Goal: Transaction & Acquisition: Purchase product/service

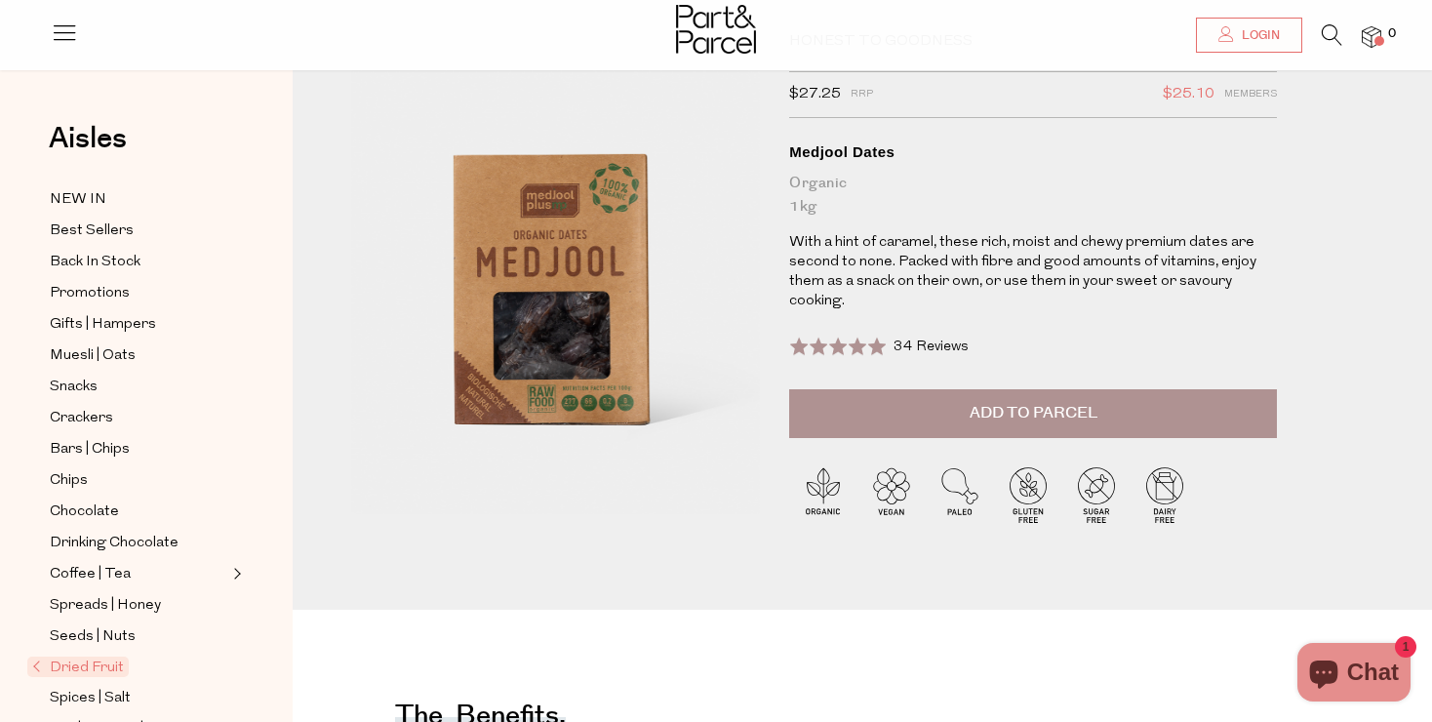
scroll to position [93, 0]
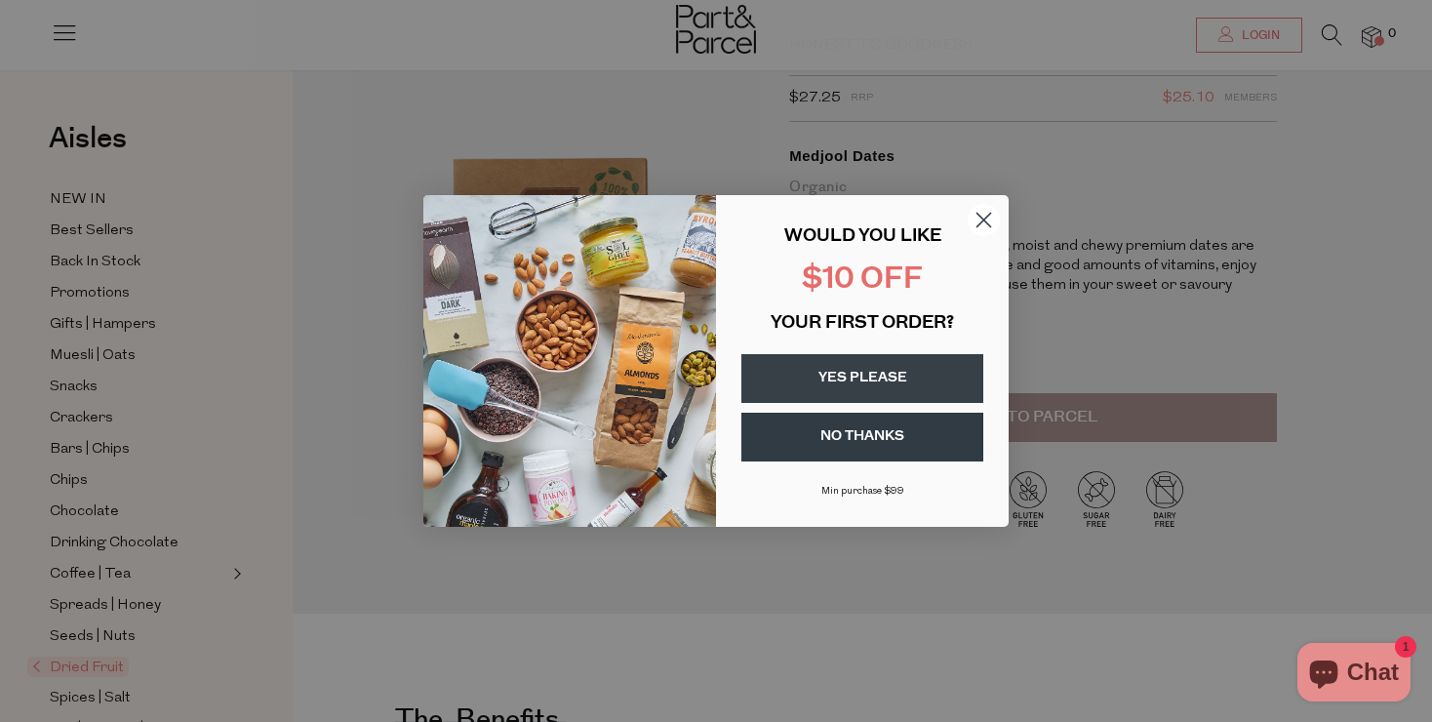
click at [852, 385] on button "YES PLEASE" at bounding box center [862, 378] width 242 height 49
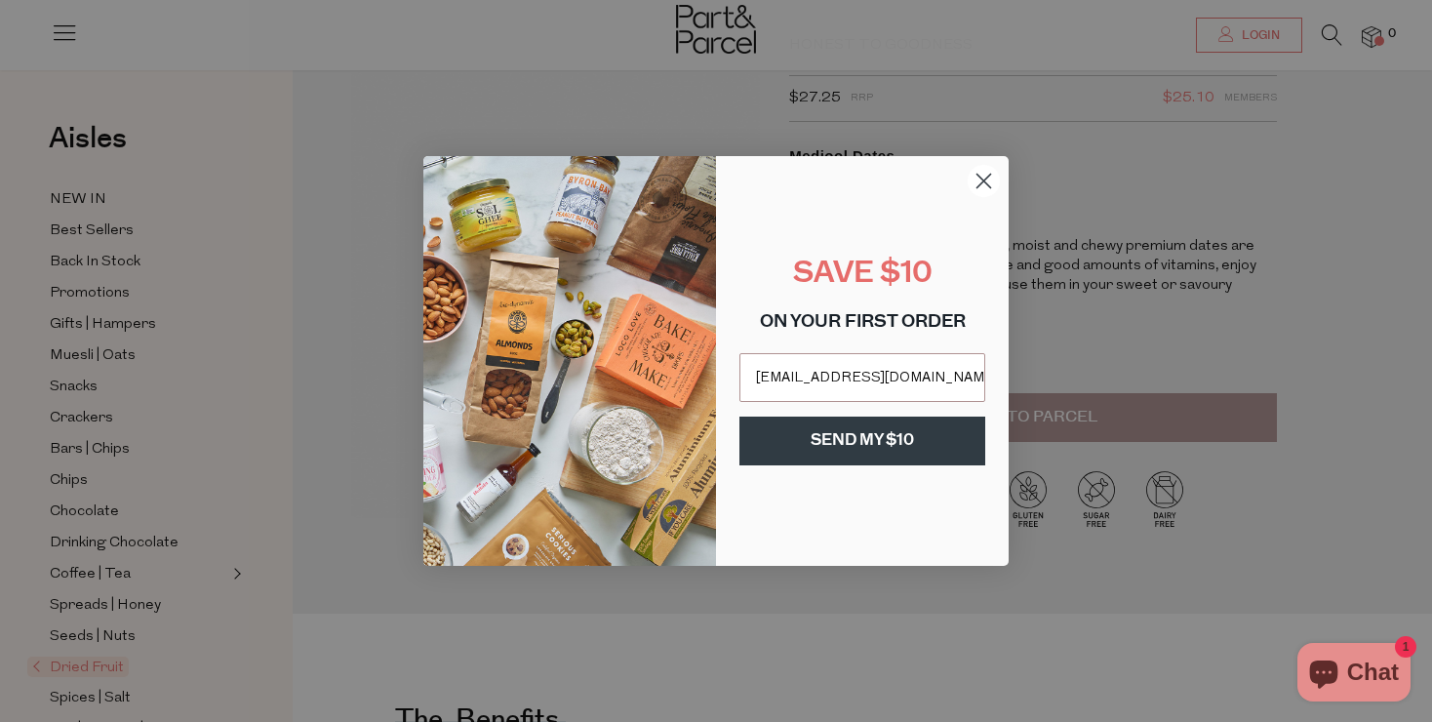
type input "shezinpink@icloud.com"
click at [867, 452] on button "SEND MY $10" at bounding box center [862, 441] width 246 height 49
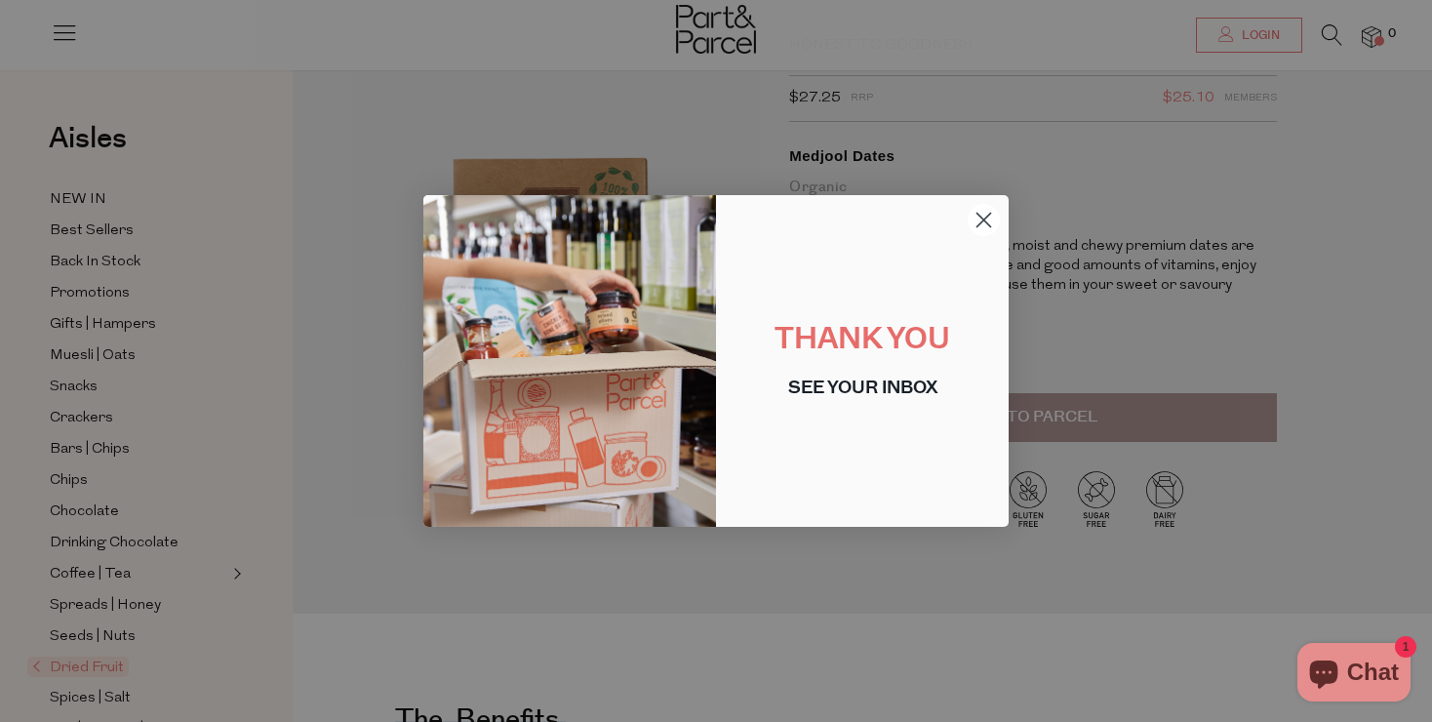
click at [986, 218] on icon "Close dialog" at bounding box center [985, 221] width 14 height 14
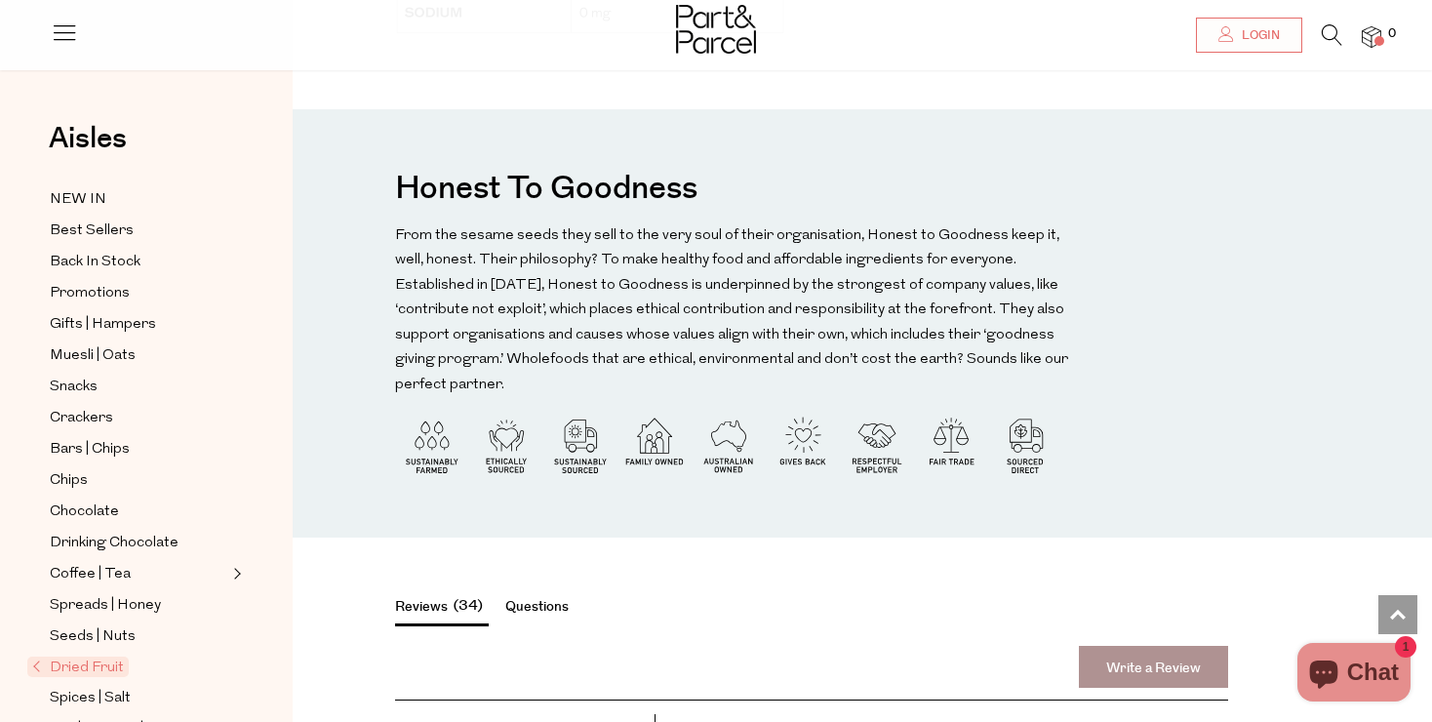
scroll to position [1960, 0]
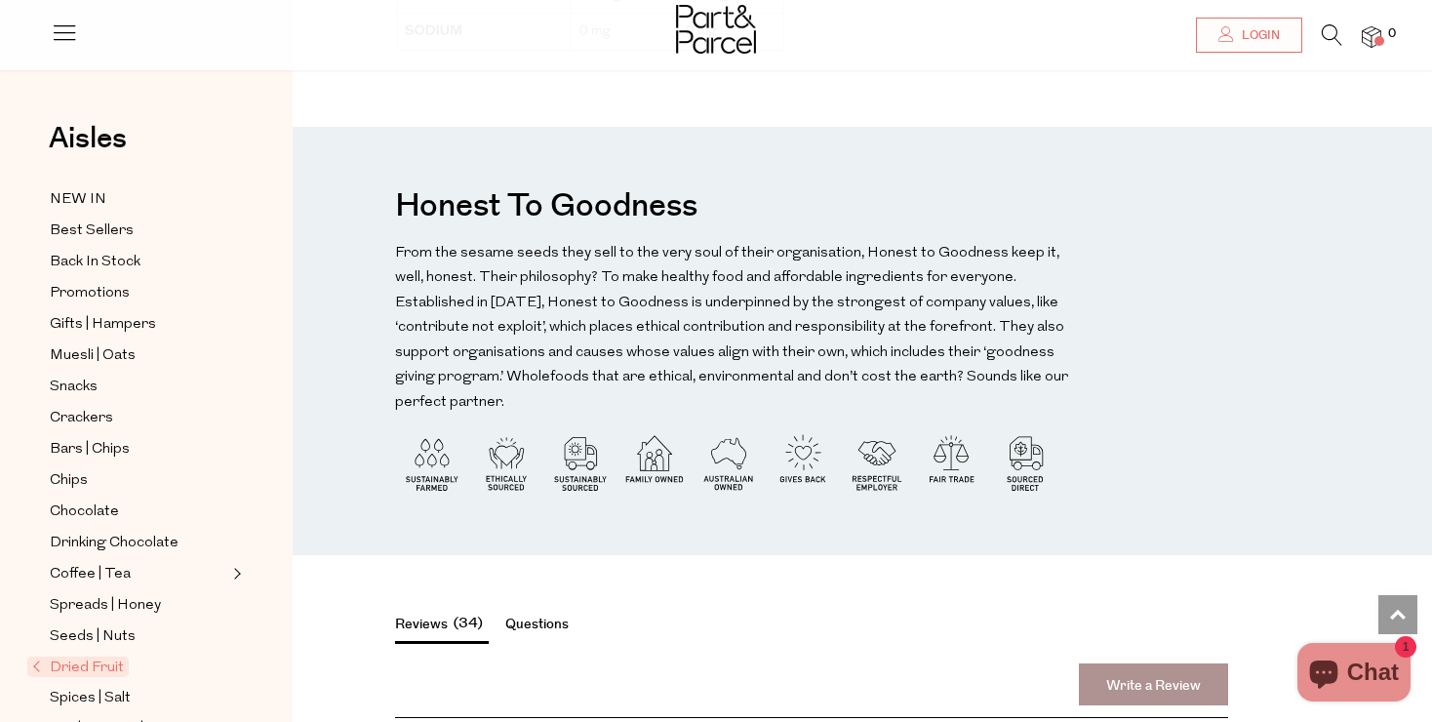
click at [1371, 43] on img at bounding box center [1372, 37] width 20 height 22
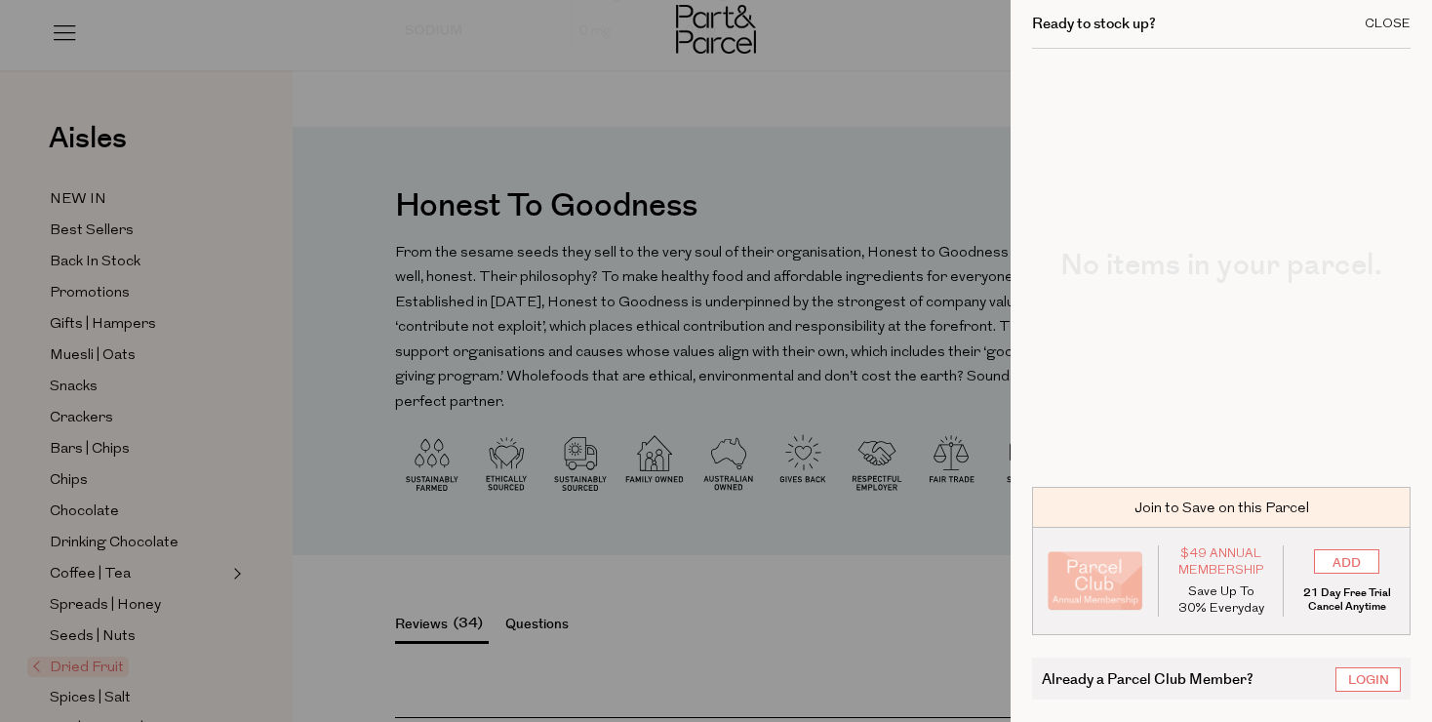
click at [1388, 22] on div "Close" at bounding box center [1388, 24] width 46 height 13
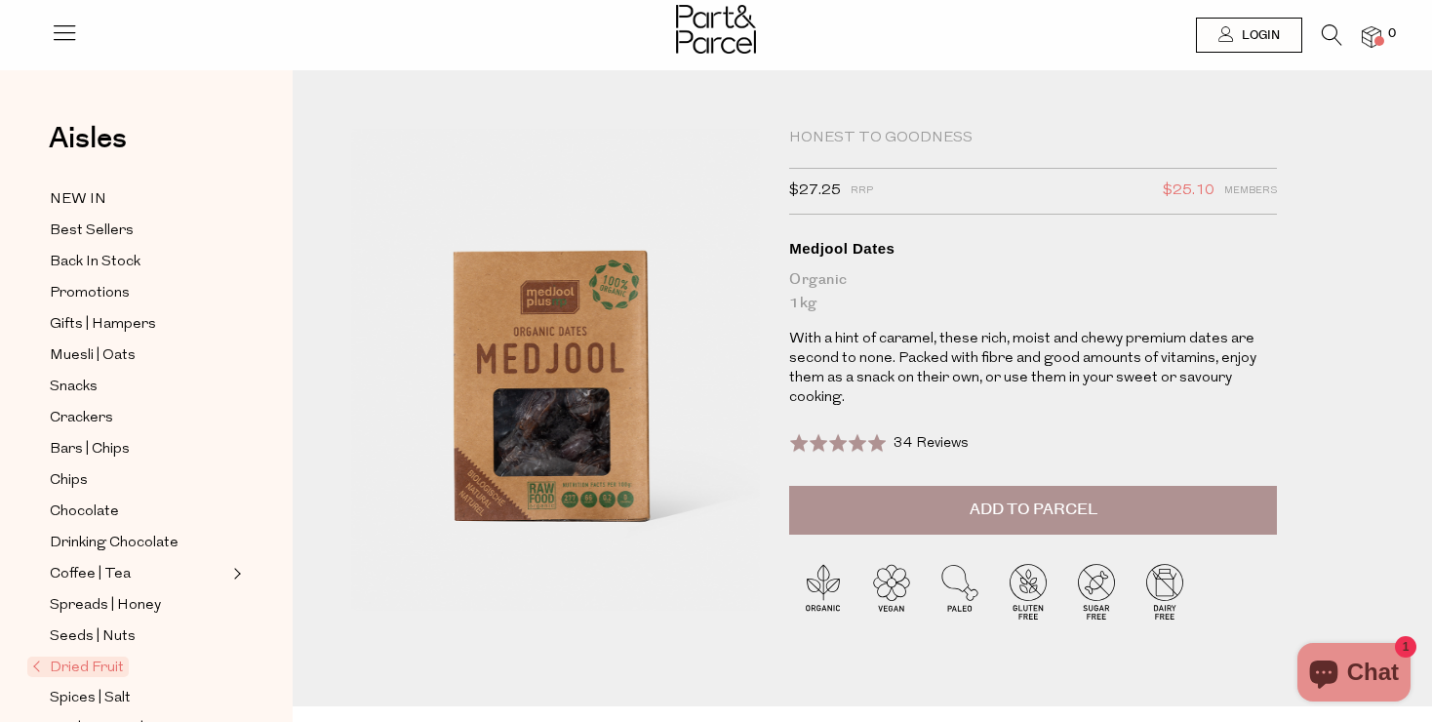
scroll to position [0, 0]
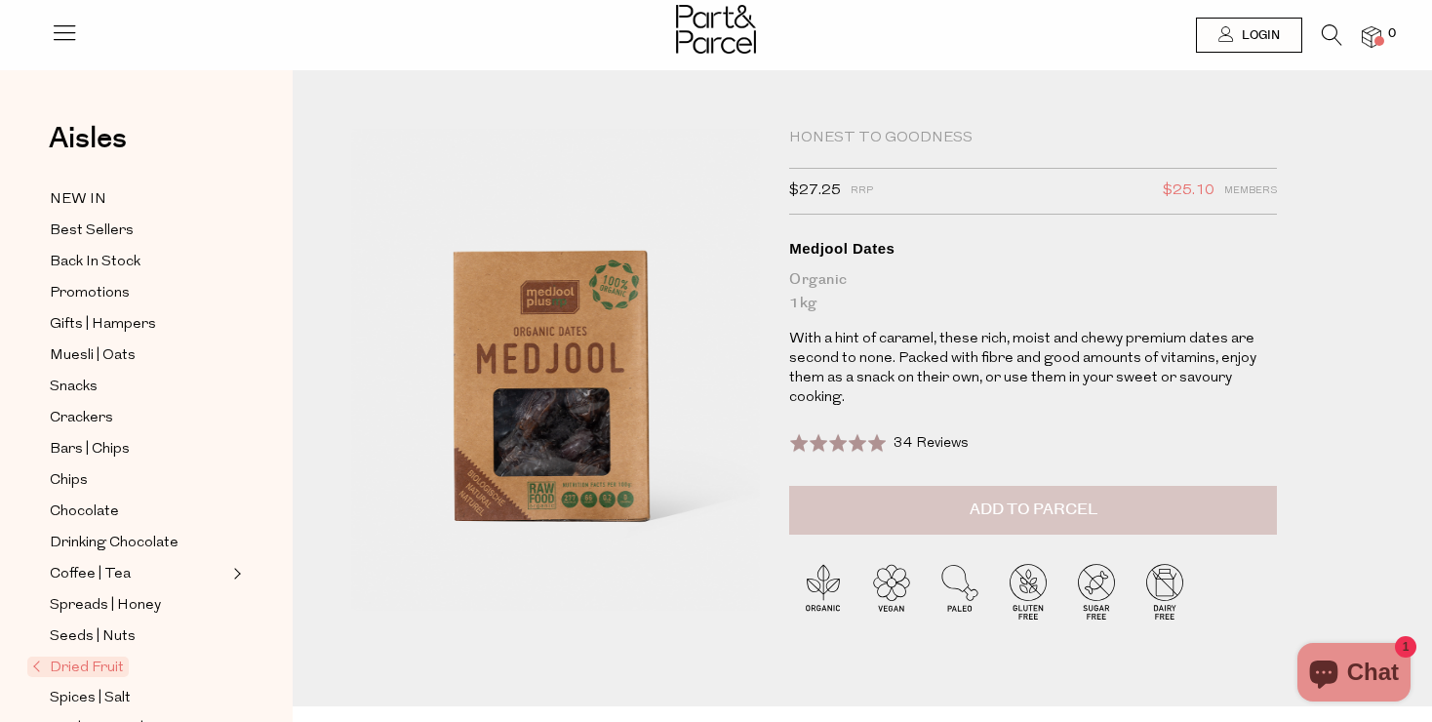
click at [1049, 509] on span "Add to Parcel" at bounding box center [1034, 510] width 128 height 22
click at [1245, 506] on button "button" at bounding box center [1249, 507] width 56 height 43
type input "2"
click at [1245, 506] on button "button" at bounding box center [1249, 507] width 56 height 43
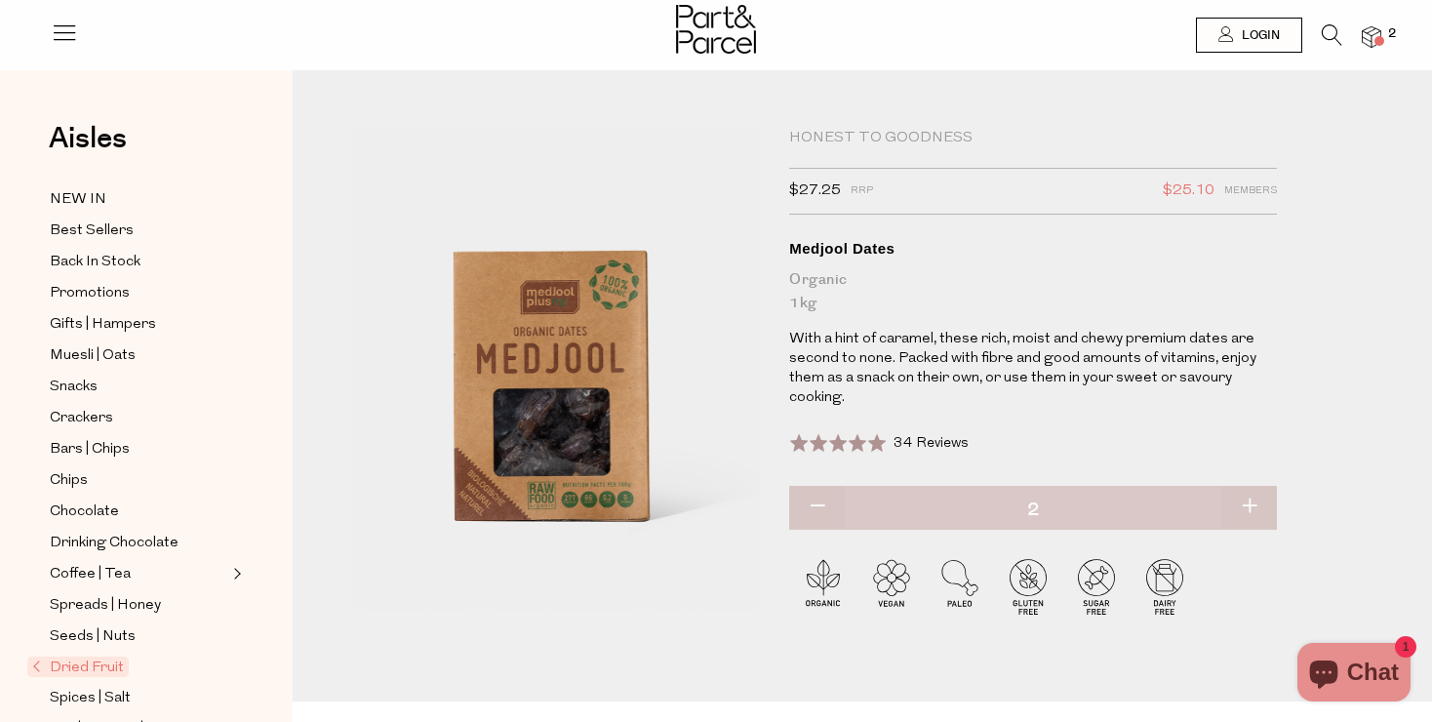
type input "3"
click at [1252, 501] on button "button" at bounding box center [1249, 507] width 56 height 43
type input "4"
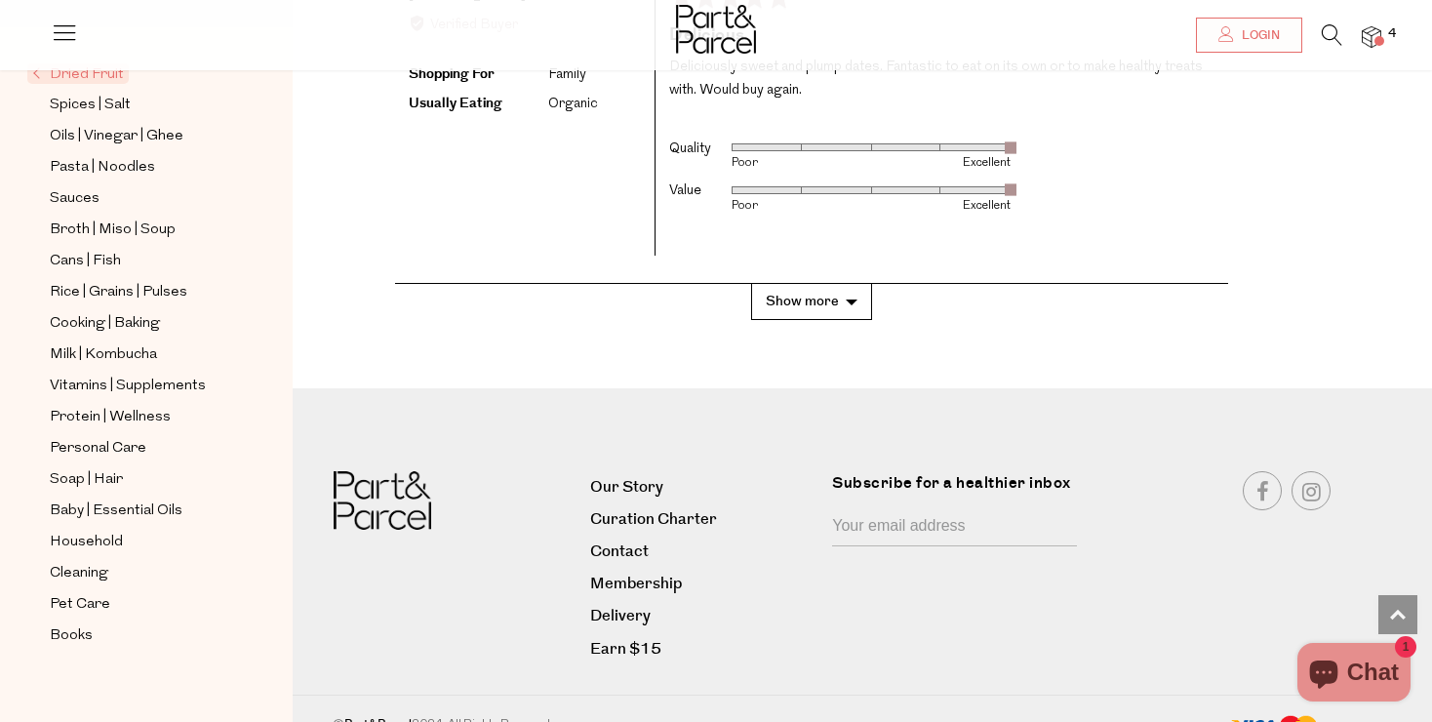
scroll to position [4133, 0]
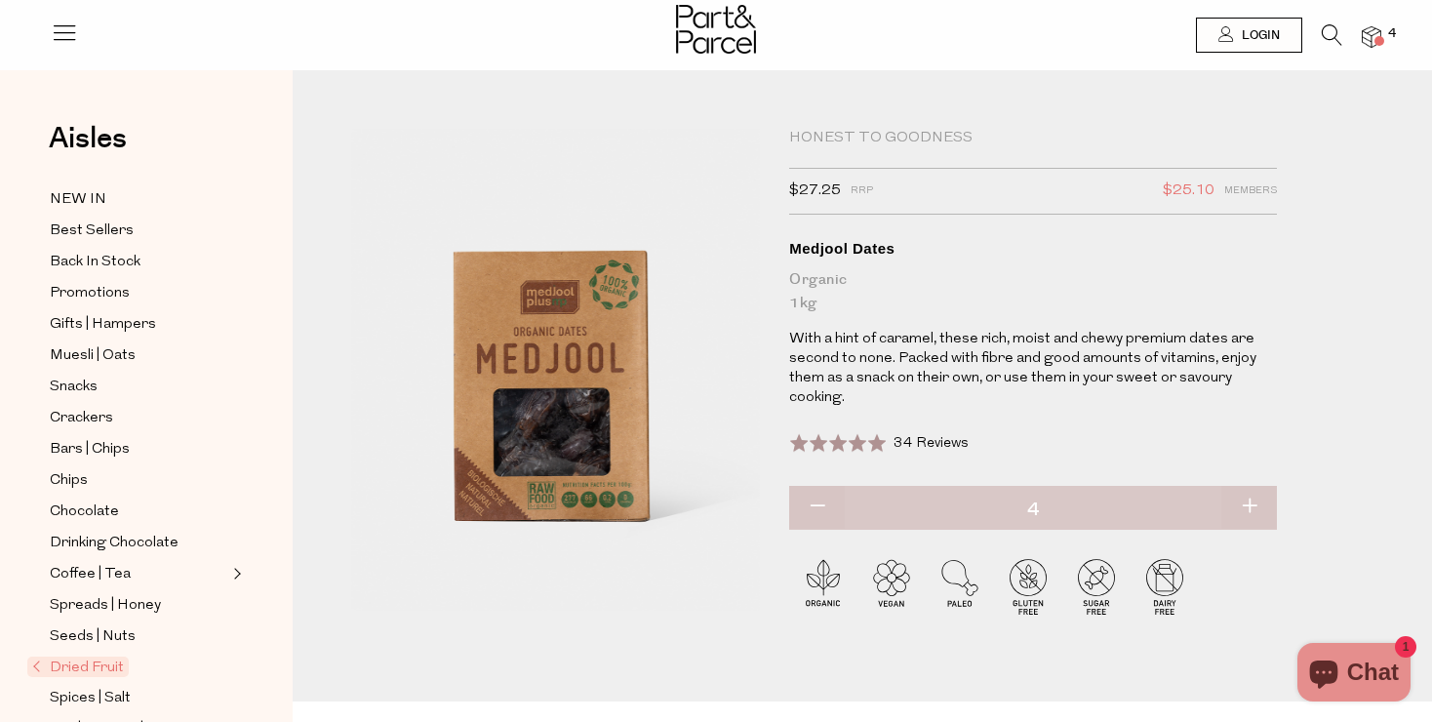
click at [1371, 45] on img at bounding box center [1372, 37] width 20 height 22
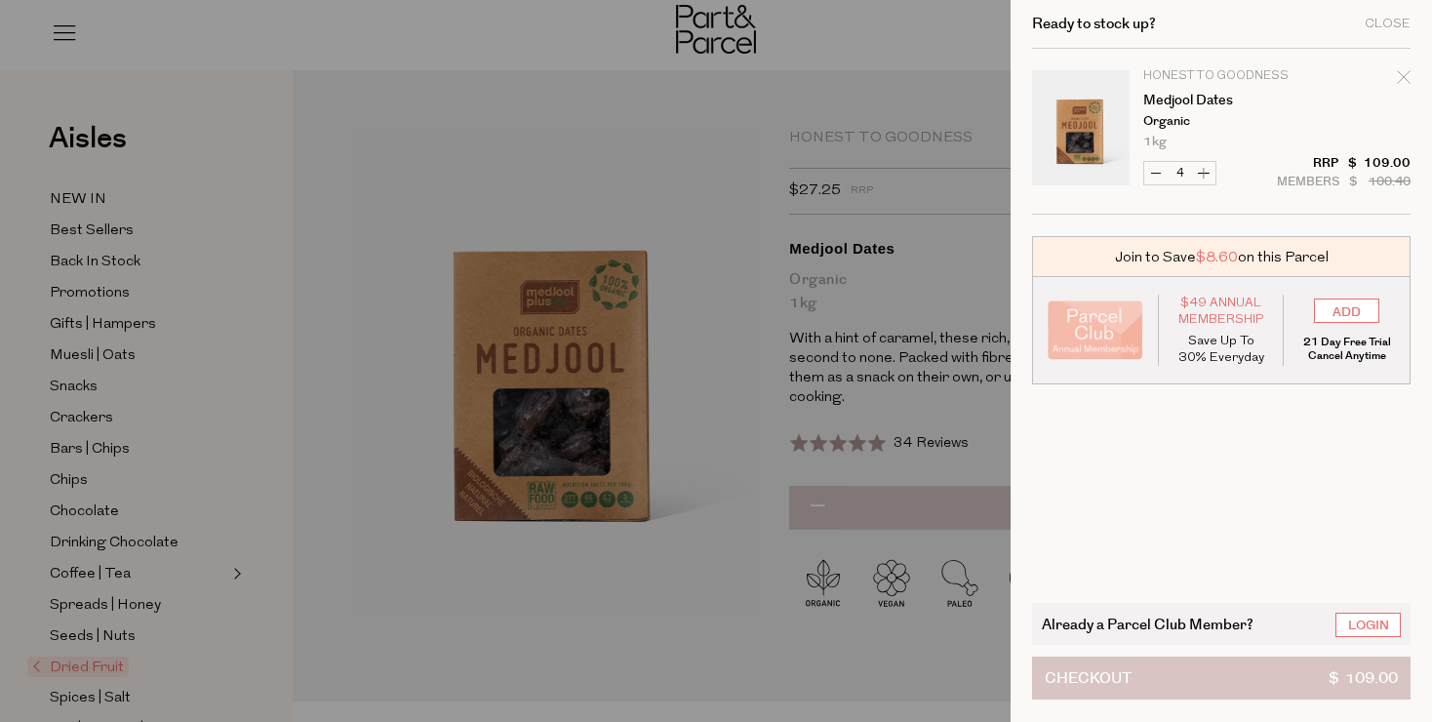
click at [1125, 668] on span "Checkout" at bounding box center [1088, 678] width 87 height 41
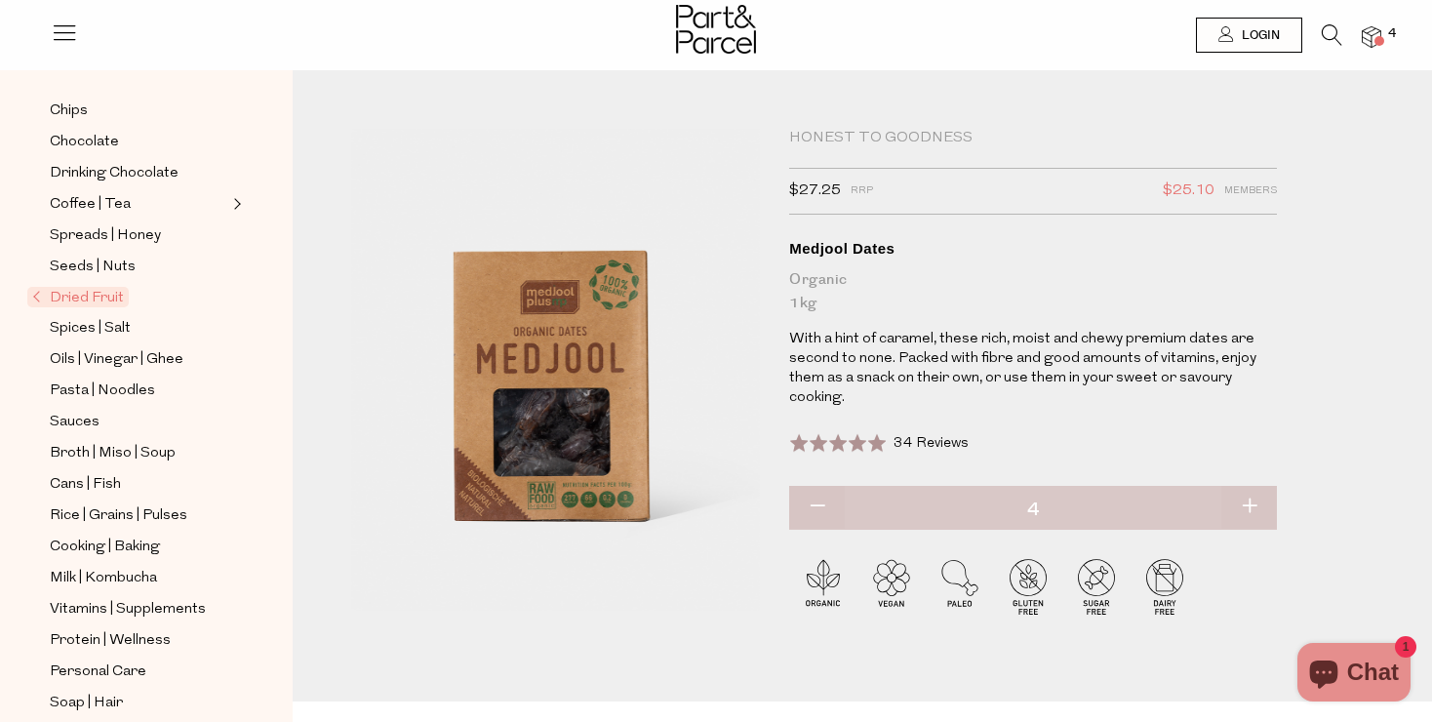
scroll to position [388, 0]
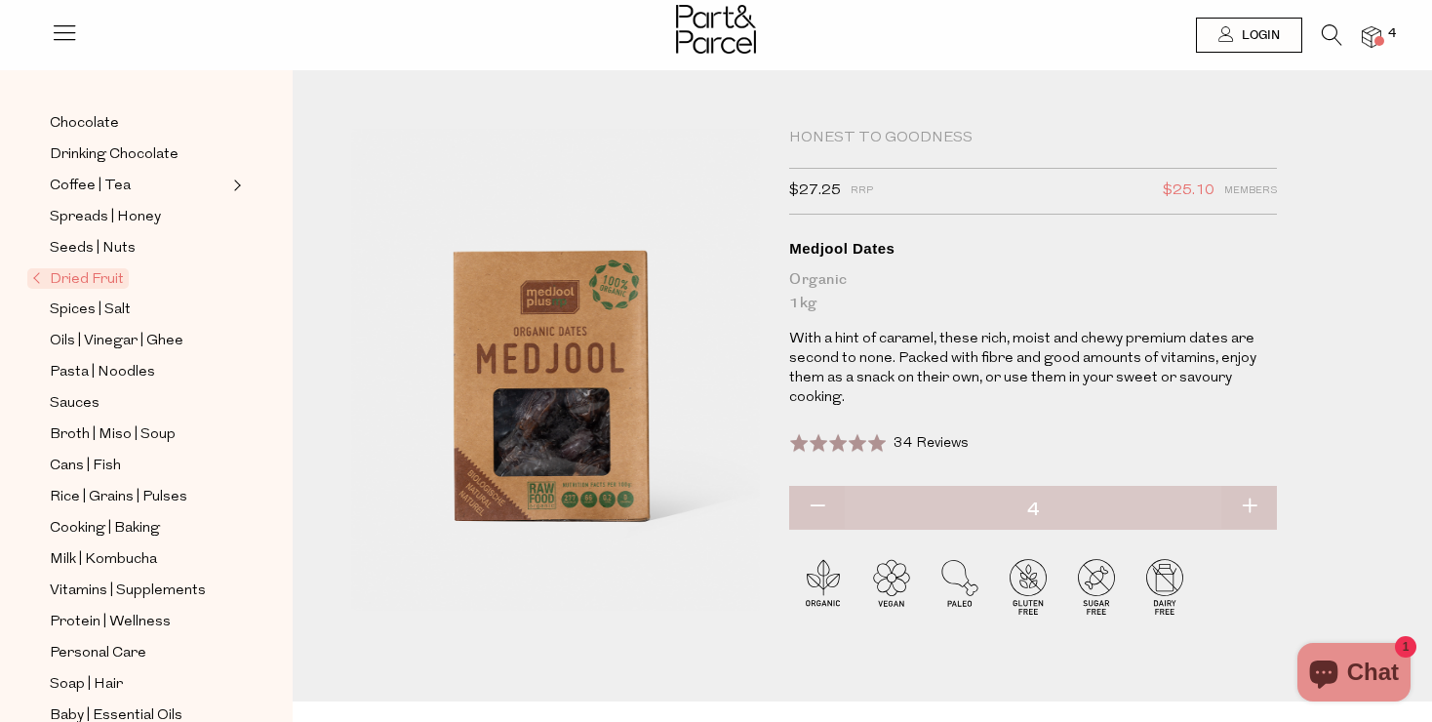
click at [103, 273] on span "Dried Fruit" at bounding box center [77, 278] width 101 height 20
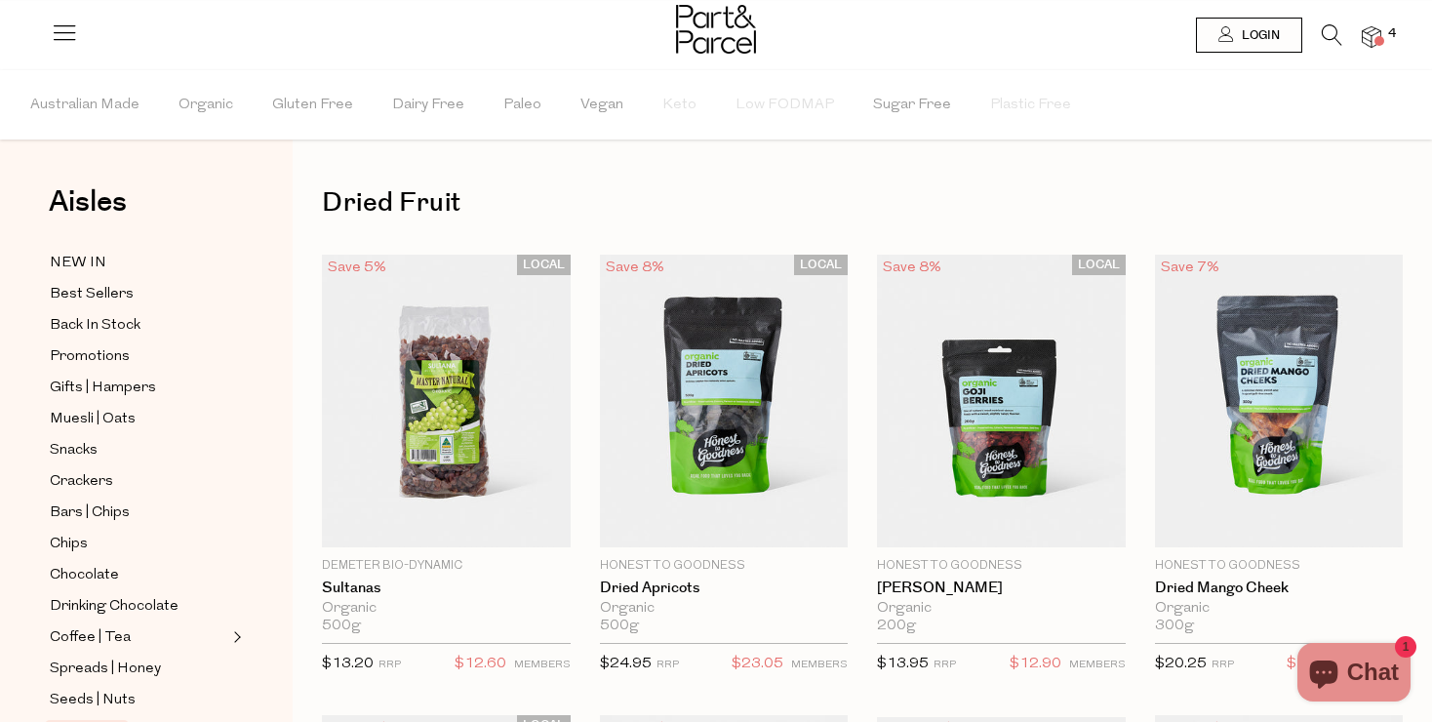
click at [1374, 47] on img at bounding box center [1372, 37] width 20 height 22
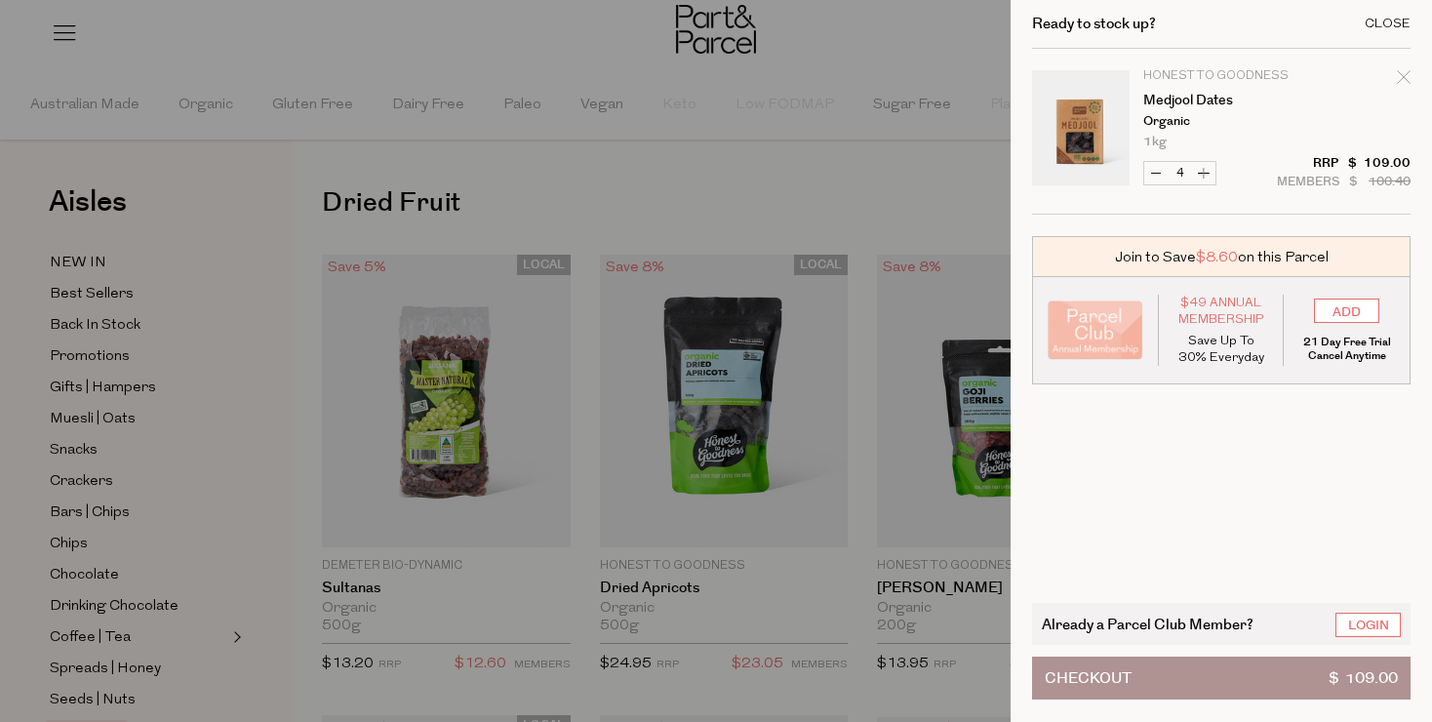
click at [1387, 21] on div "Close" at bounding box center [1388, 24] width 46 height 13
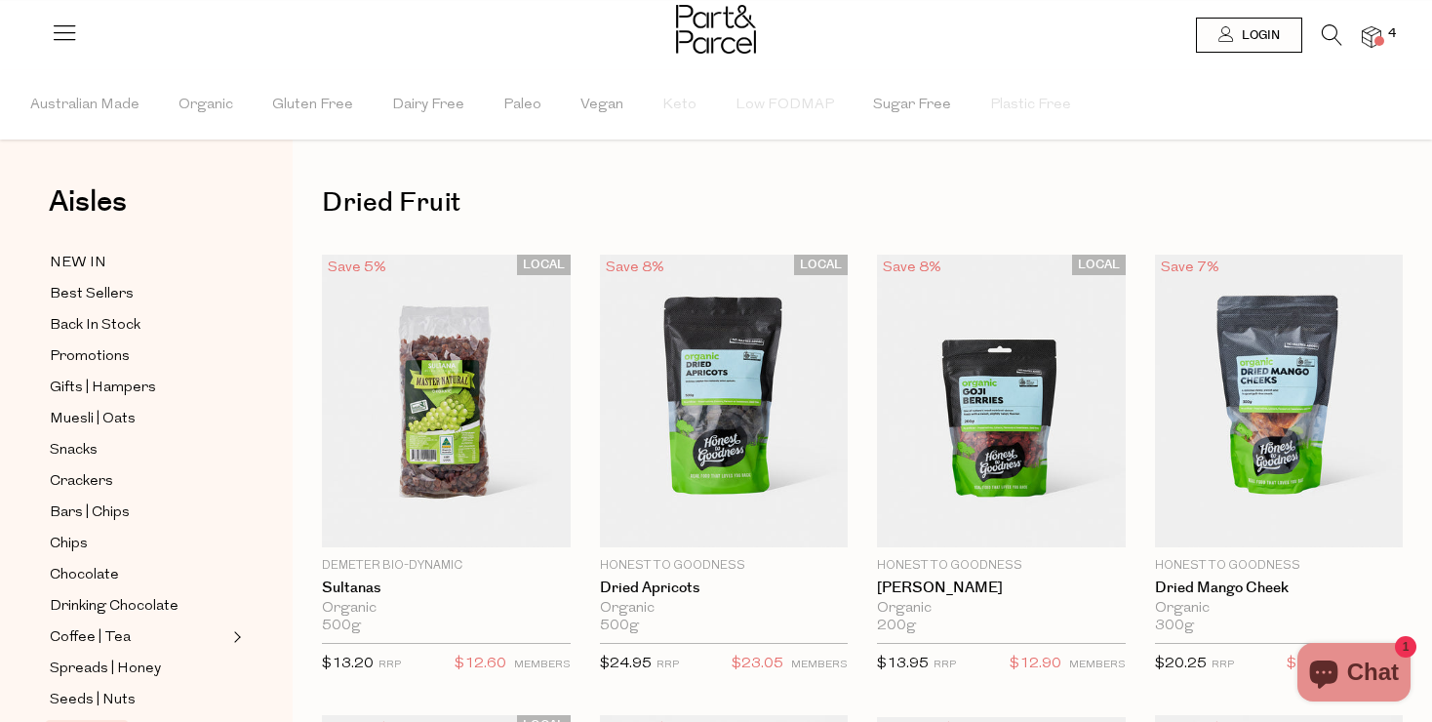
click at [1324, 39] on icon at bounding box center [1332, 34] width 20 height 21
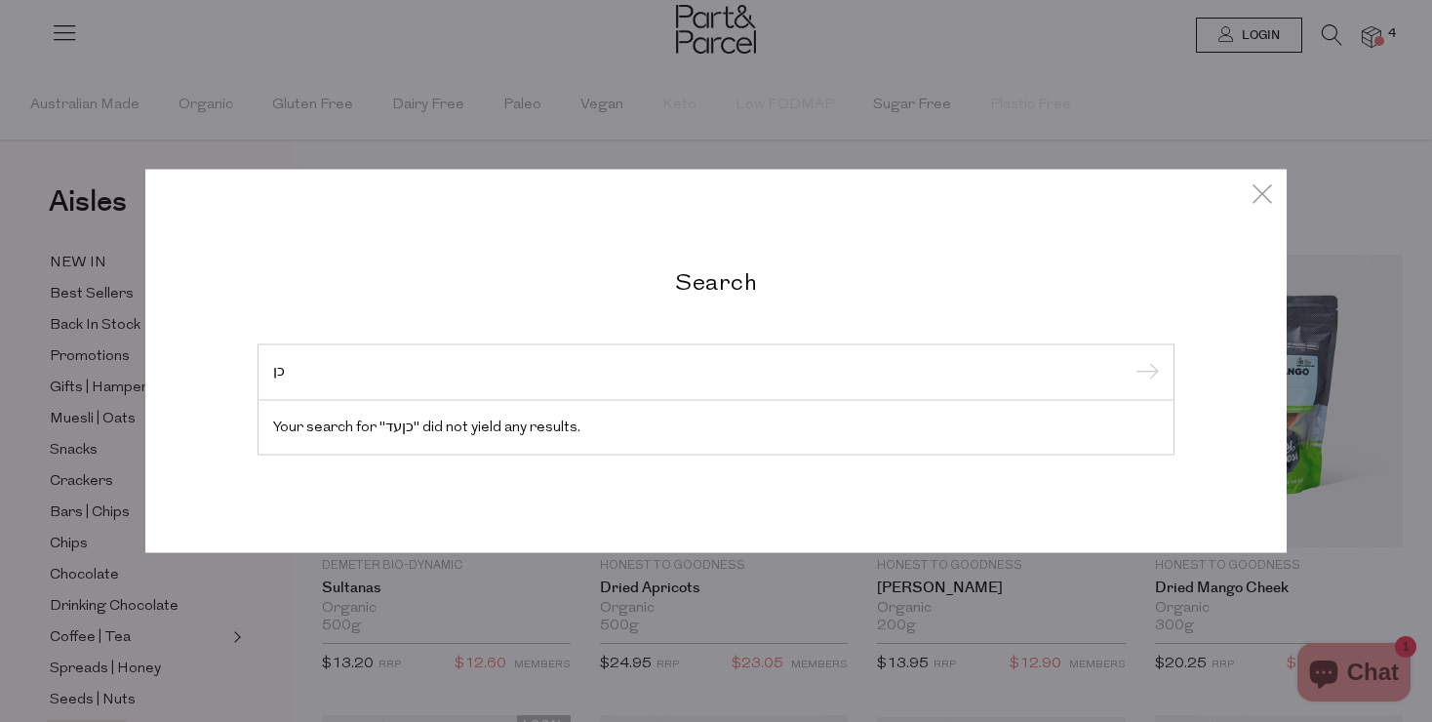
type input "כ"
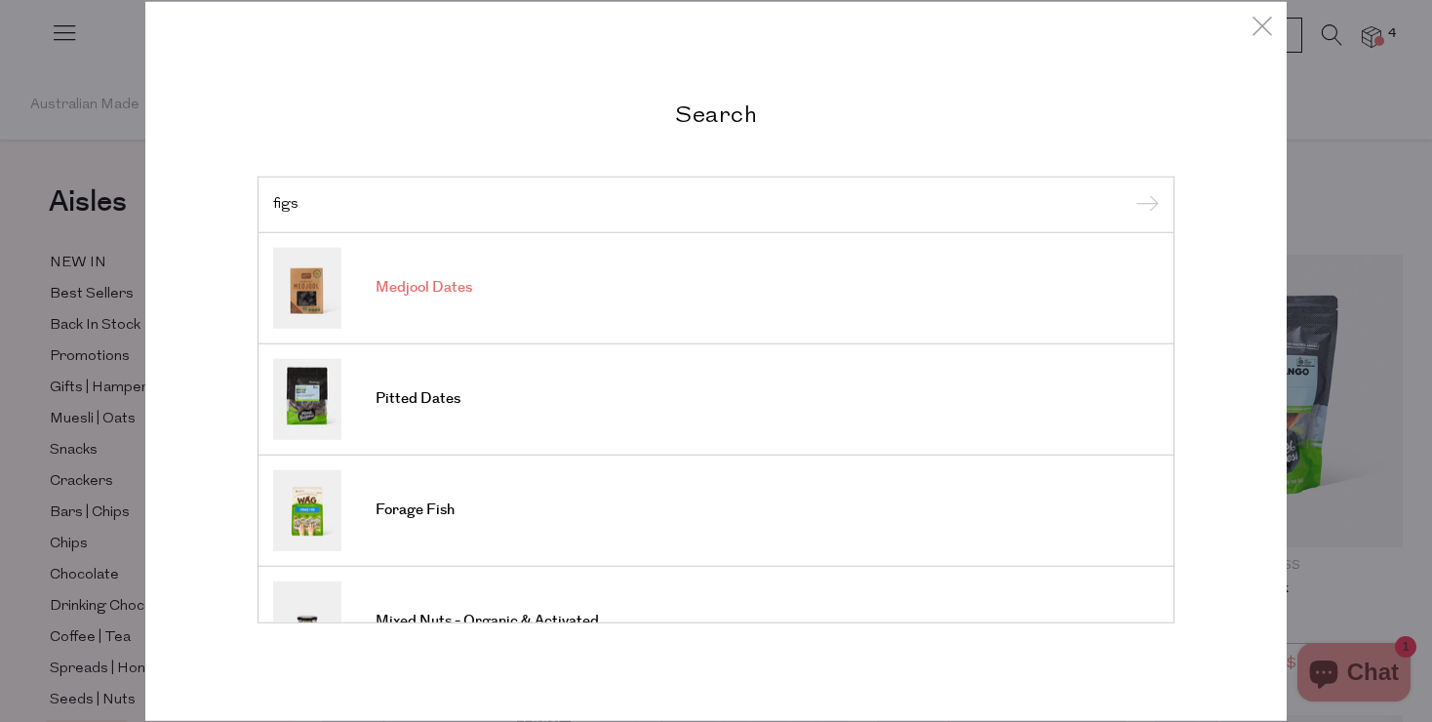
type input "figs"
click at [1144, 206] on input "submit" at bounding box center [1144, 205] width 29 height 29
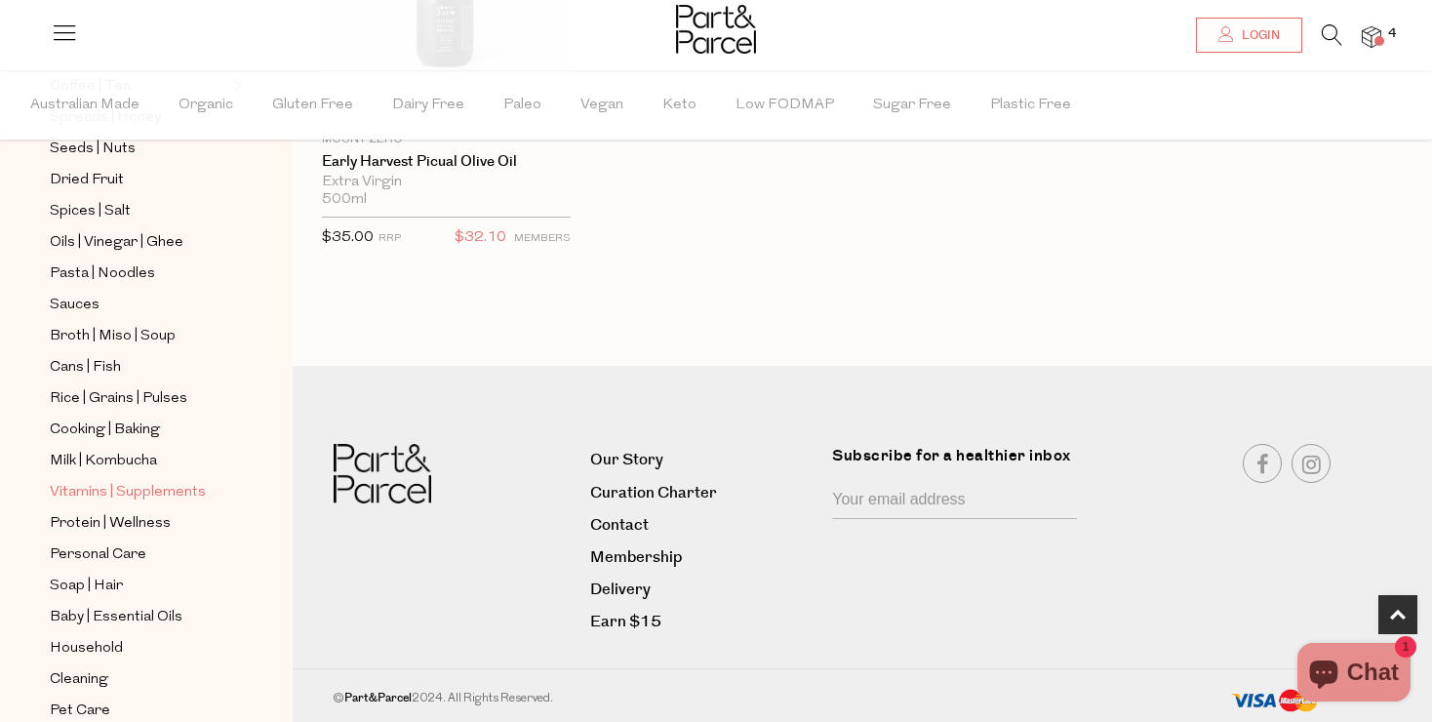
scroll to position [542, 0]
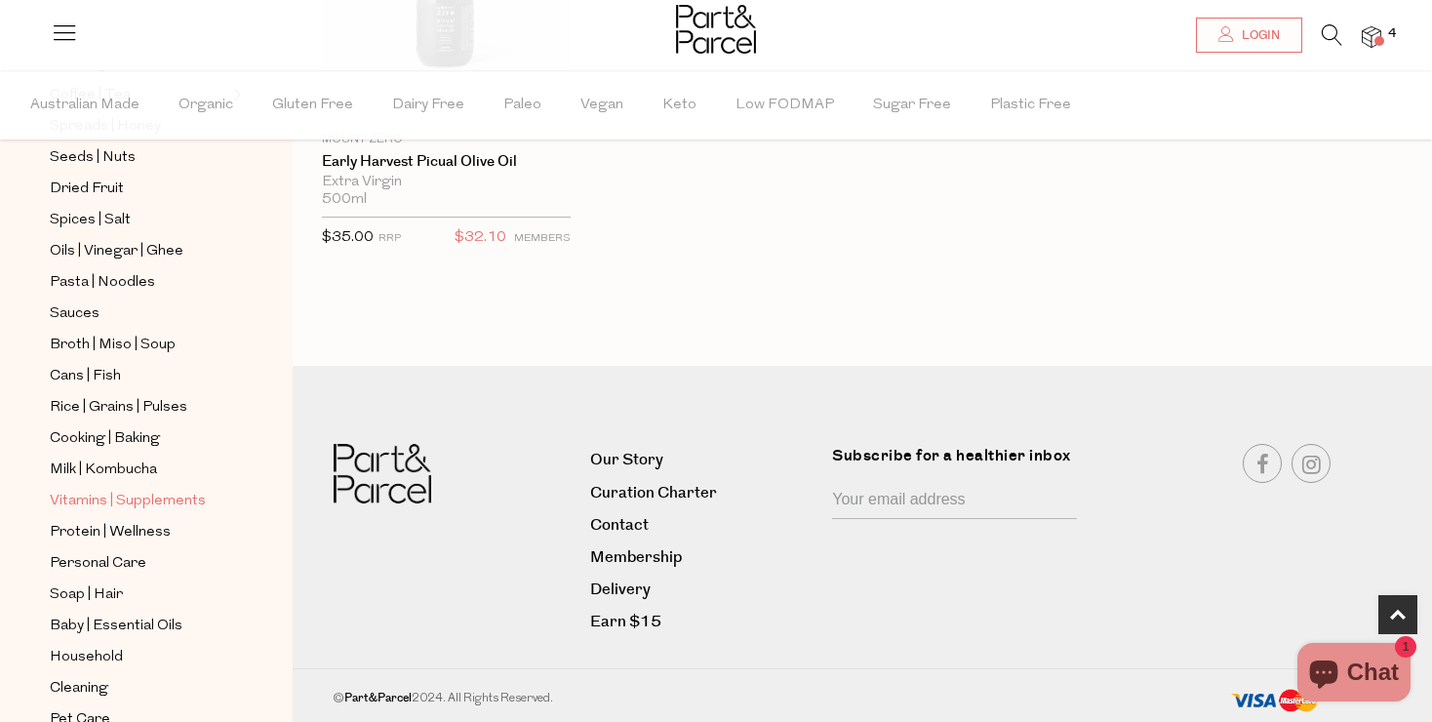
click at [126, 498] on span "Vitamins | Supplements" at bounding box center [128, 501] width 156 height 23
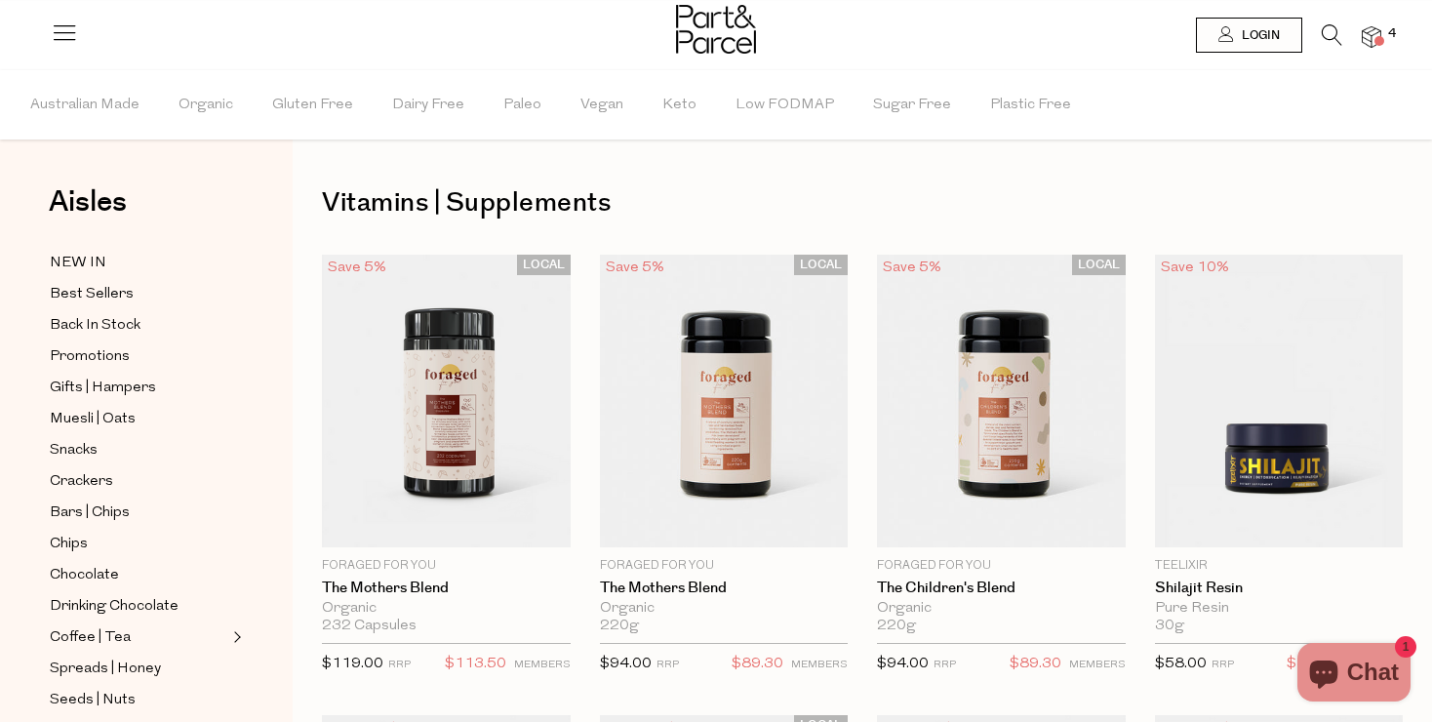
click at [1326, 37] on icon at bounding box center [1332, 34] width 20 height 21
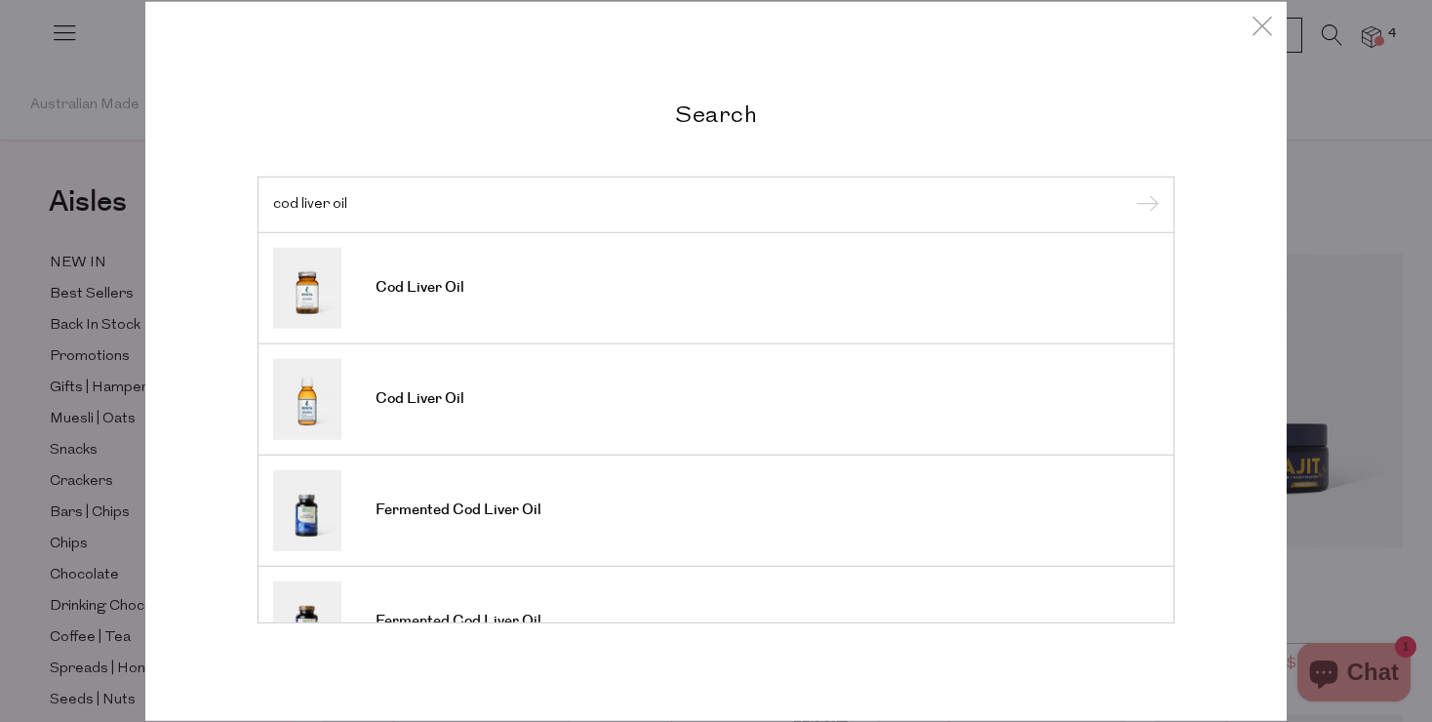
type input "cod liver oil"
click at [1144, 206] on input "submit" at bounding box center [1144, 205] width 29 height 29
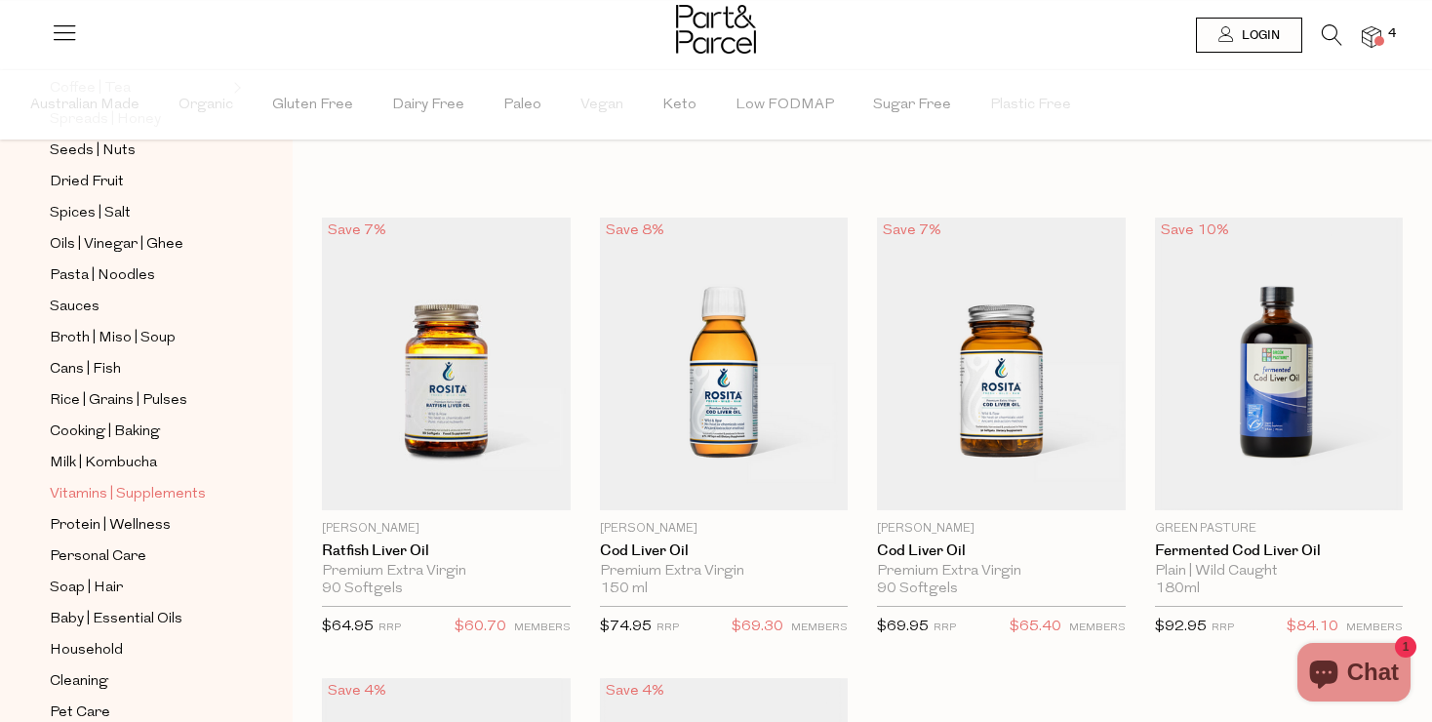
scroll to position [547, 0]
click at [139, 460] on span "Milk | Kombucha" at bounding box center [103, 465] width 107 height 23
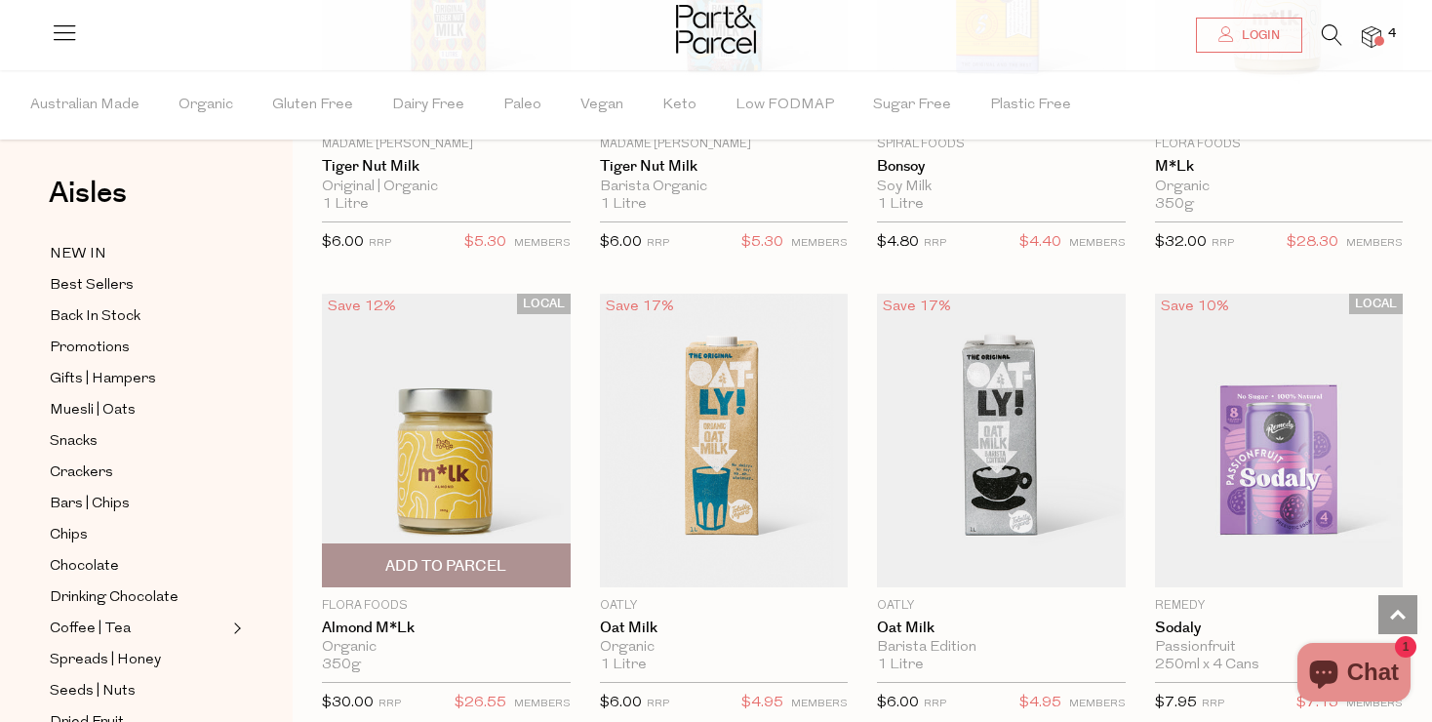
scroll to position [1732, 0]
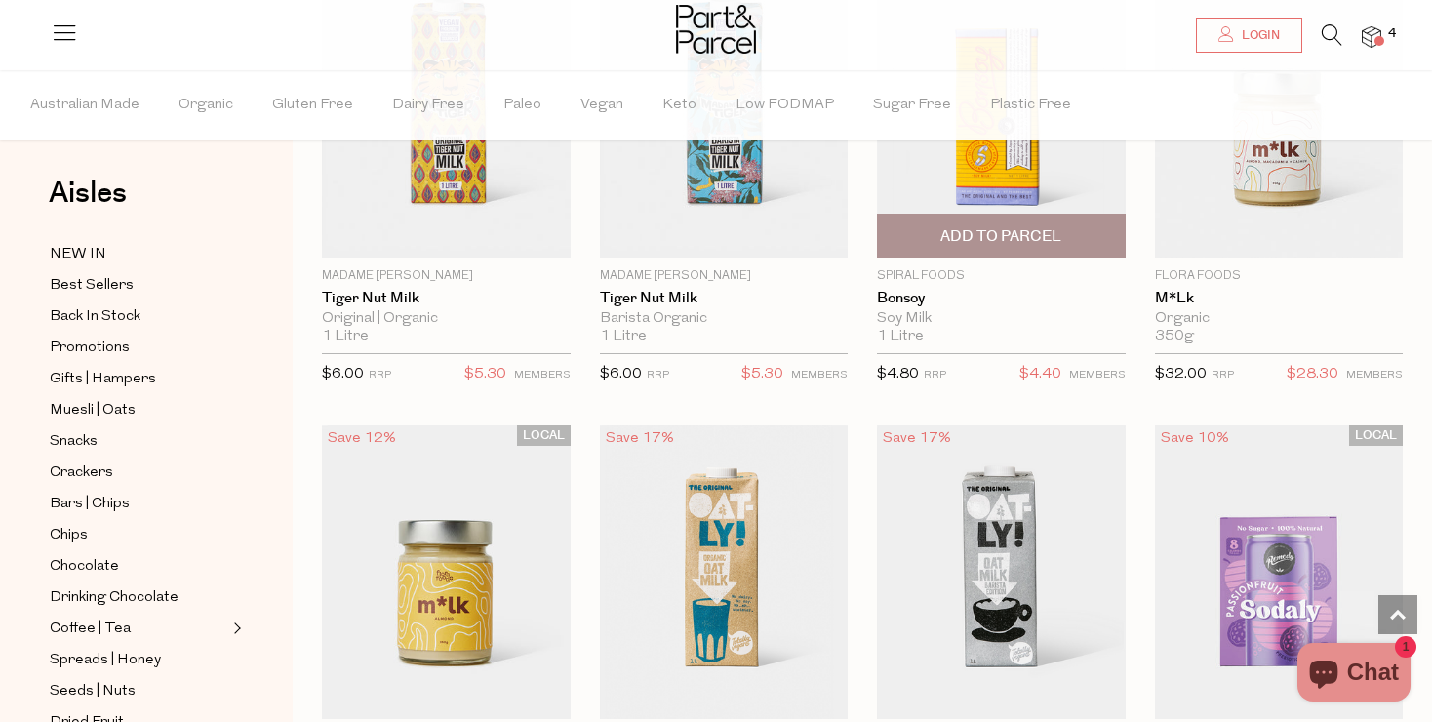
click at [1009, 235] on span "Add To Parcel" at bounding box center [1000, 236] width 121 height 20
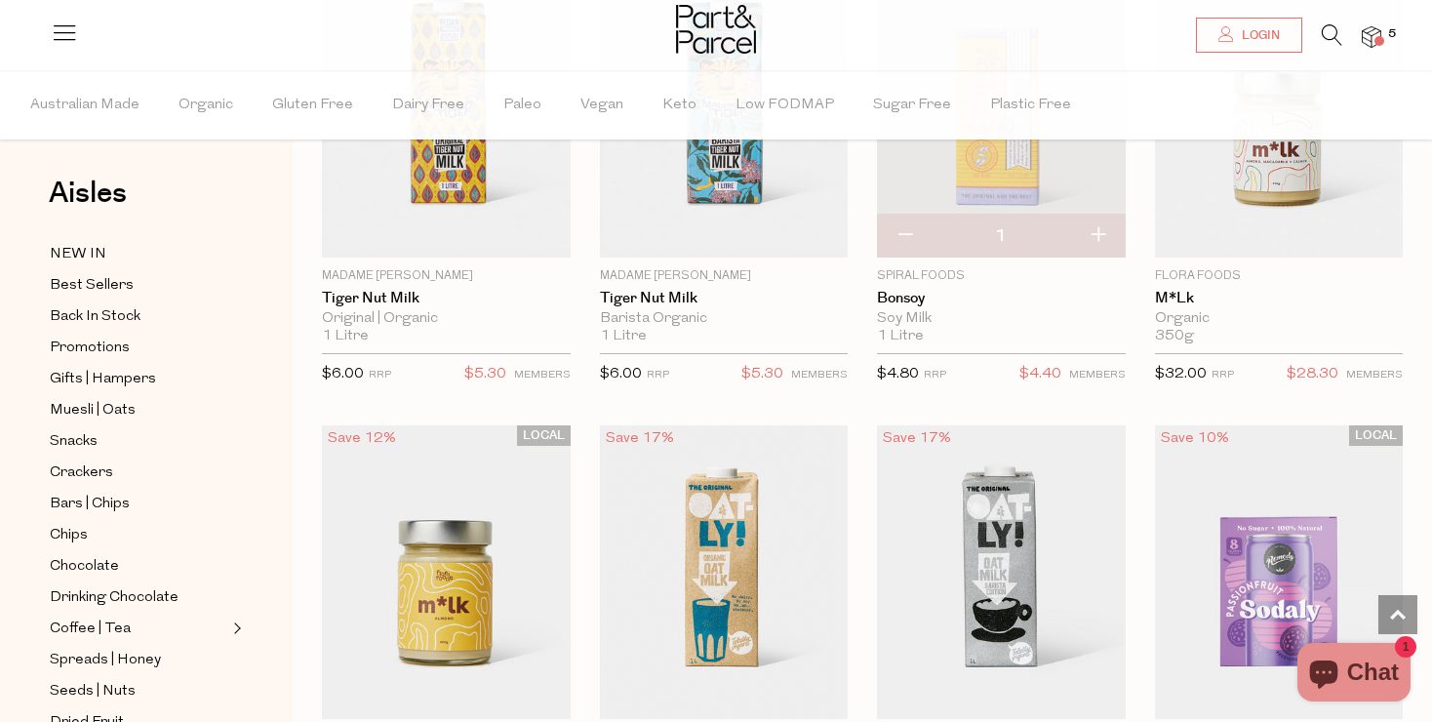
click at [1101, 232] on button "button" at bounding box center [1098, 236] width 56 height 43
type input "2"
click at [1095, 231] on button "button" at bounding box center [1098, 236] width 56 height 43
type input "3"
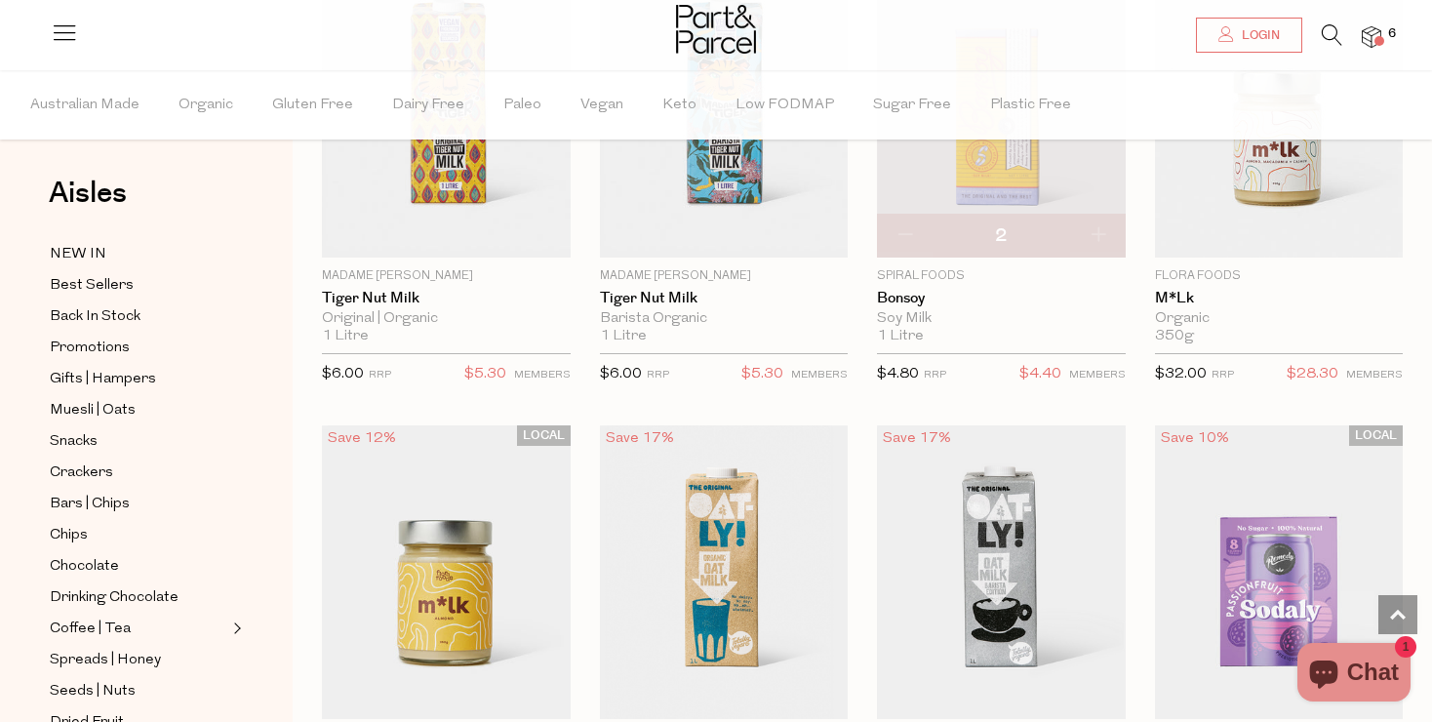
type input "3"
click at [1098, 228] on button "button" at bounding box center [1098, 236] width 56 height 43
type input "4"
click at [1099, 230] on button "button" at bounding box center [1098, 236] width 56 height 43
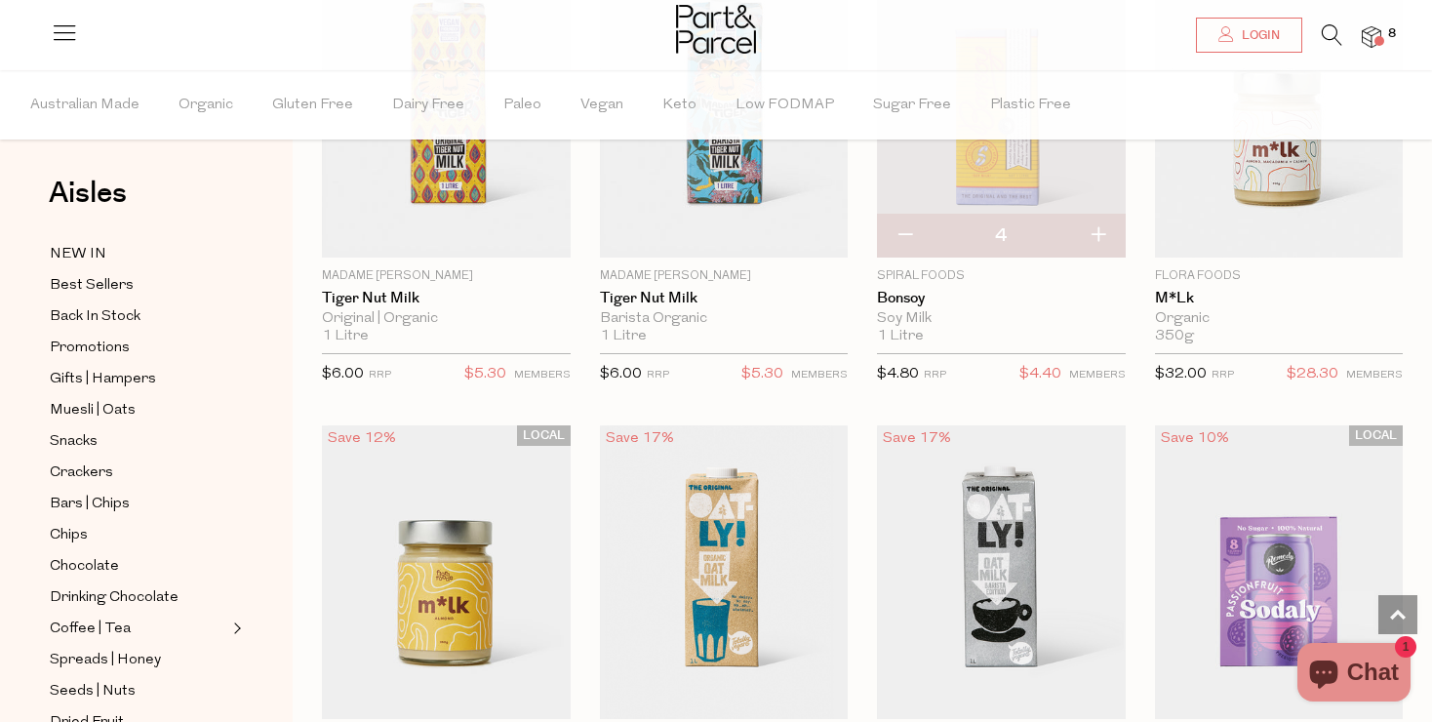
type input "5"
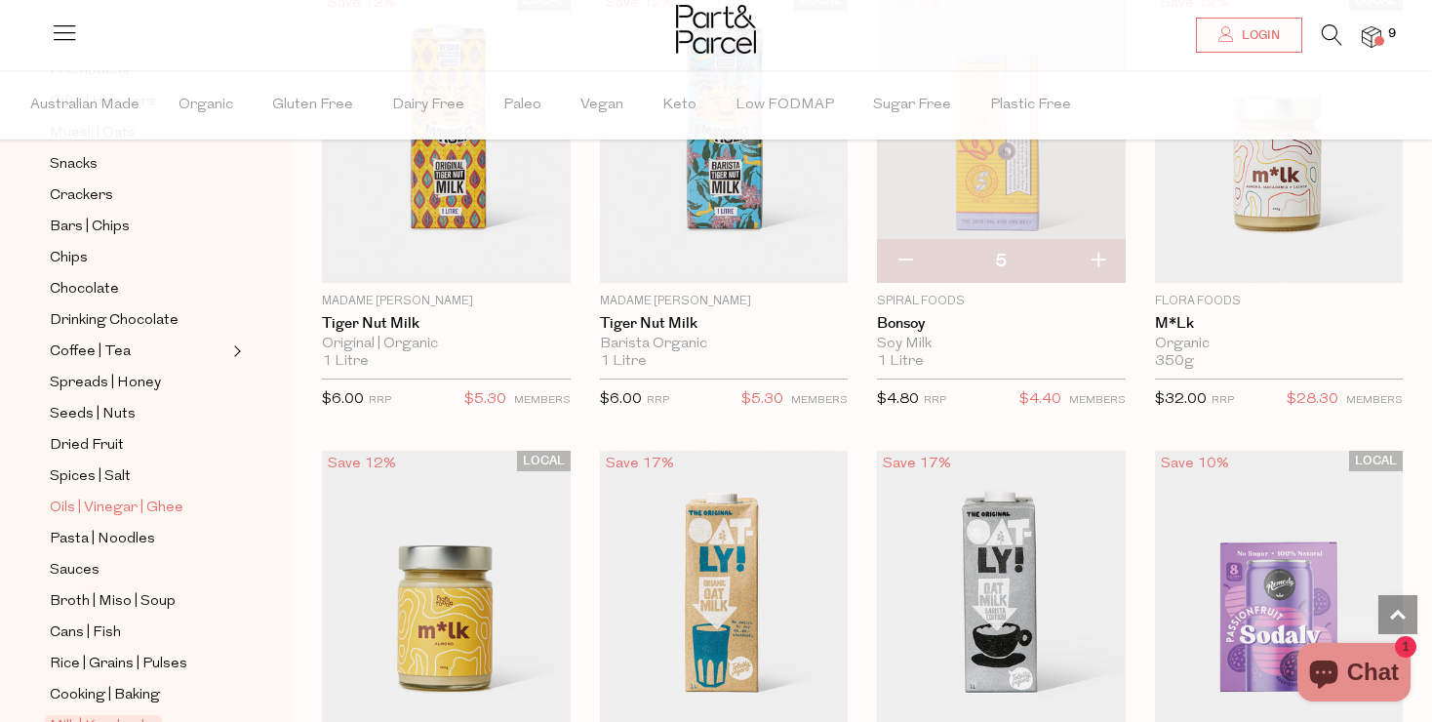
scroll to position [294, 0]
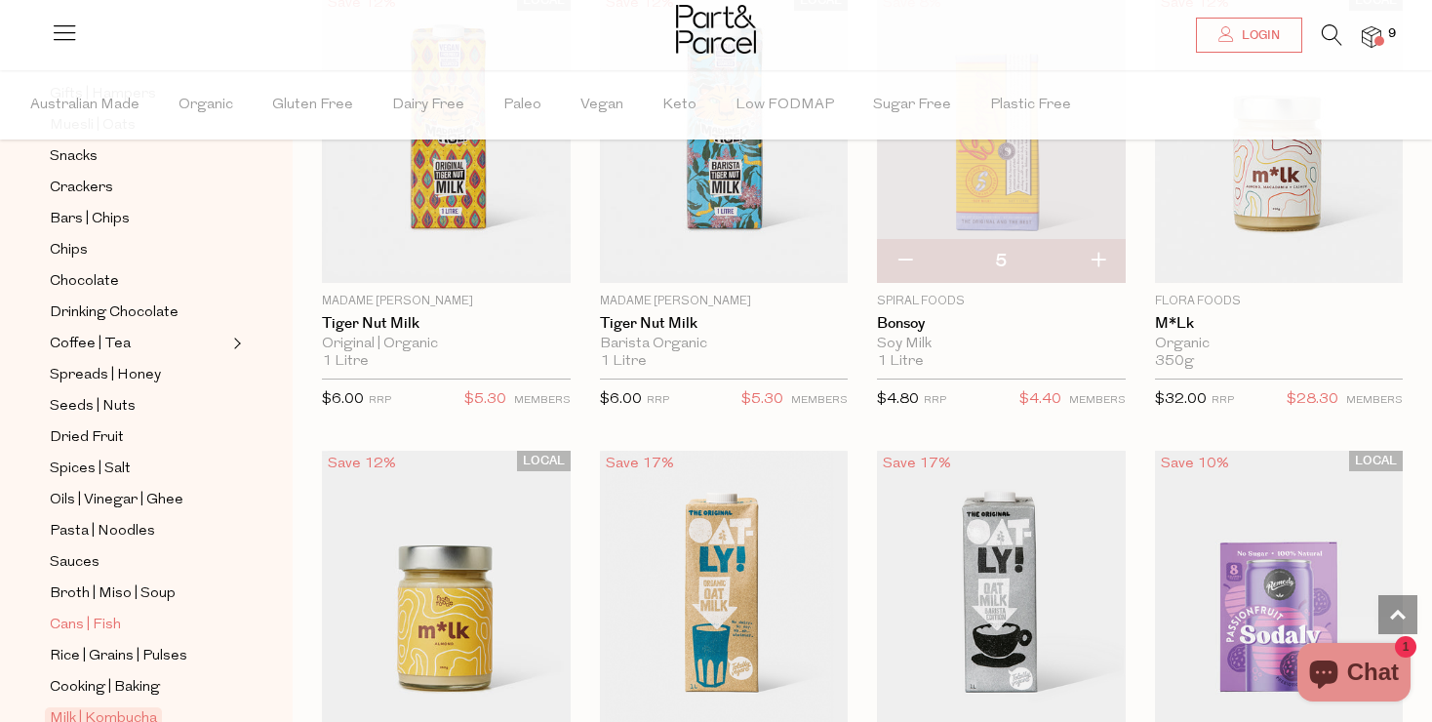
click at [100, 621] on span "Cans | Fish" at bounding box center [85, 625] width 71 height 23
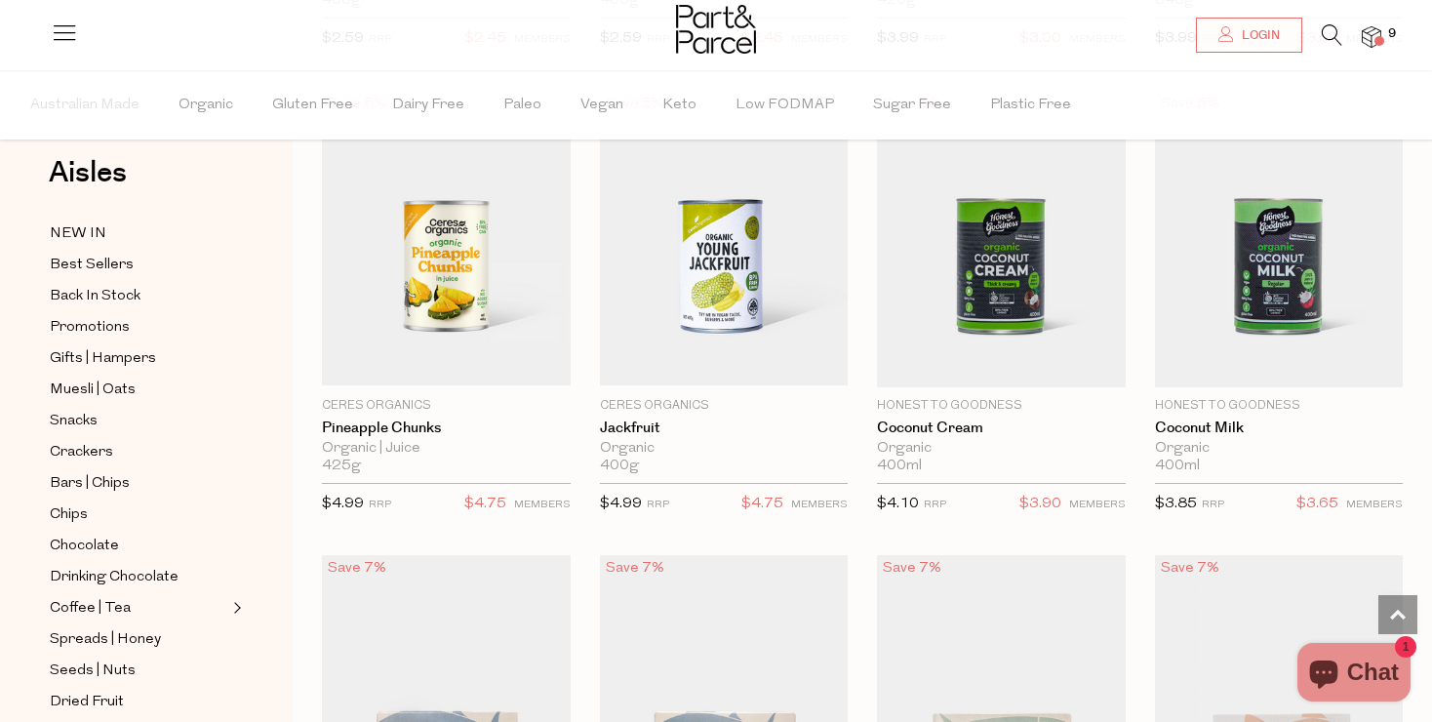
scroll to position [1544, 0]
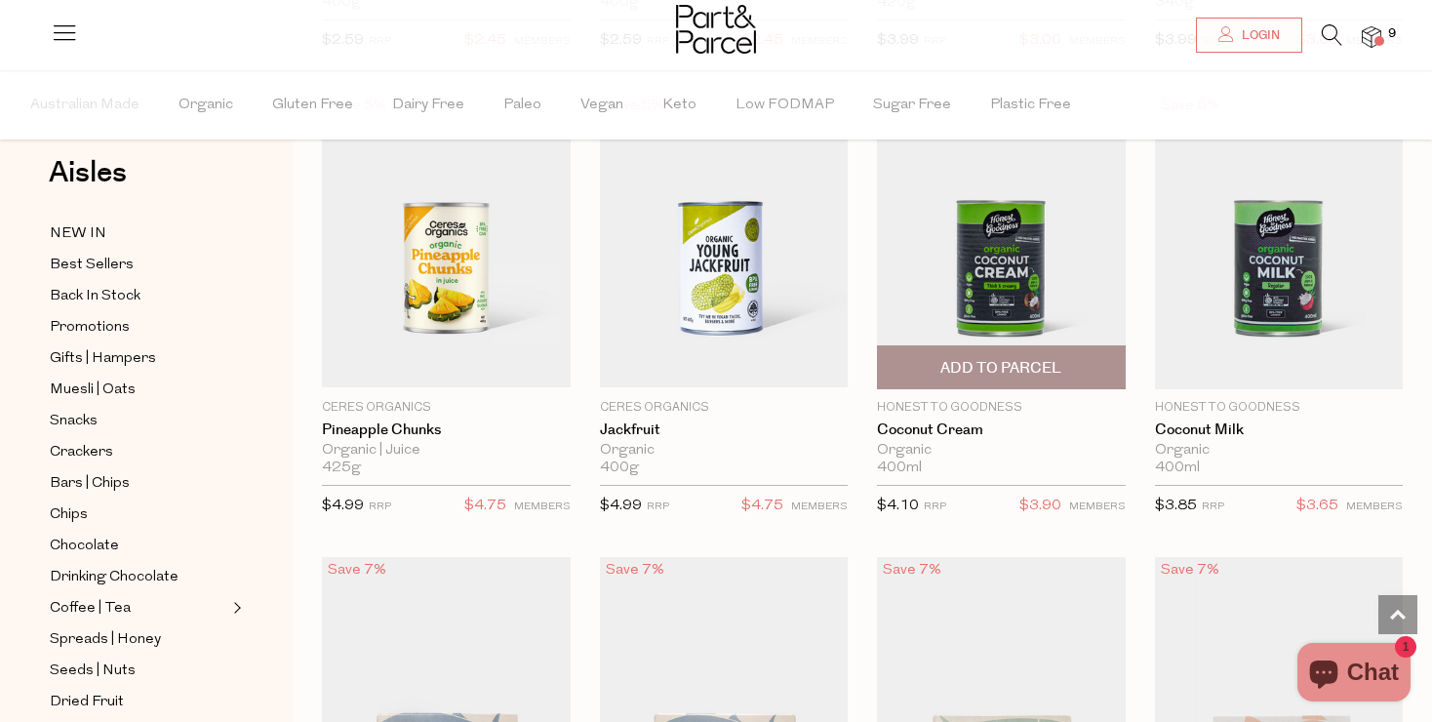
click at [1008, 281] on img at bounding box center [1001, 241] width 249 height 297
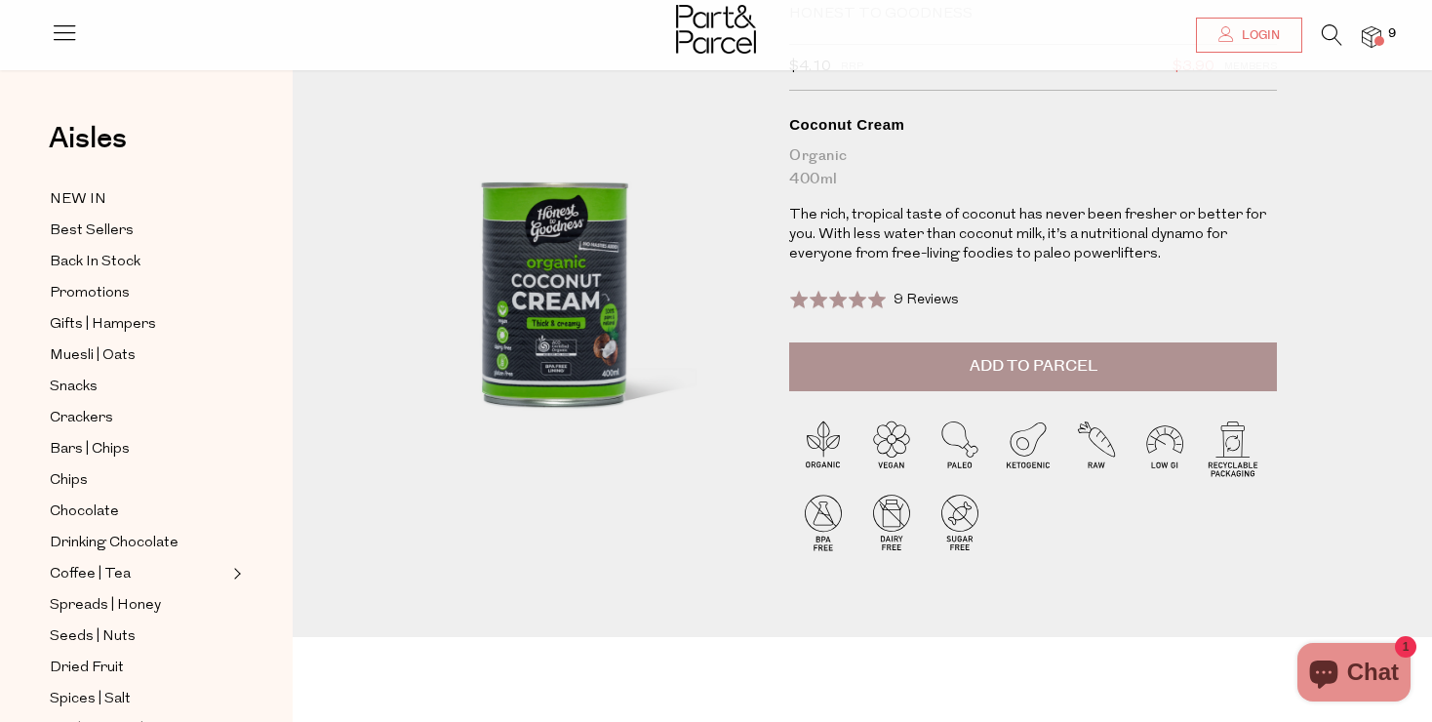
scroll to position [100, 0]
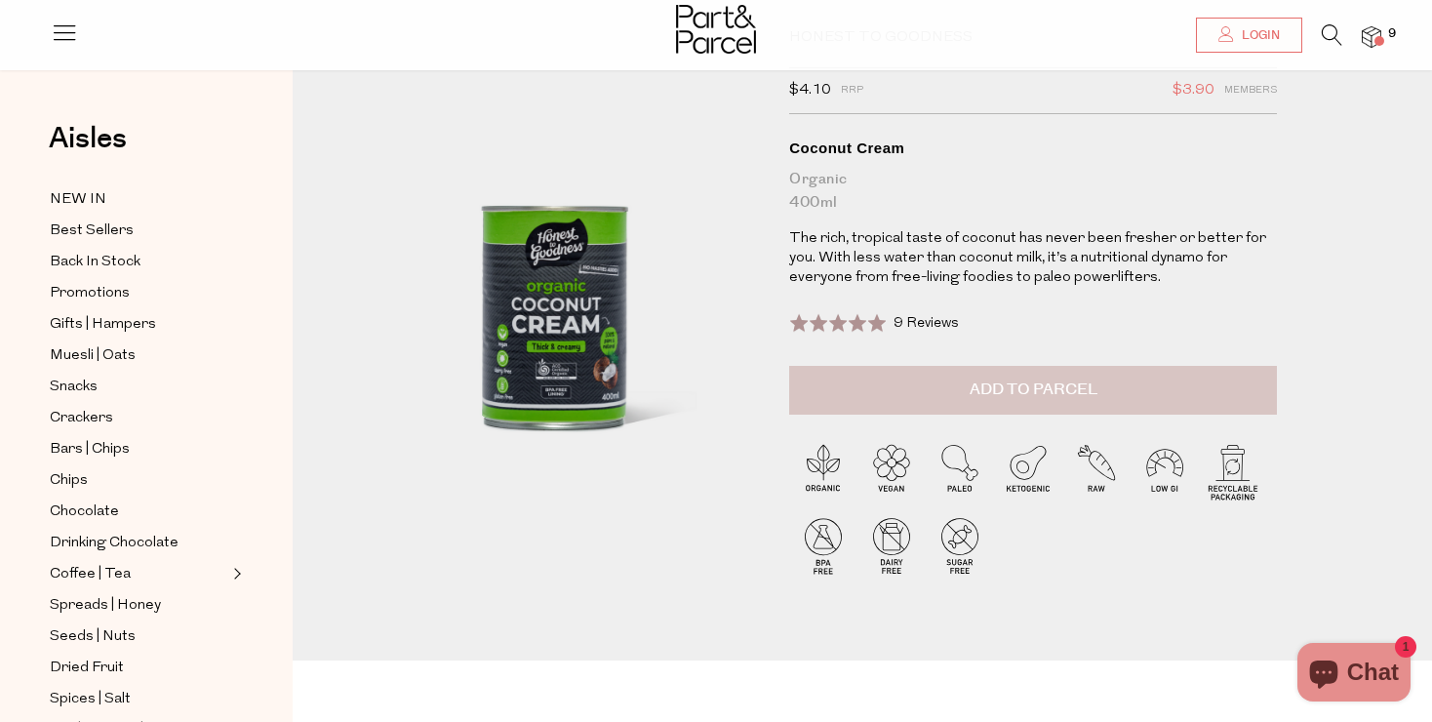
click at [1004, 397] on span "Add to Parcel" at bounding box center [1034, 390] width 128 height 22
click at [1242, 386] on button "button" at bounding box center [1249, 387] width 56 height 43
type input "2"
click at [1245, 385] on button "button" at bounding box center [1249, 387] width 56 height 43
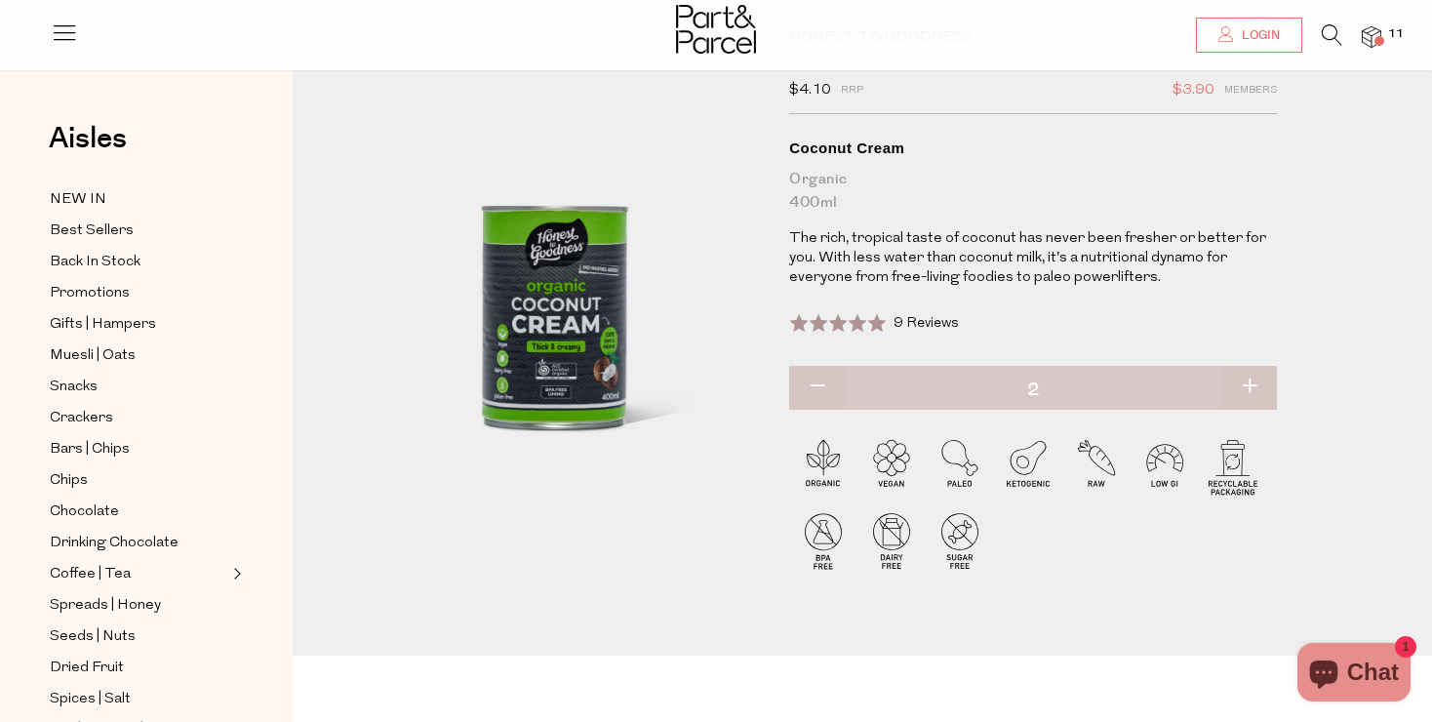
type input "3"
click at [1248, 382] on button "button" at bounding box center [1249, 387] width 56 height 43
type input "4"
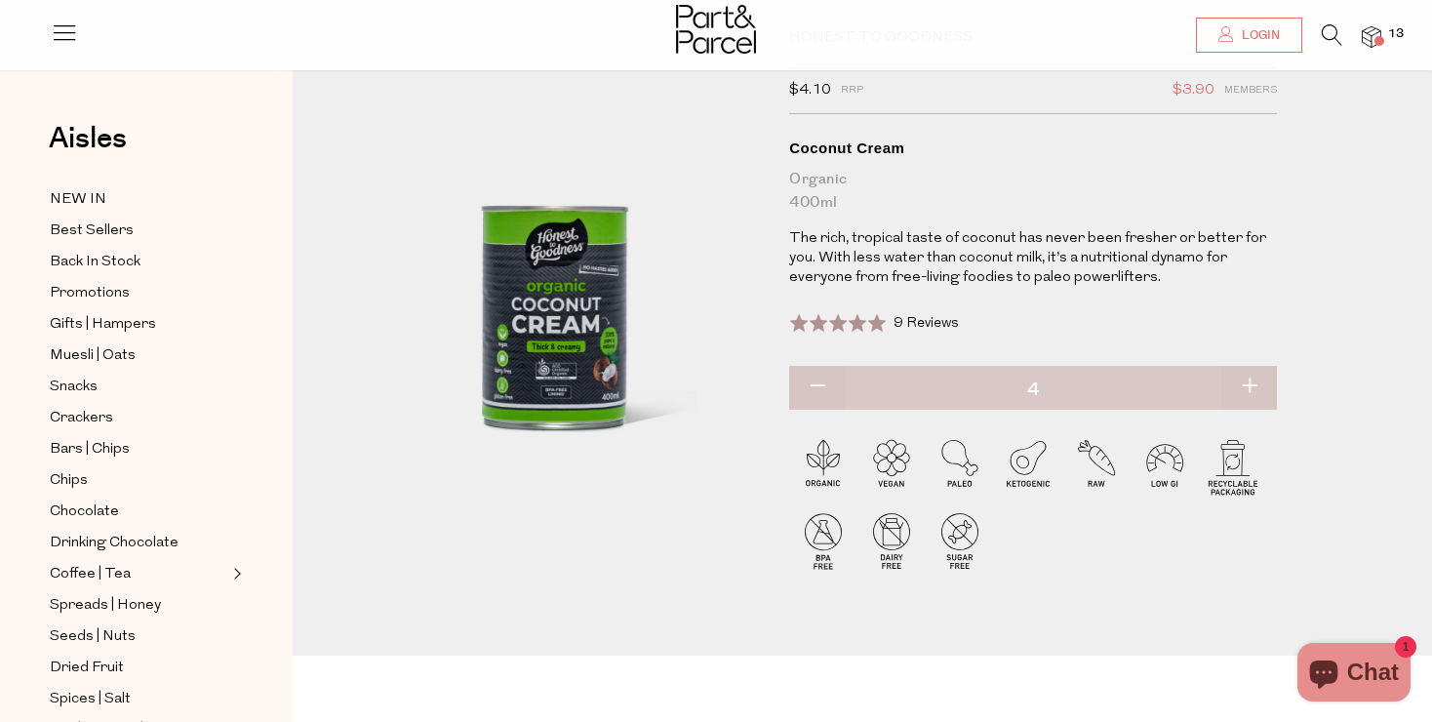
click at [1370, 41] on img at bounding box center [1372, 37] width 20 height 22
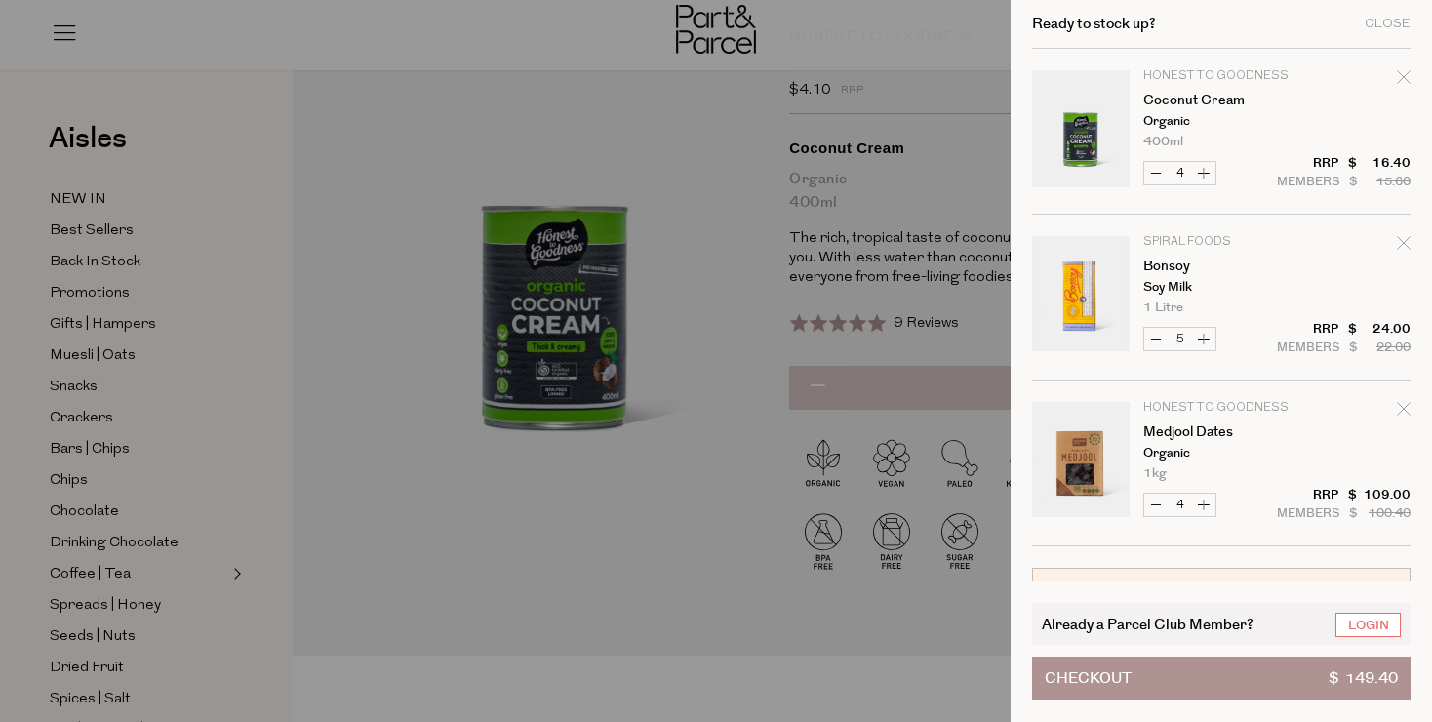
scroll to position [0, 0]
click at [1383, 22] on div "Close" at bounding box center [1388, 24] width 46 height 13
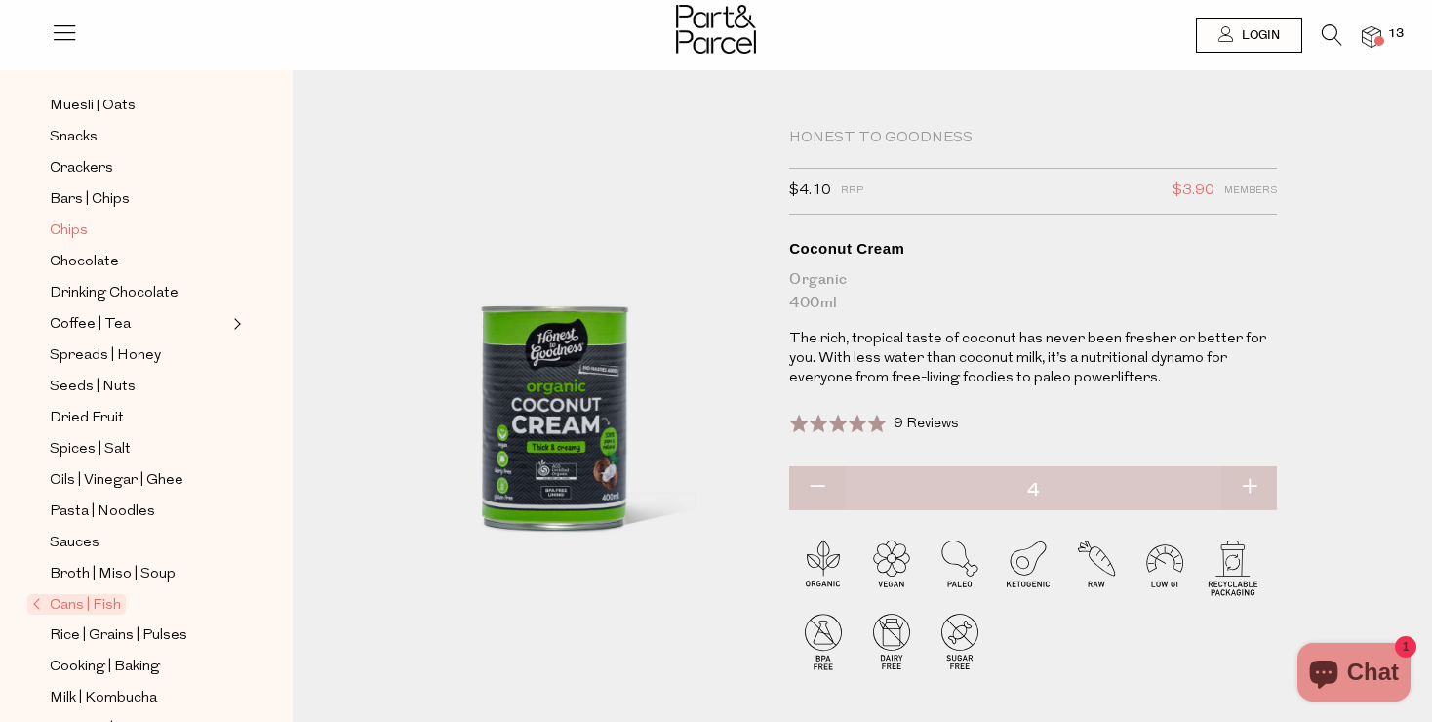
scroll to position [252, 0]
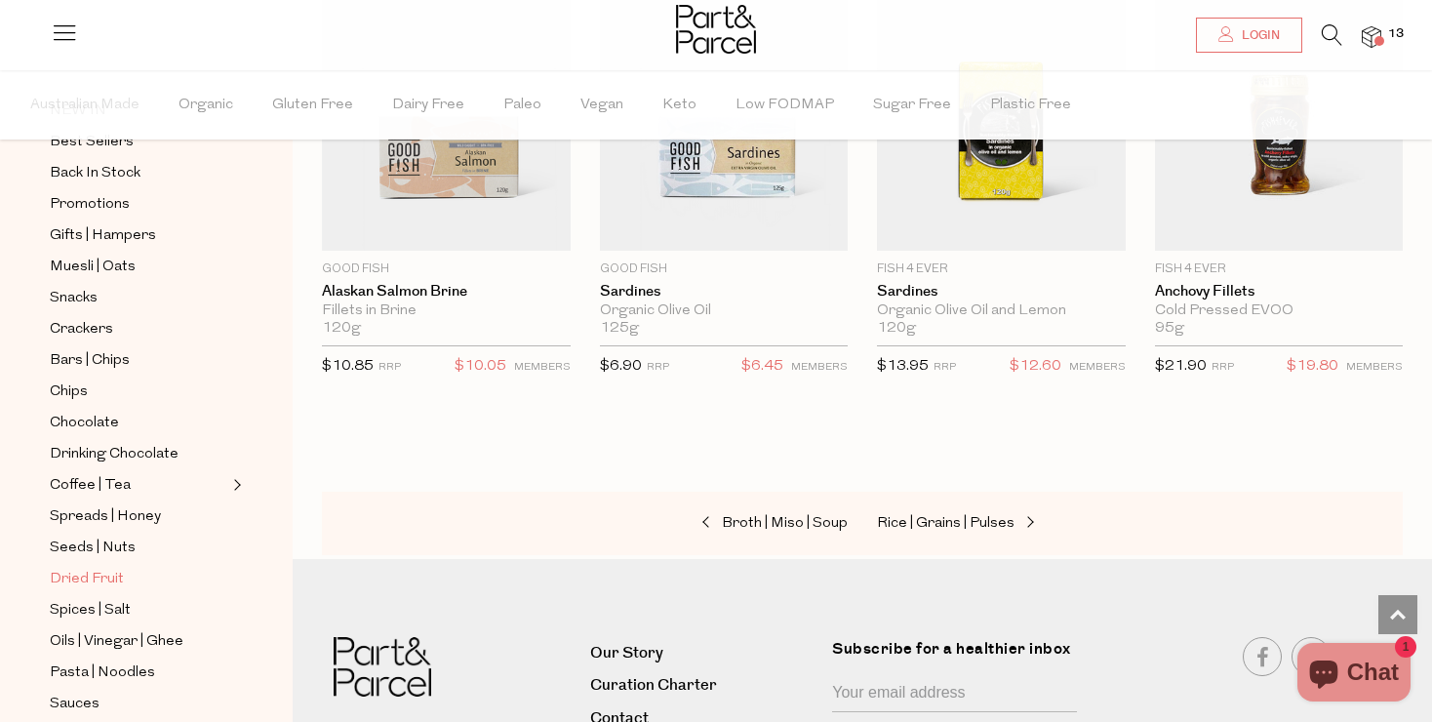
scroll to position [150, 0]
click at [115, 491] on span "Coffee | Tea" at bounding box center [90, 487] width 81 height 23
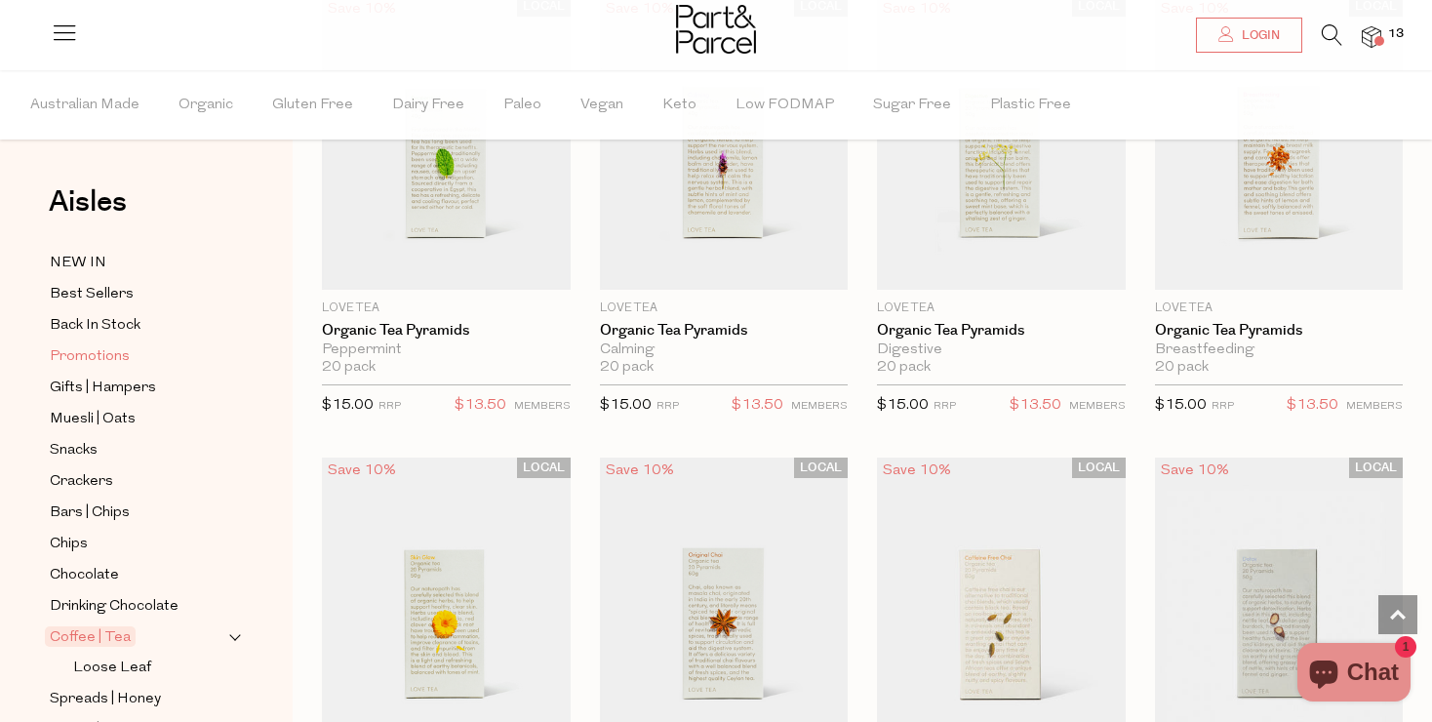
click at [108, 351] on span "Promotions" at bounding box center [90, 356] width 80 height 23
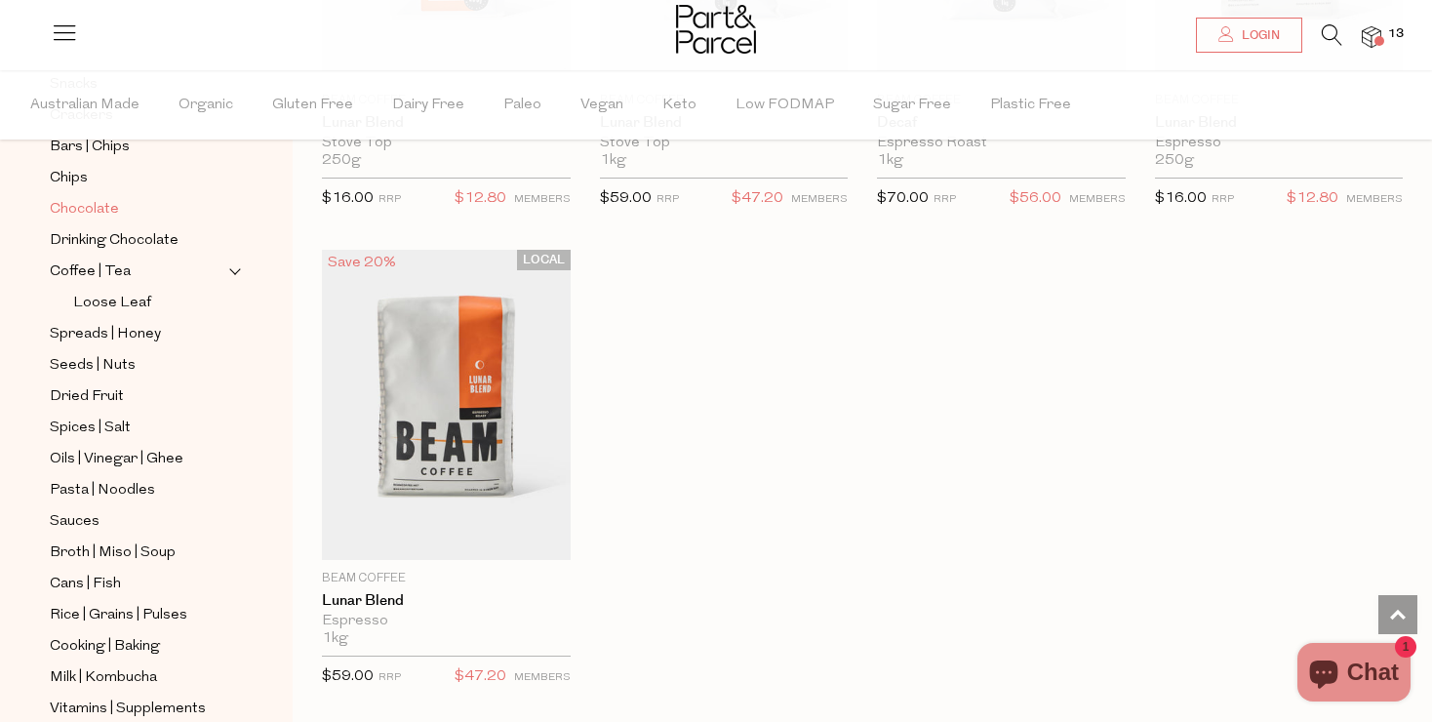
scroll to position [367, 0]
click at [108, 578] on span "Cans | Fish" at bounding box center [85, 582] width 71 height 23
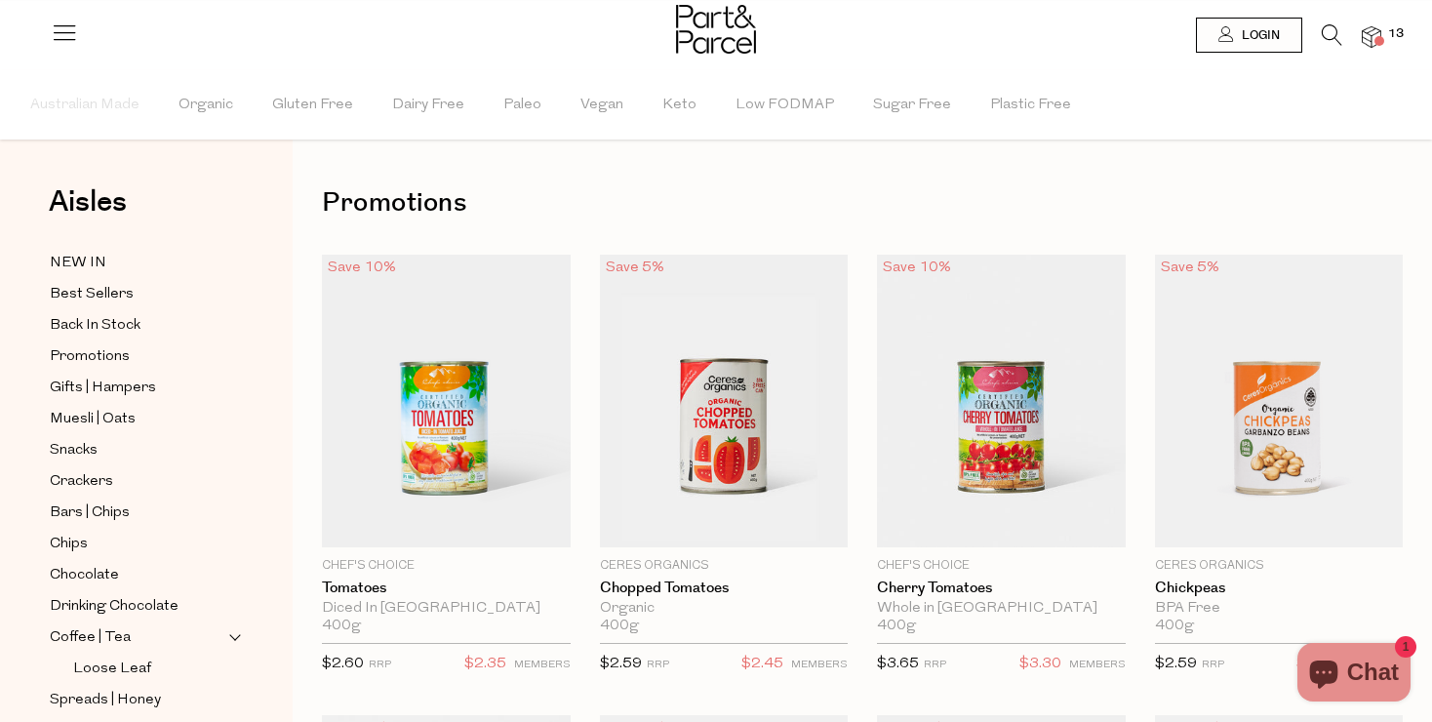
type input "4"
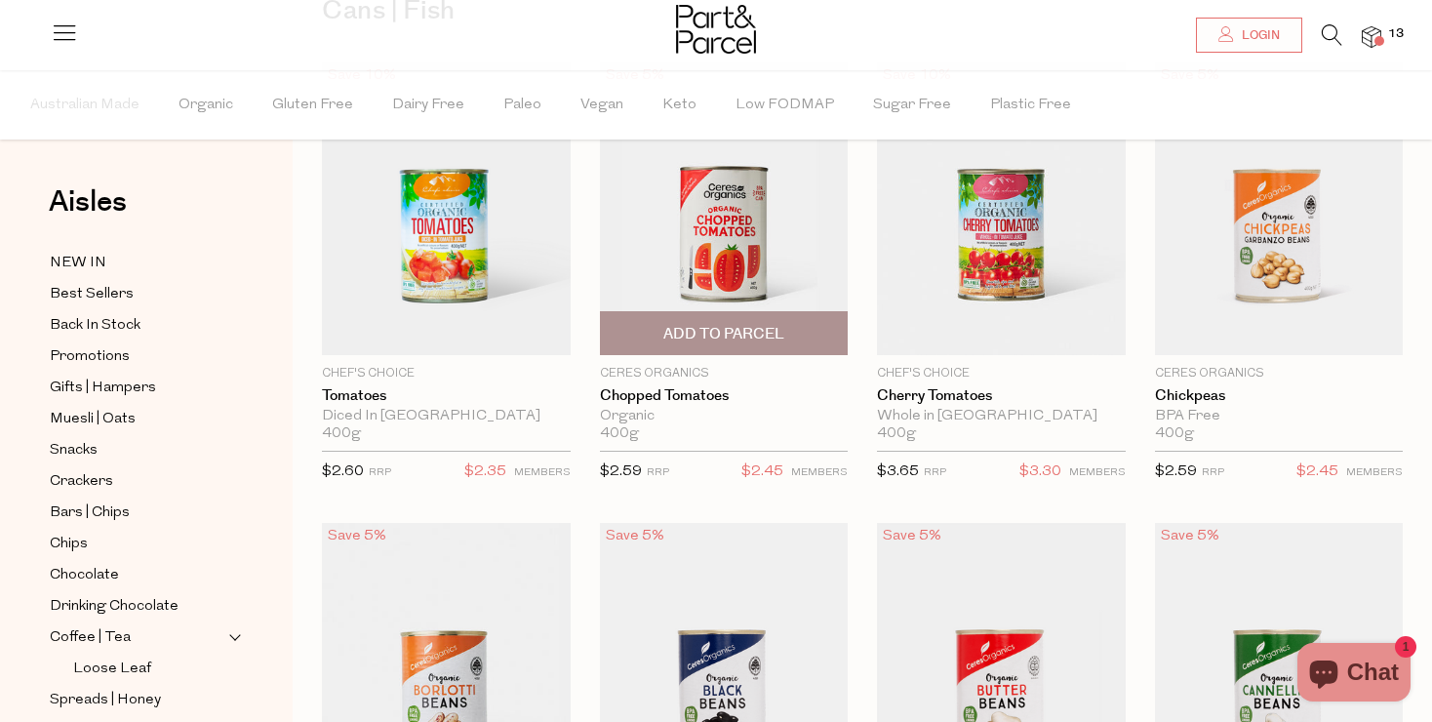
scroll to position [193, 0]
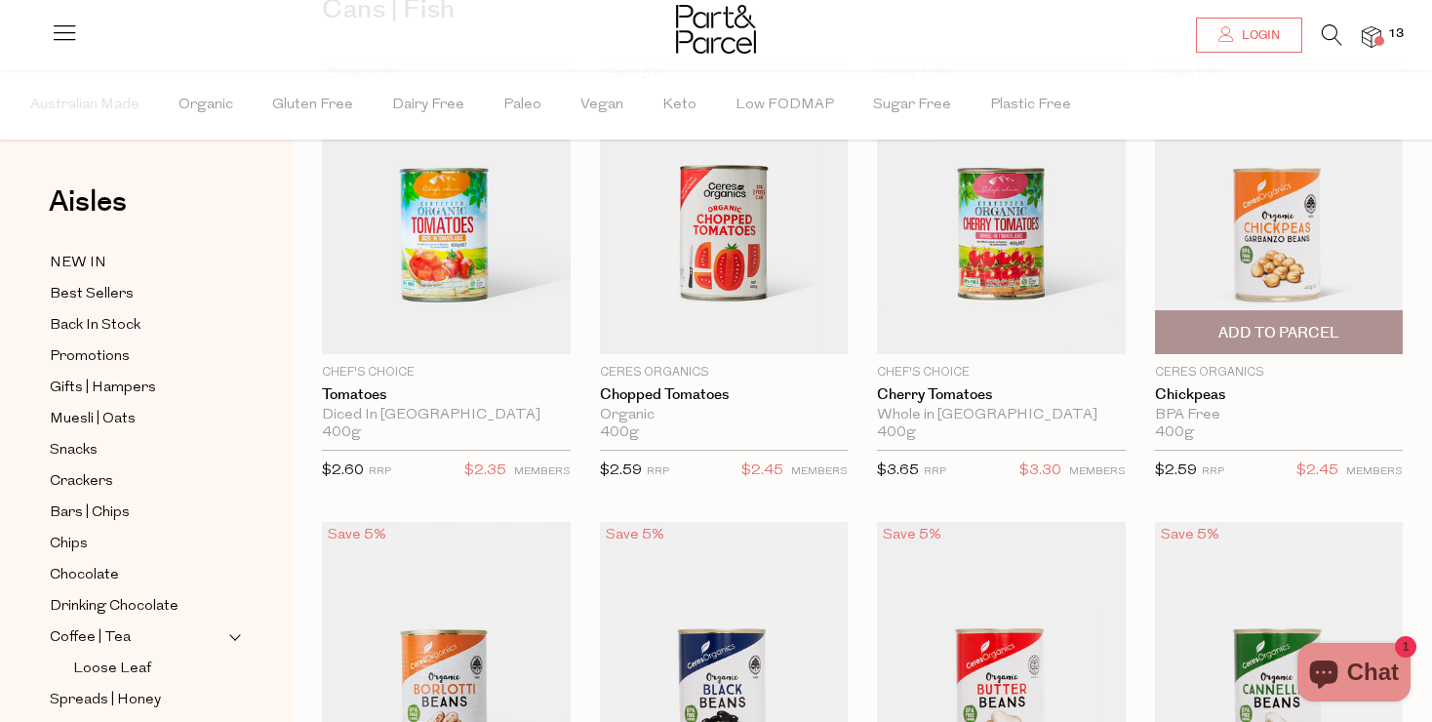
click at [1292, 341] on span "Add To Parcel" at bounding box center [1278, 333] width 121 height 20
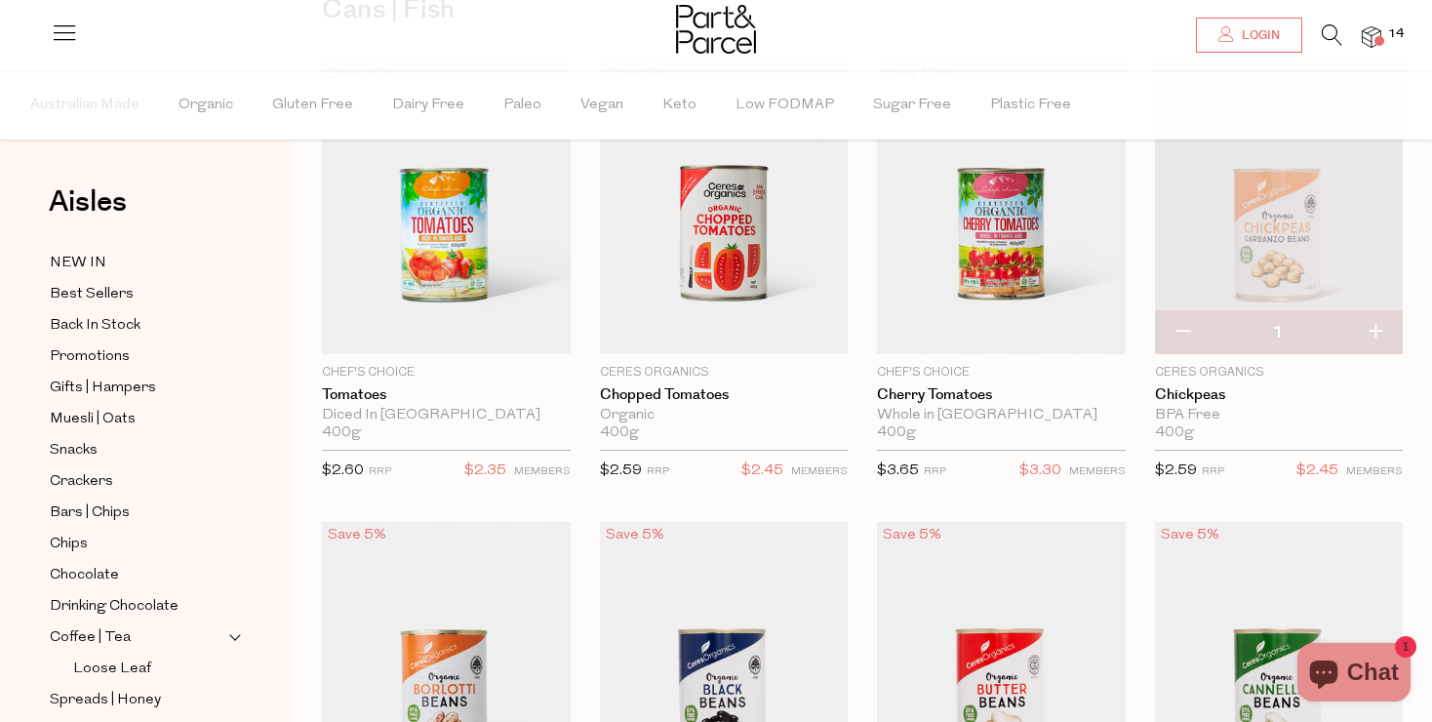
click at [1378, 329] on button "button" at bounding box center [1375, 332] width 56 height 43
type input "2"
click at [1377, 327] on button "button" at bounding box center [1375, 332] width 56 height 43
type input "3"
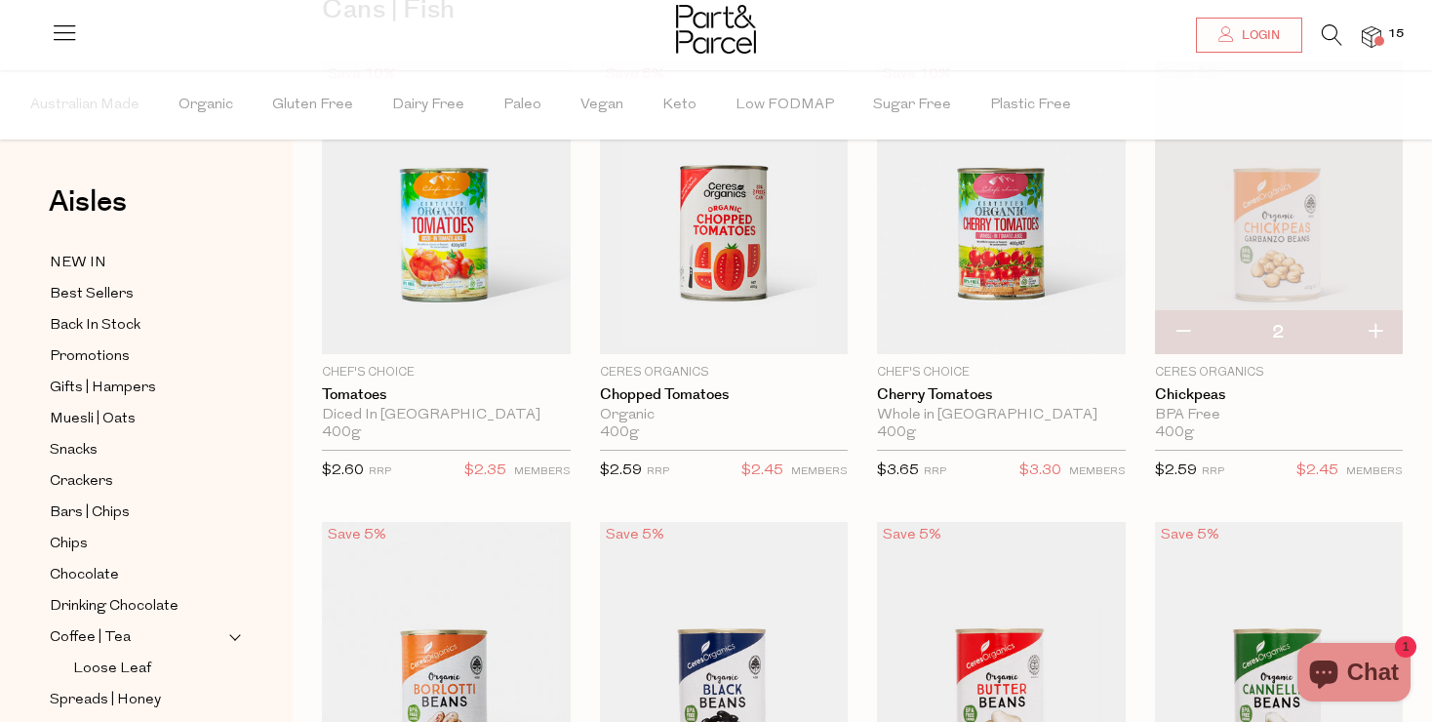
type input "3"
click at [1373, 330] on button "button" at bounding box center [1375, 332] width 56 height 43
type input "4"
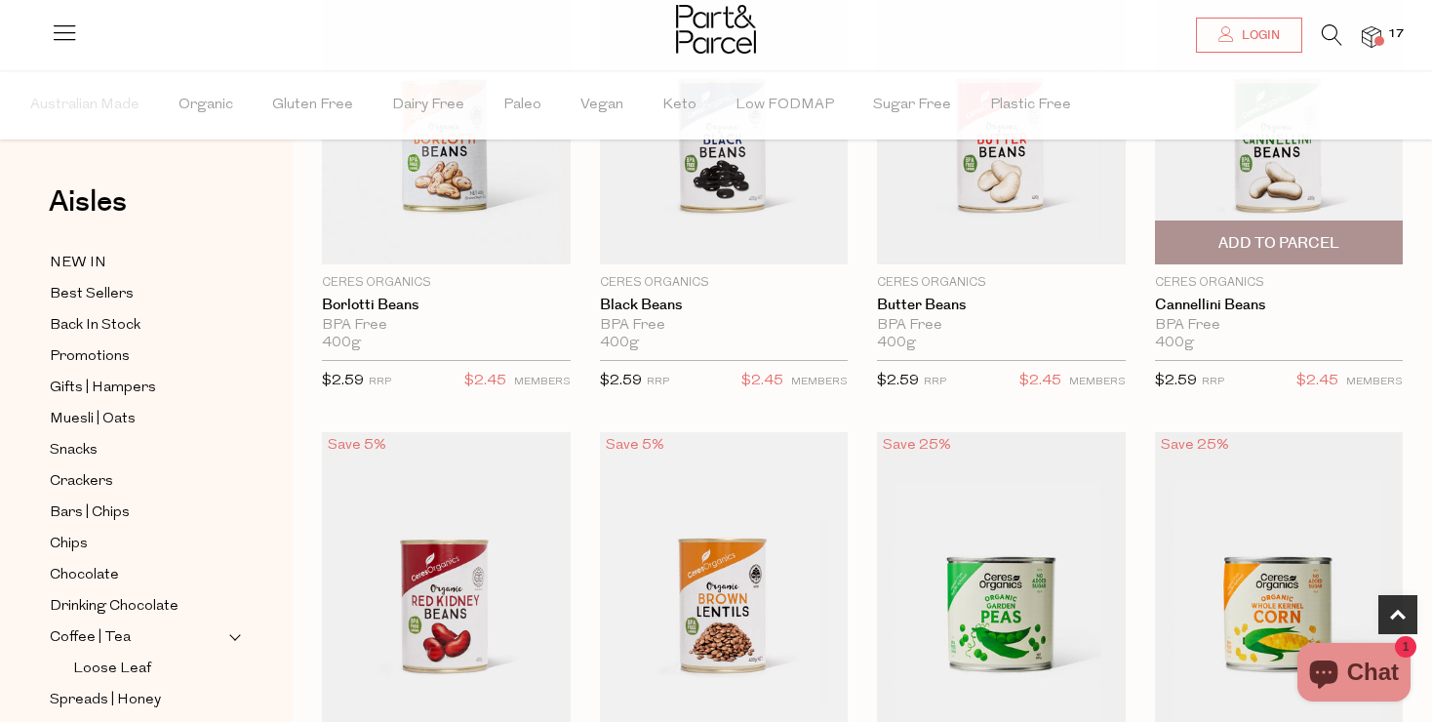
scroll to position [728, 0]
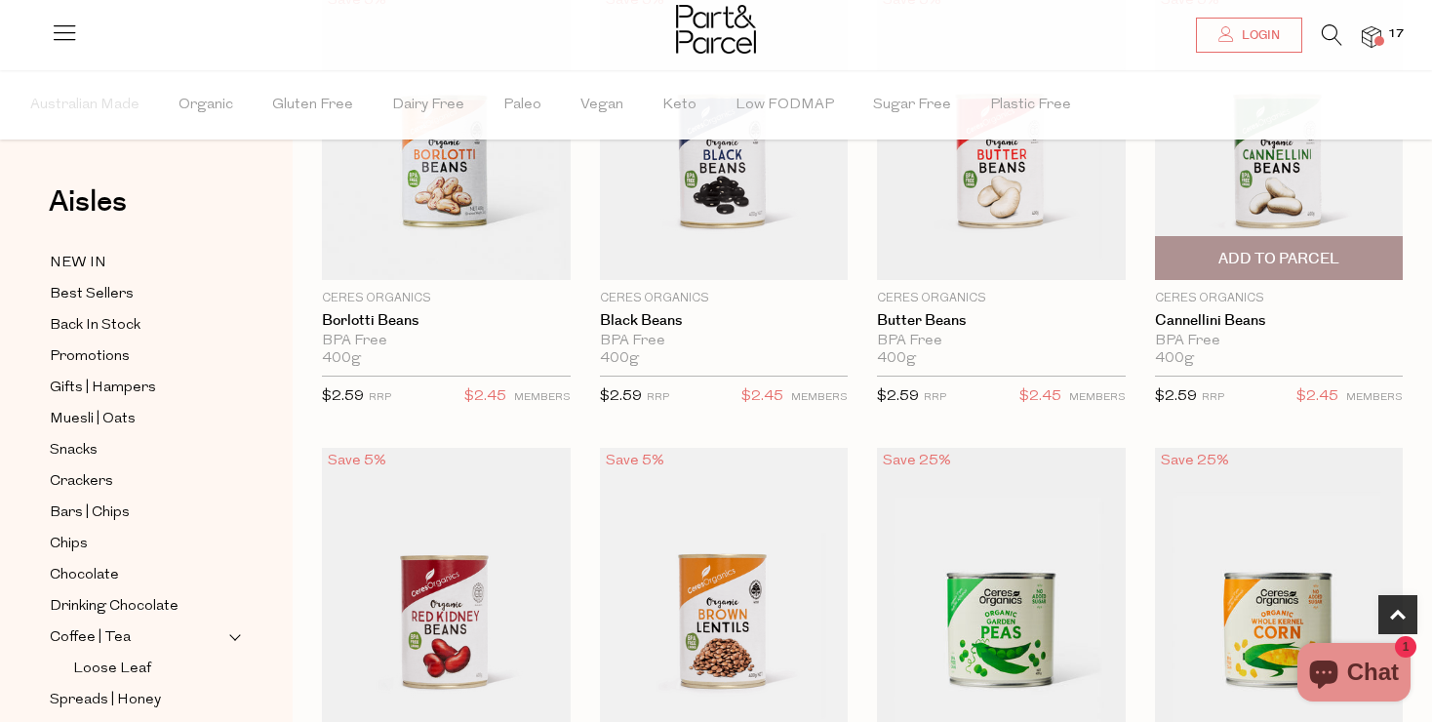
click at [1284, 263] on span "Add To Parcel" at bounding box center [1278, 259] width 121 height 20
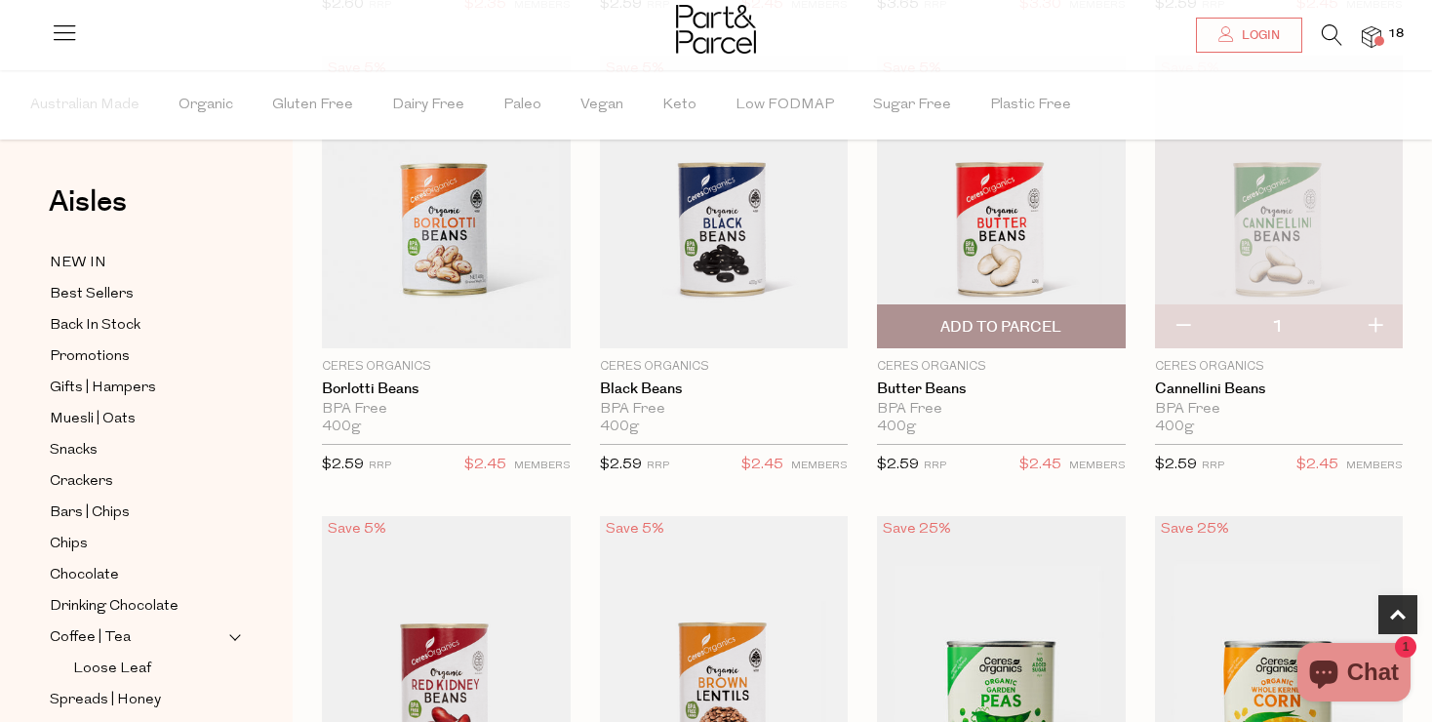
scroll to position [655, 0]
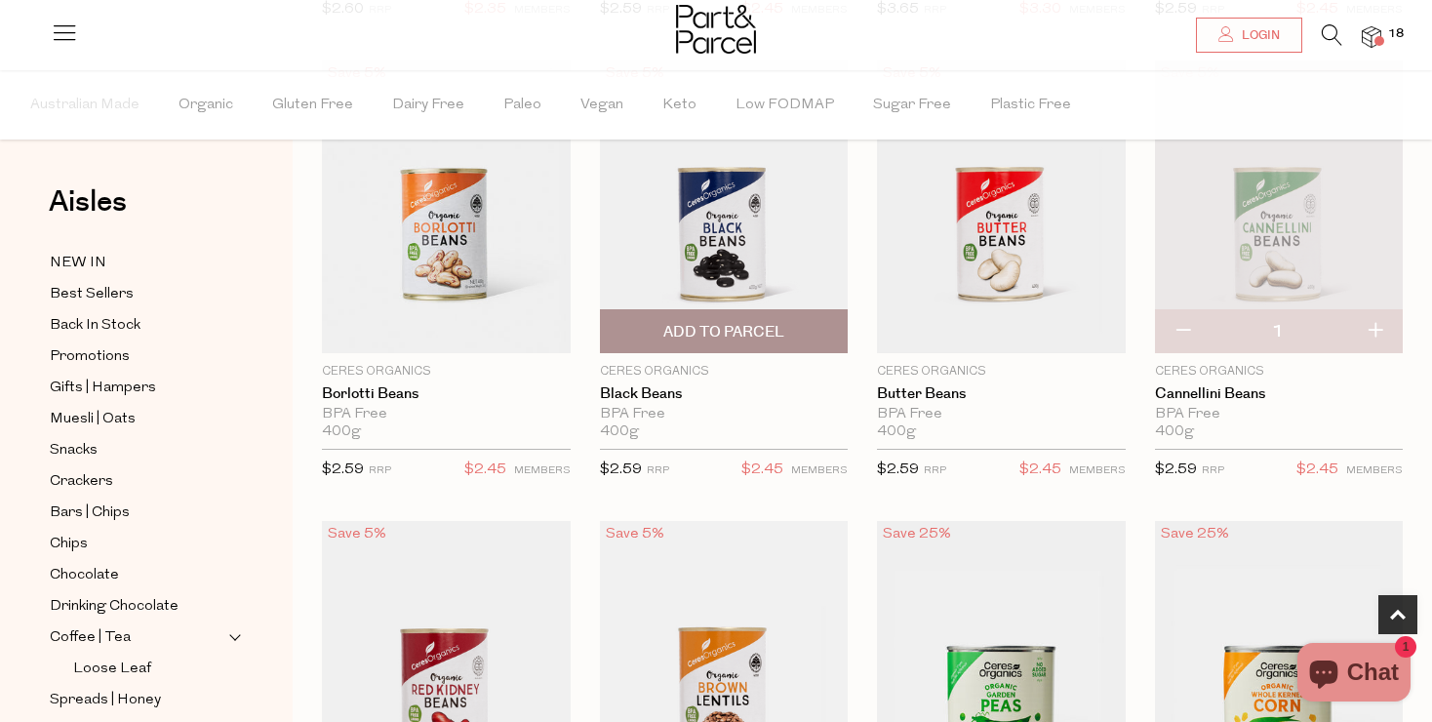
click at [746, 334] on span "Add To Parcel" at bounding box center [723, 332] width 121 height 20
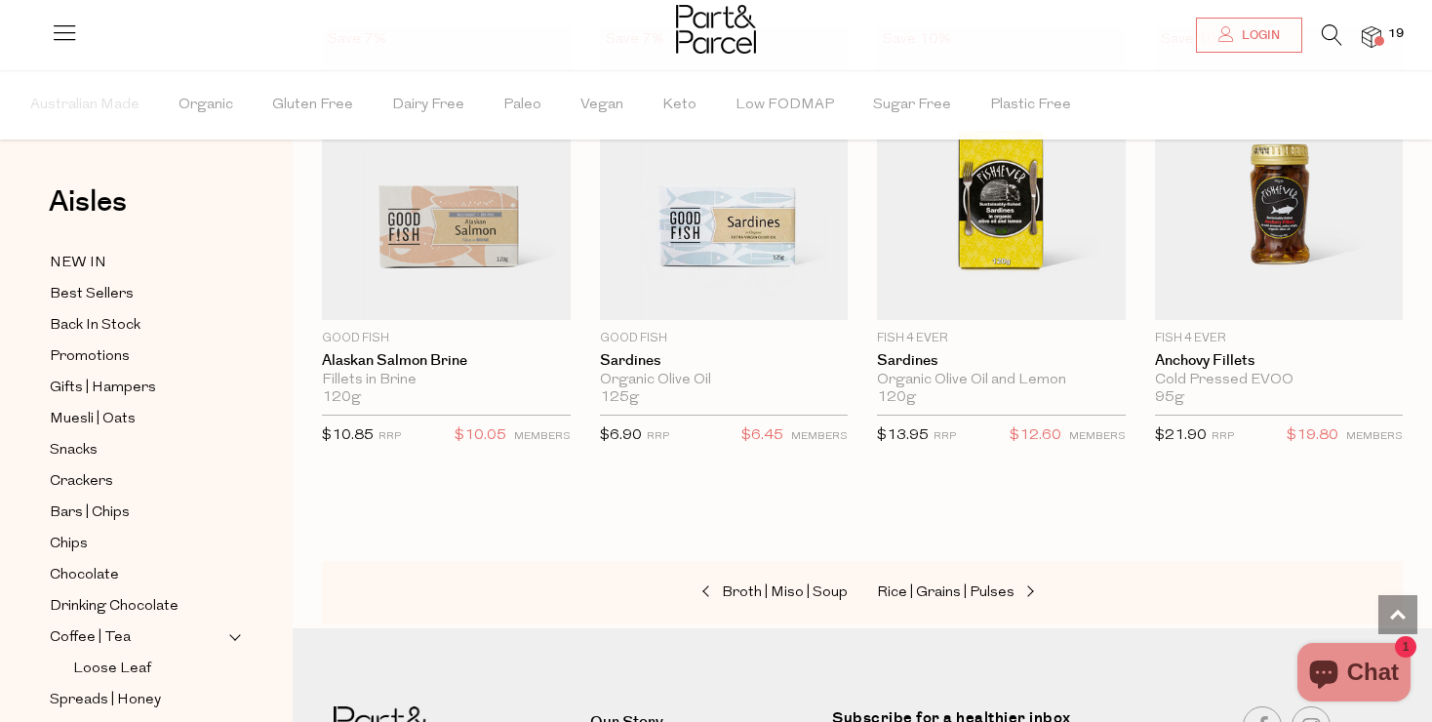
scroll to position [2537, 0]
click at [70, 448] on span "Snacks" at bounding box center [74, 450] width 48 height 23
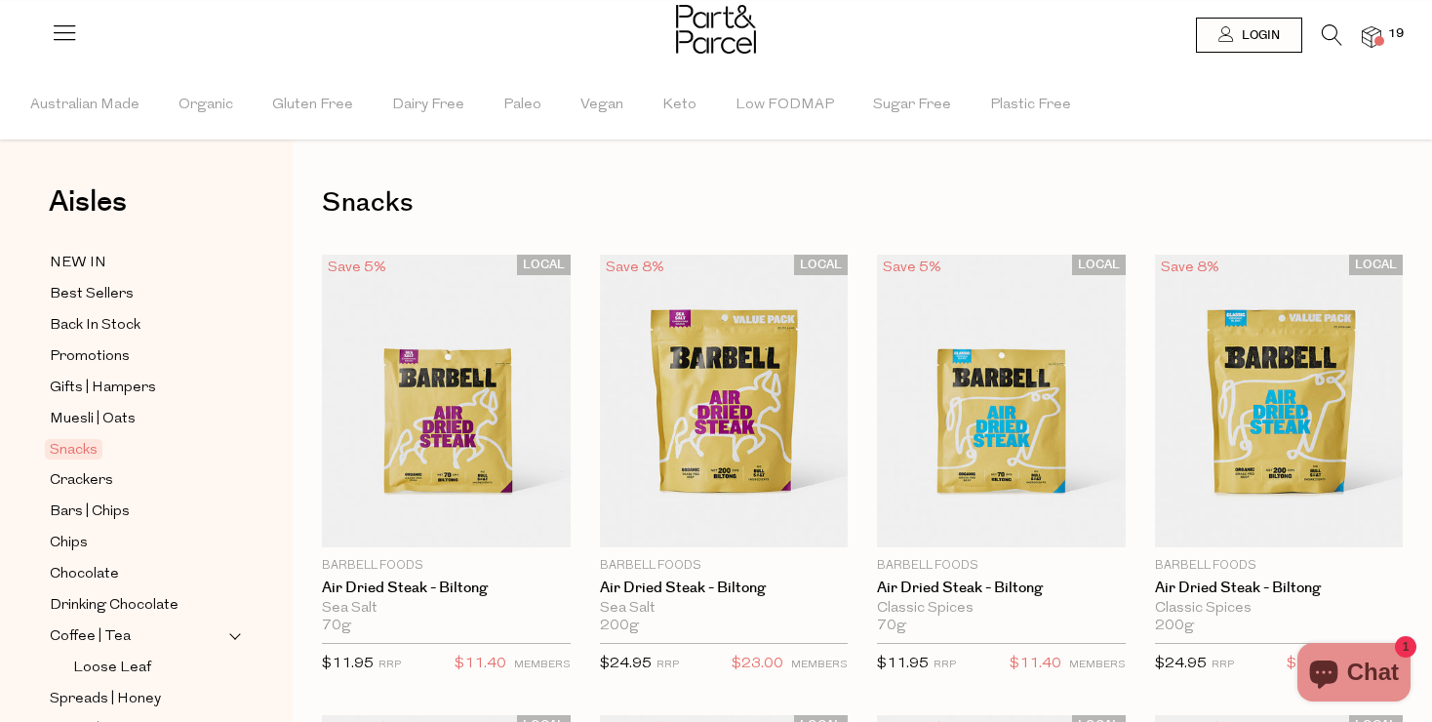
click at [1320, 31] on li at bounding box center [1322, 39] width 40 height 30
click at [1330, 40] on icon at bounding box center [1332, 34] width 20 height 21
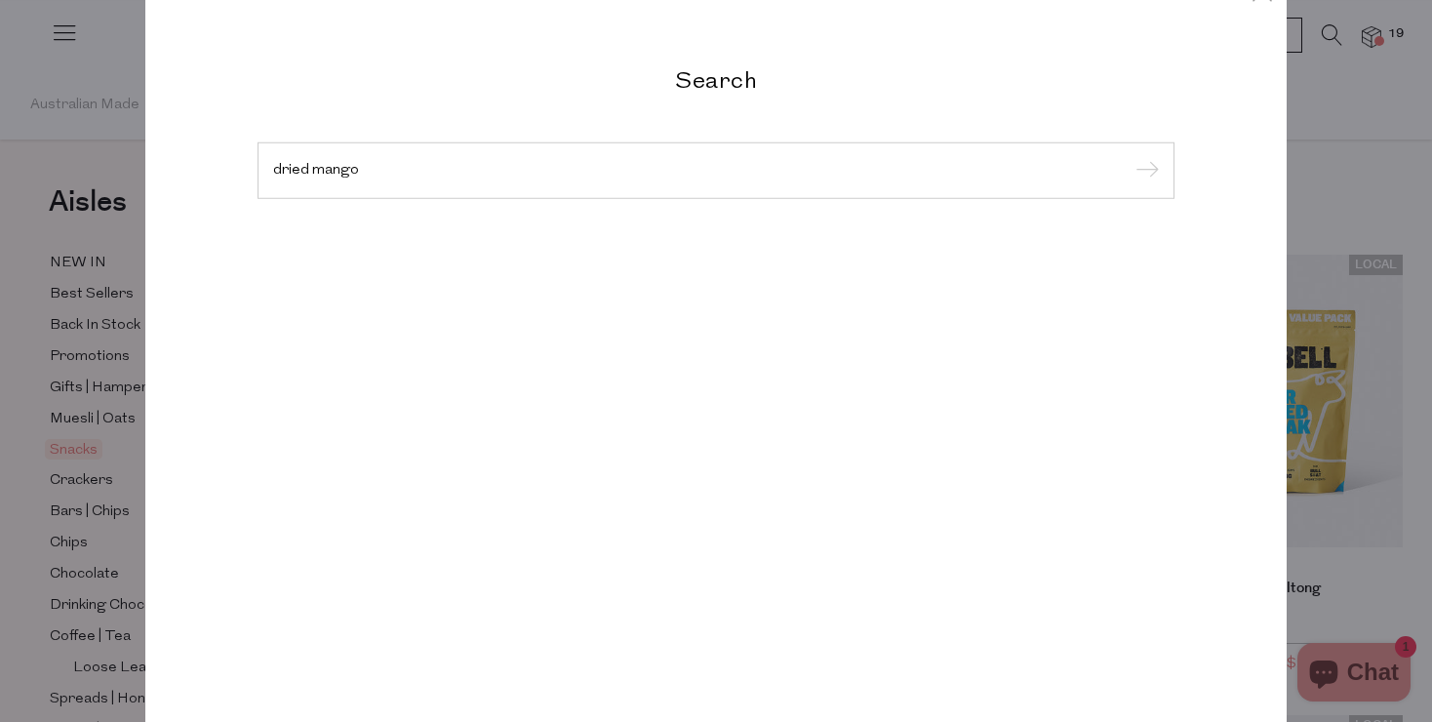
type input "dried mango"
click at [1144, 172] on input "submit" at bounding box center [1144, 171] width 29 height 29
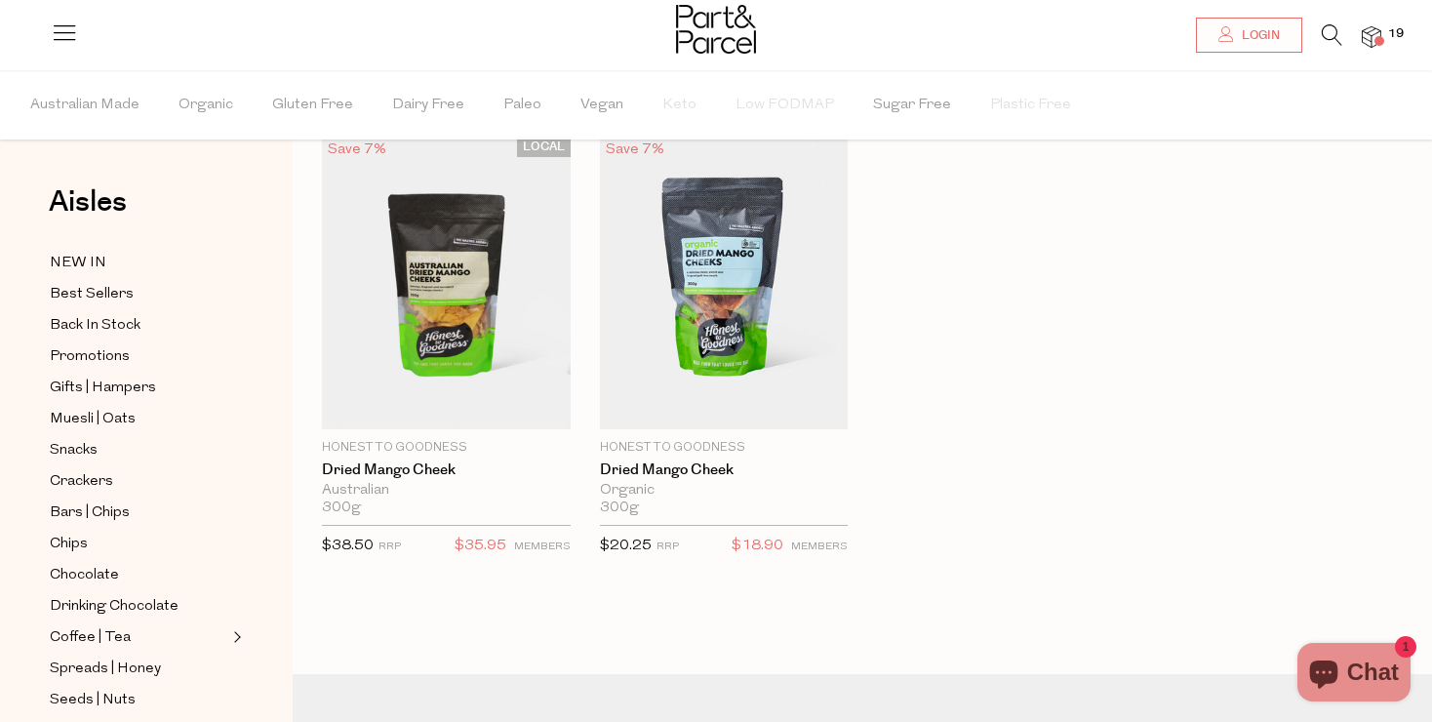
scroll to position [89, 0]
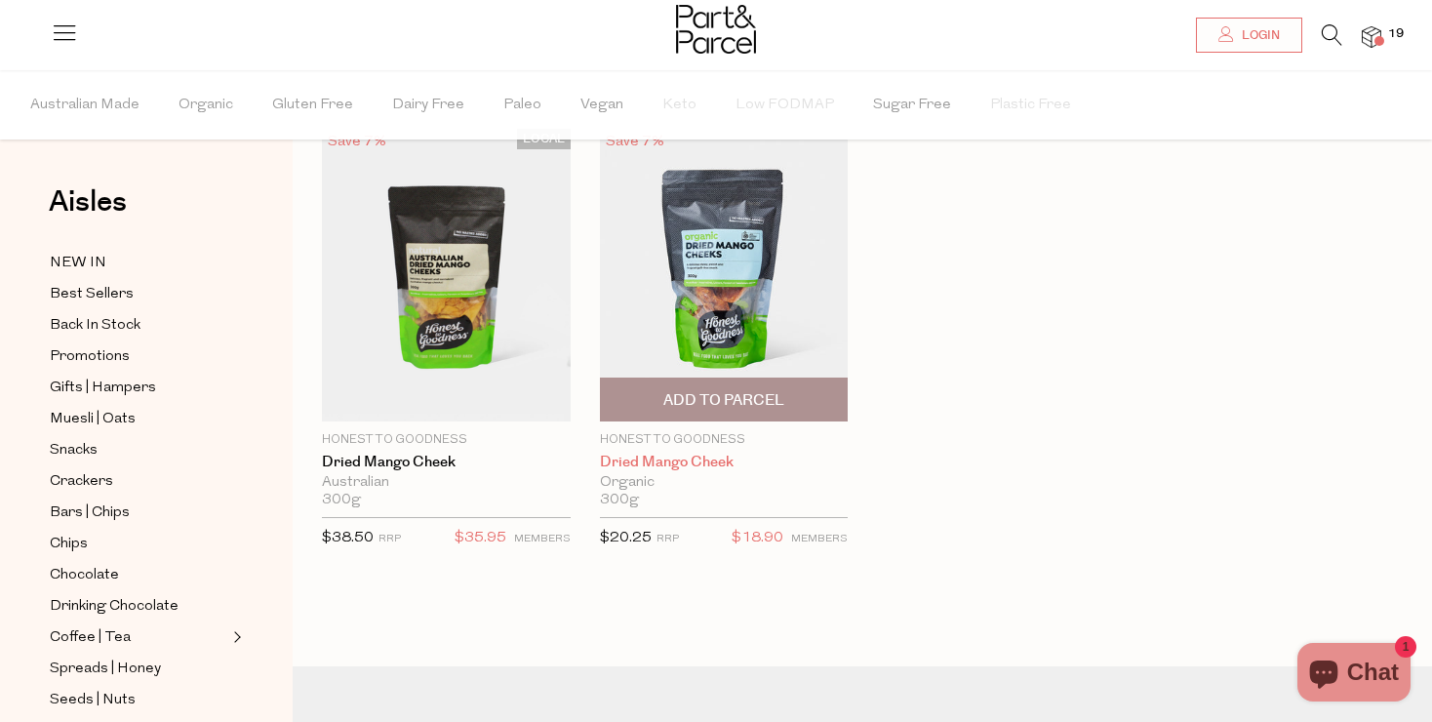
click at [707, 454] on link "Dried Mango Cheek" at bounding box center [724, 463] width 249 height 18
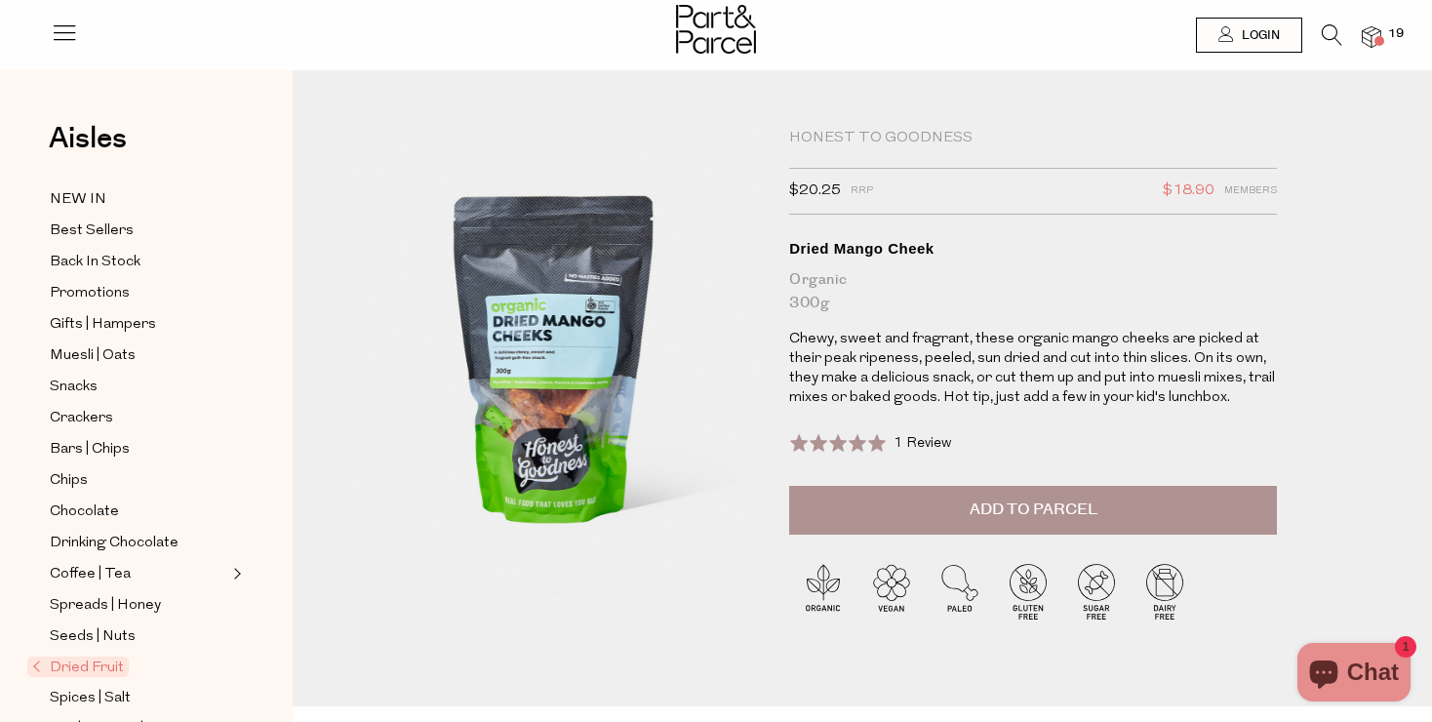
click at [1370, 40] on img at bounding box center [1372, 37] width 20 height 22
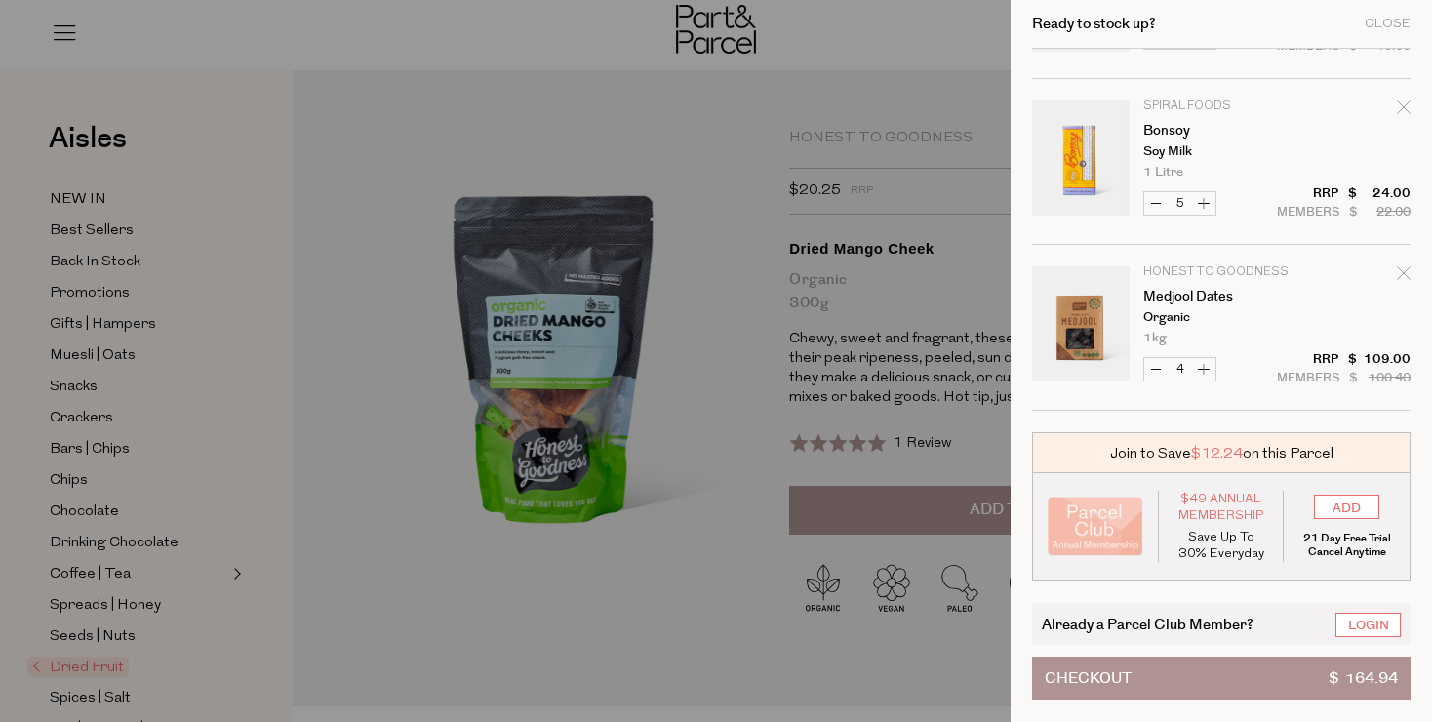
scroll to position [633, 0]
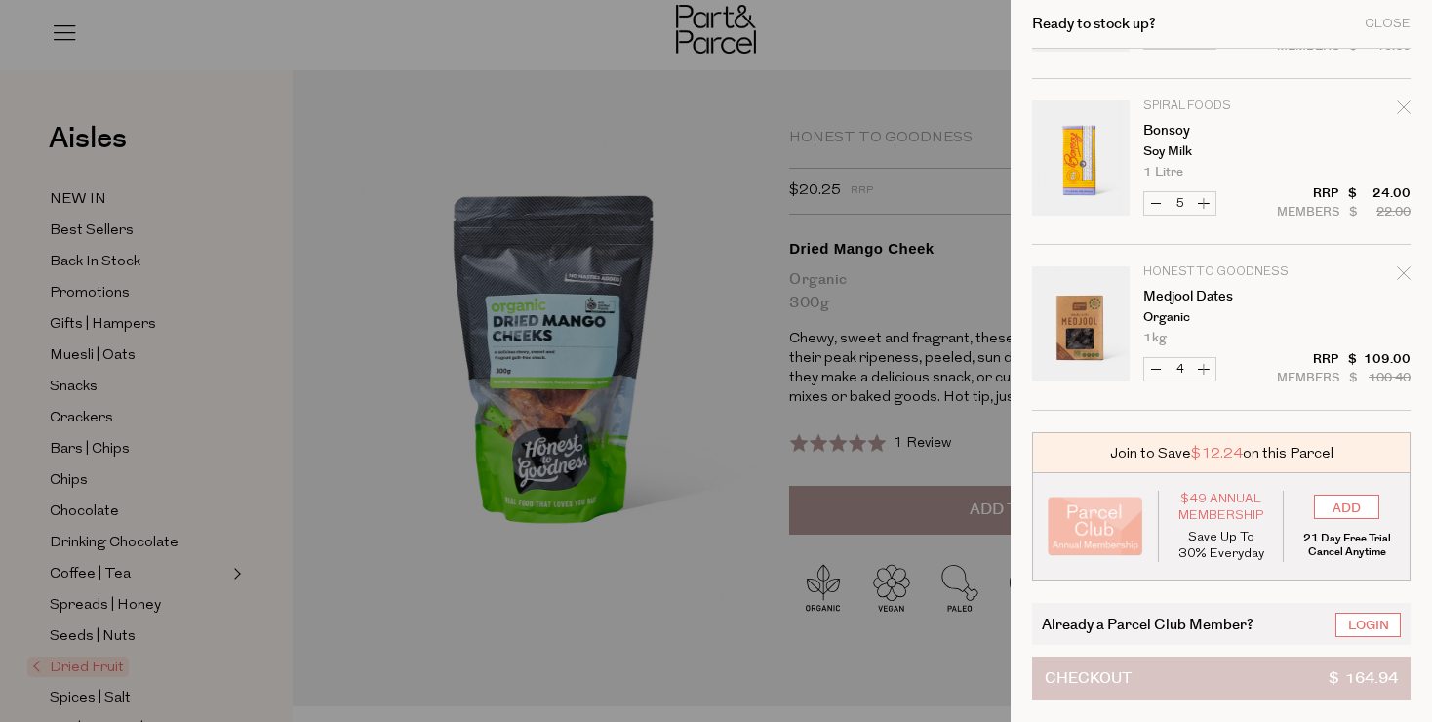
click at [1205, 668] on button "Checkout $ 164.94" at bounding box center [1221, 678] width 379 height 43
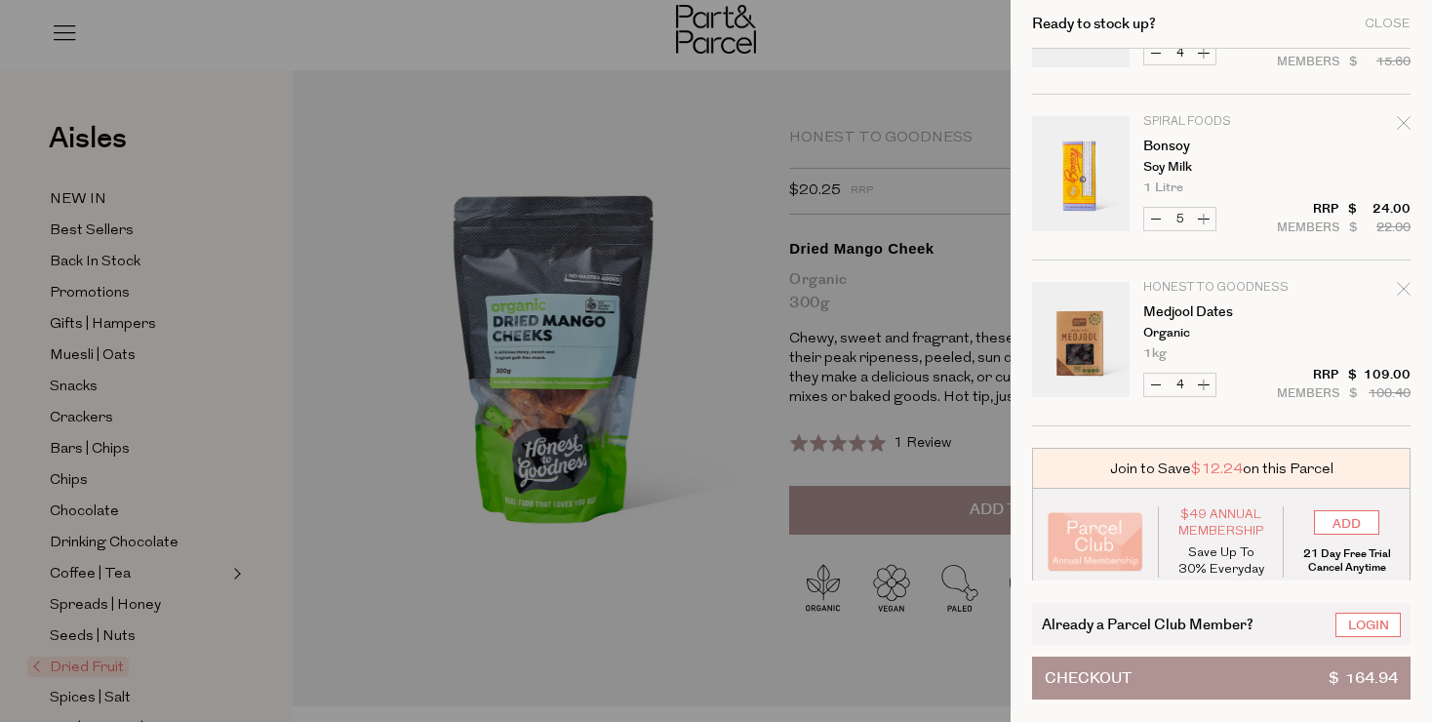
scroll to position [624, 0]
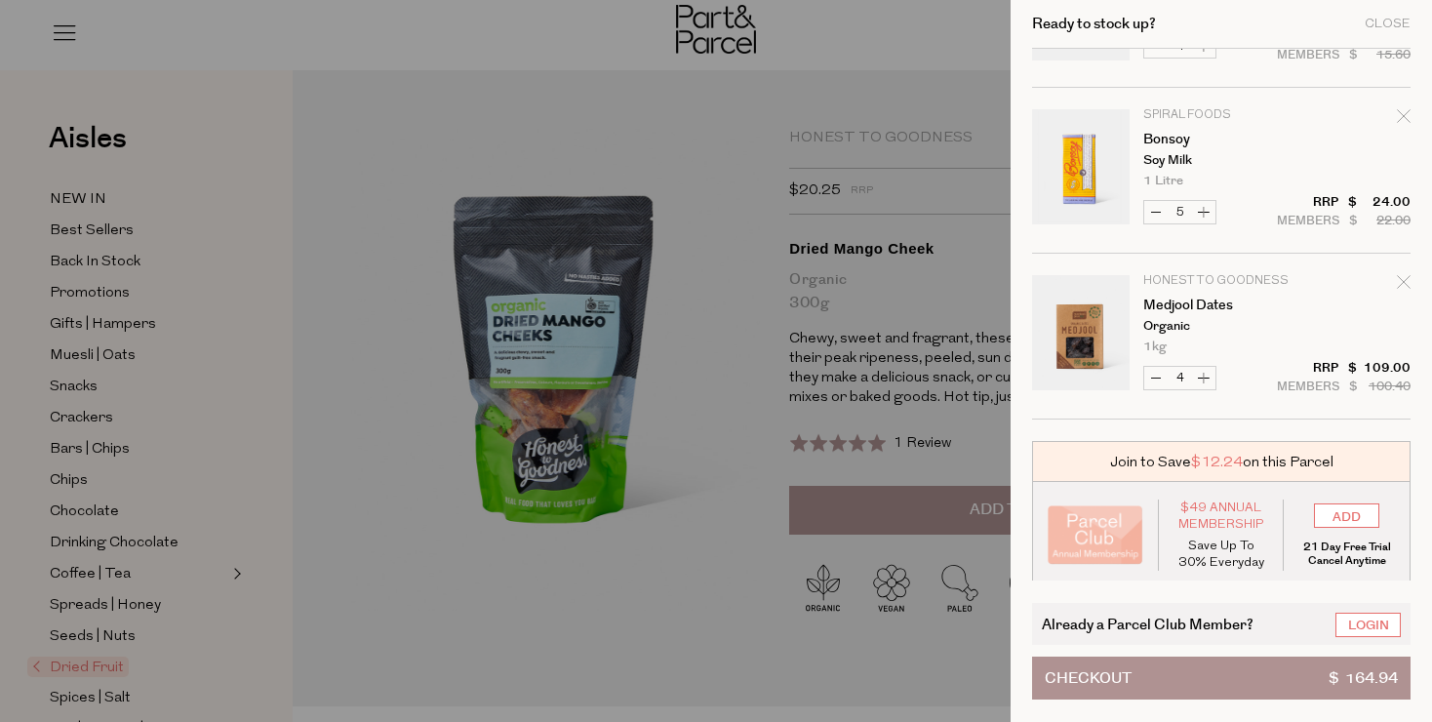
click at [1203, 375] on button "Increase Medjool Dates" at bounding box center [1203, 378] width 23 height 22
type input "5"
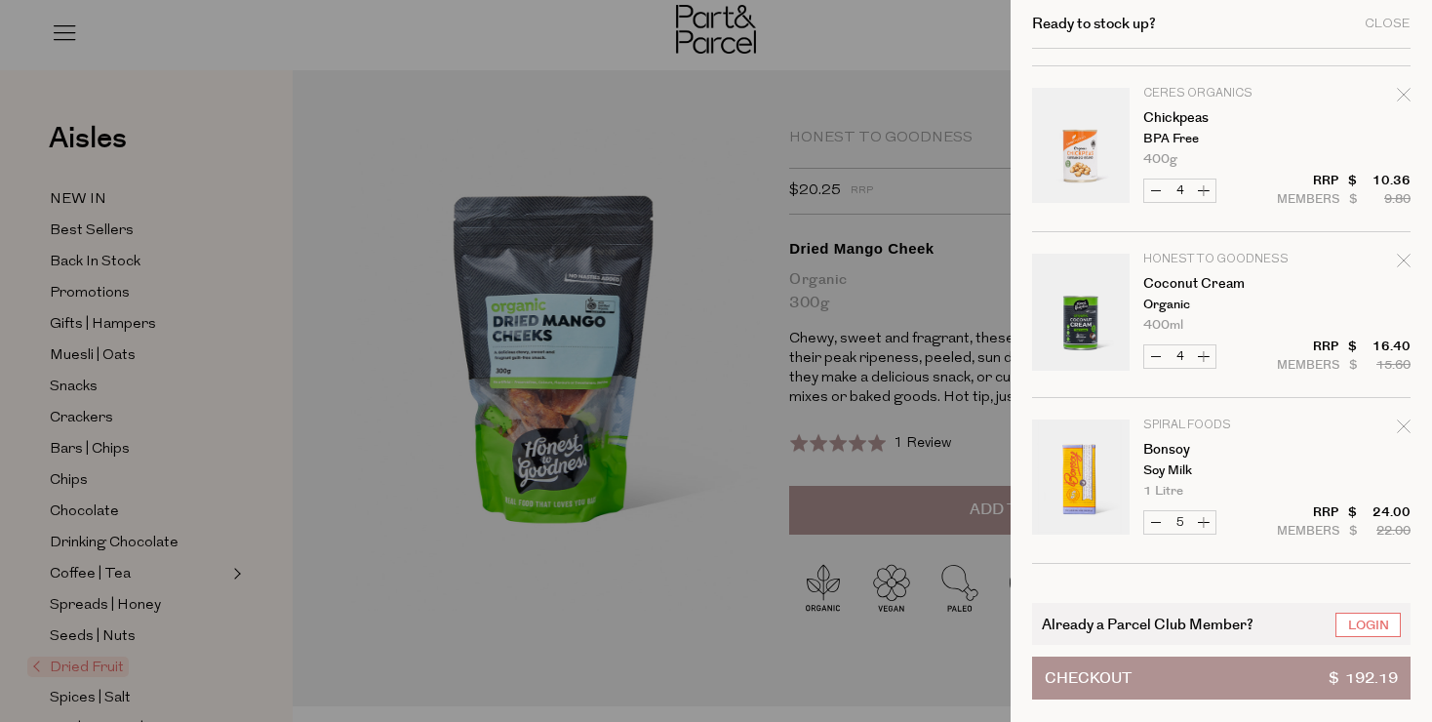
scroll to position [322, 0]
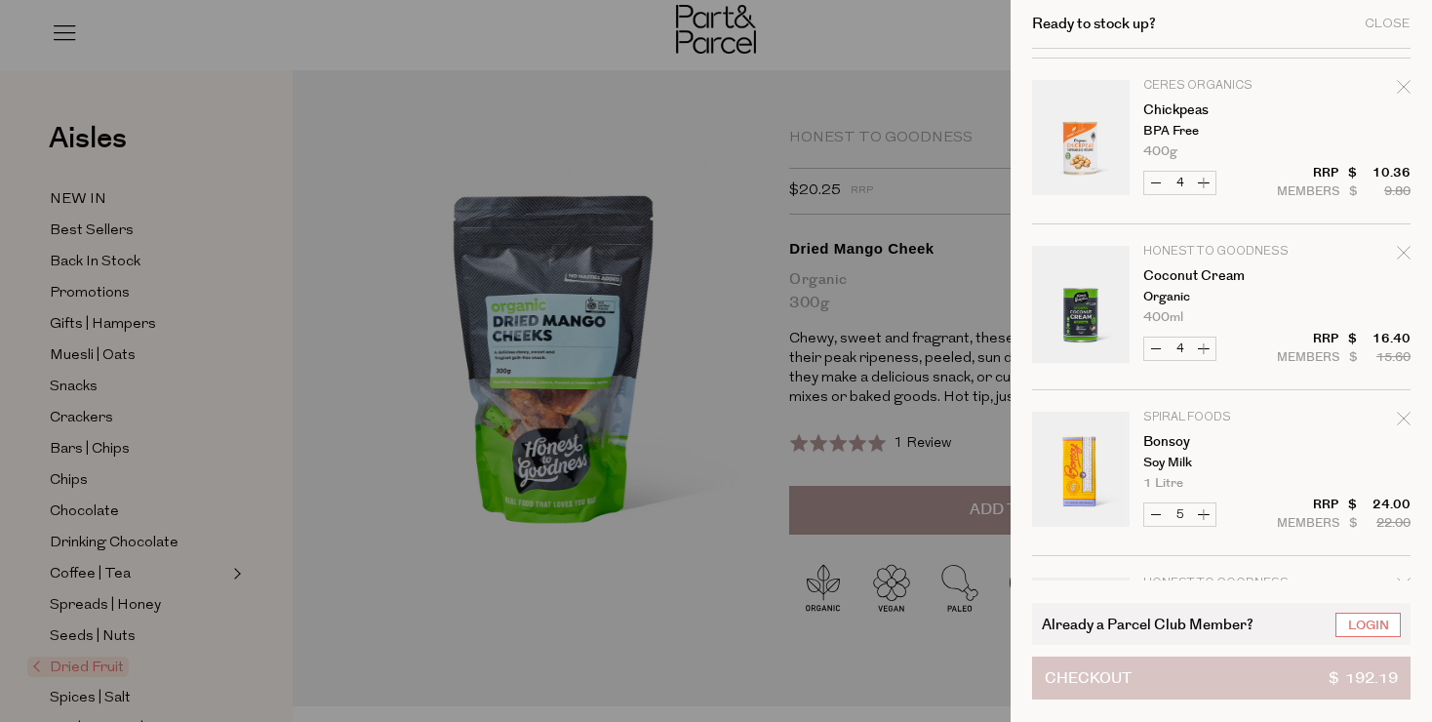
click at [1180, 686] on button "Checkout $ 192.19" at bounding box center [1221, 678] width 379 height 43
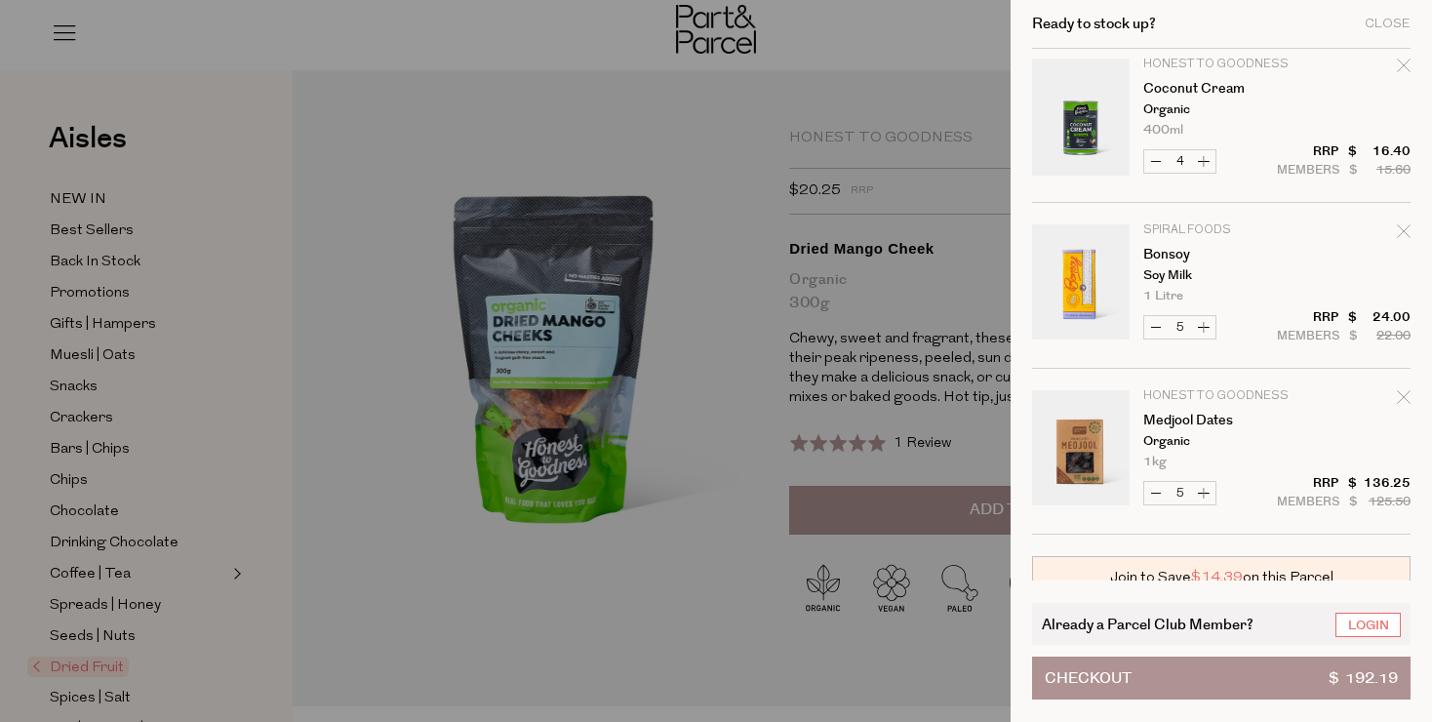
scroll to position [483, 0]
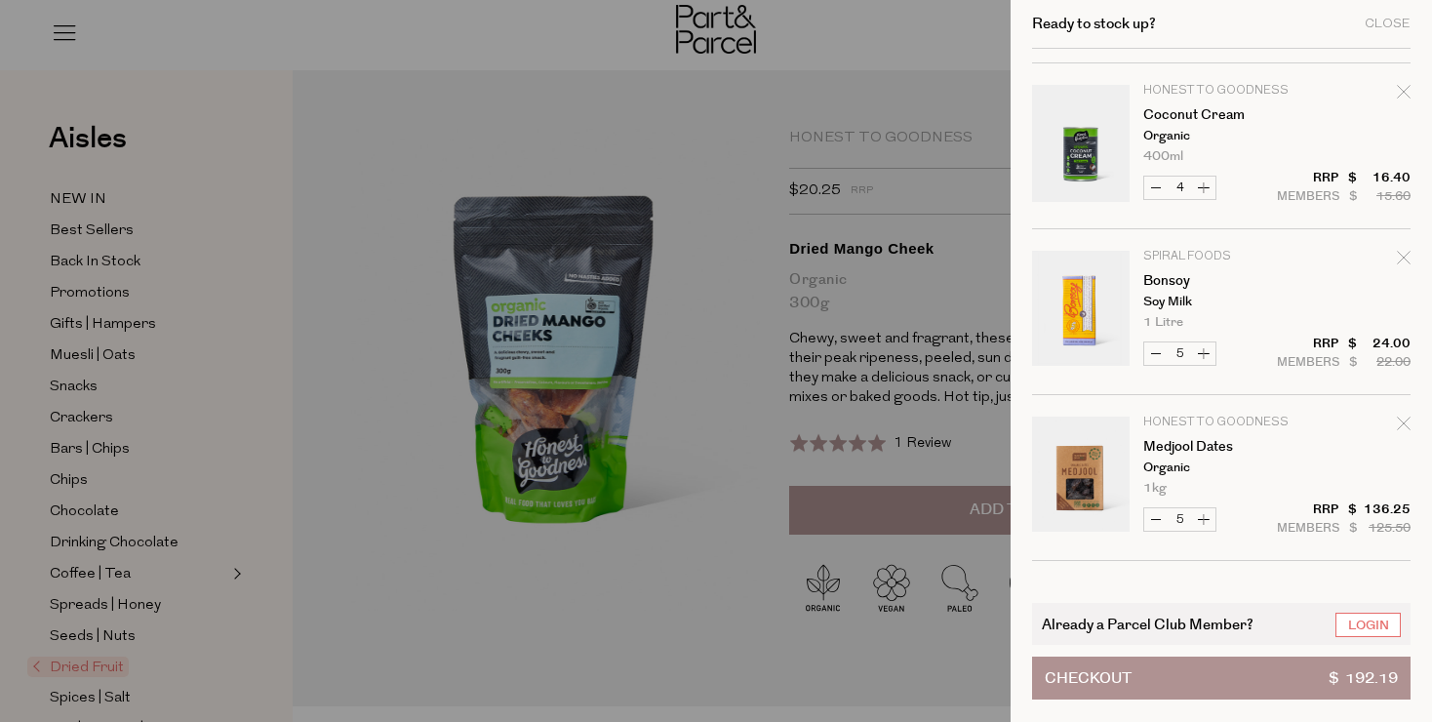
click at [1203, 355] on button "Increase Bonsoy" at bounding box center [1203, 353] width 23 height 22
type input "6"
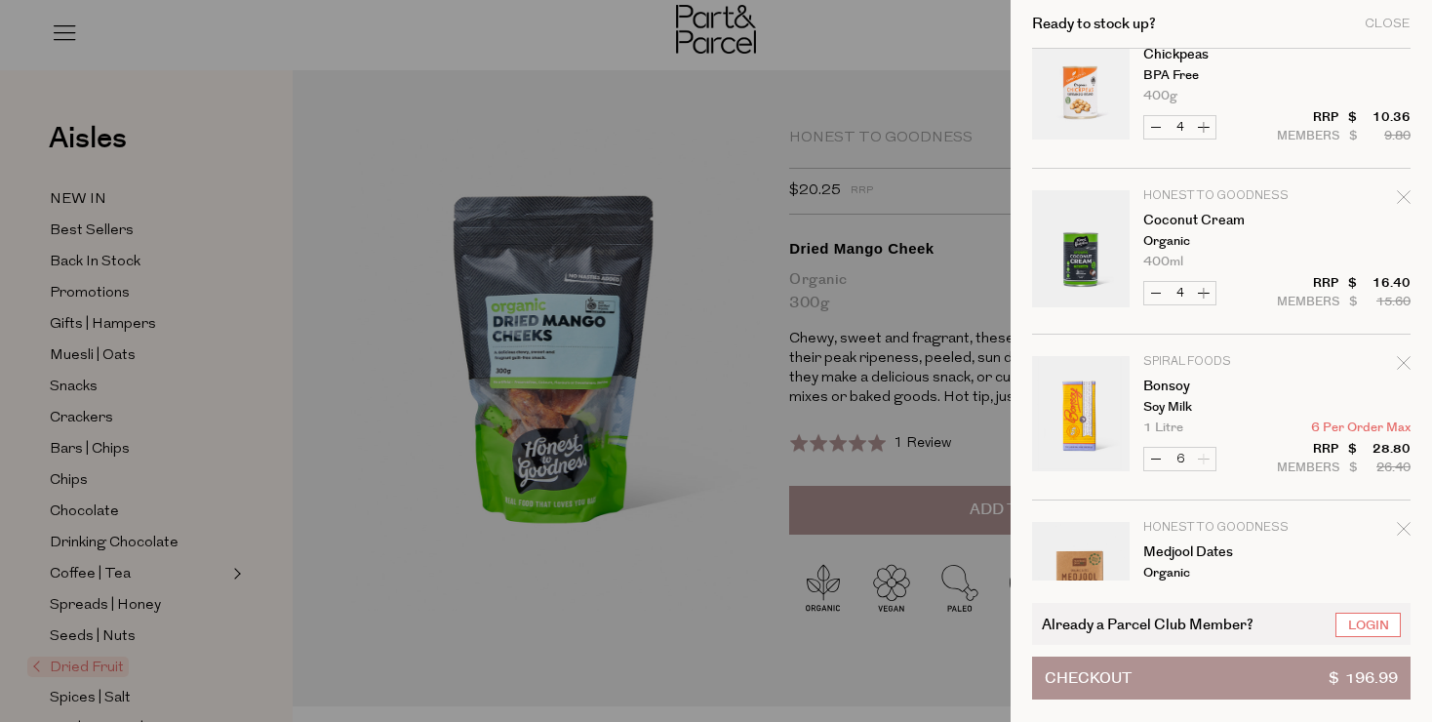
scroll to position [369, 0]
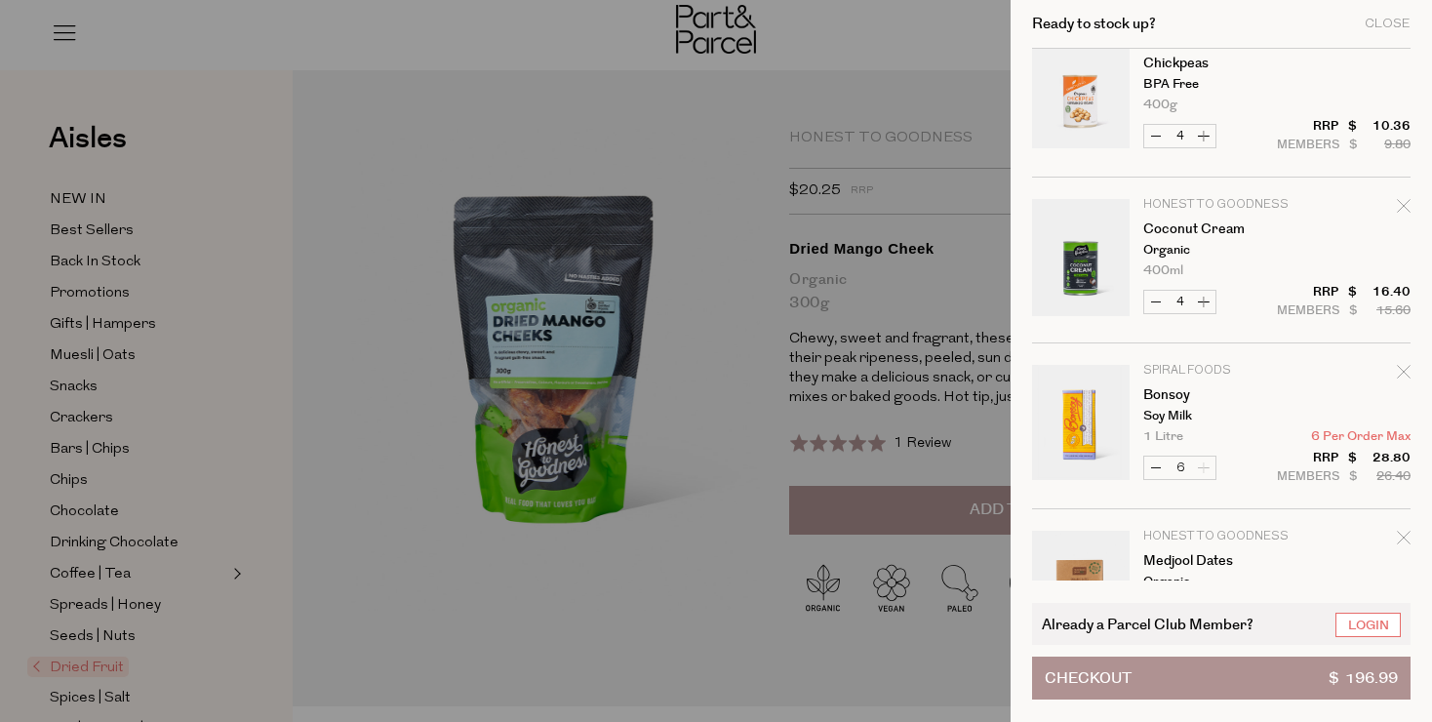
click at [1200, 304] on button "Increase Coconut Cream" at bounding box center [1203, 302] width 23 height 22
type input "5"
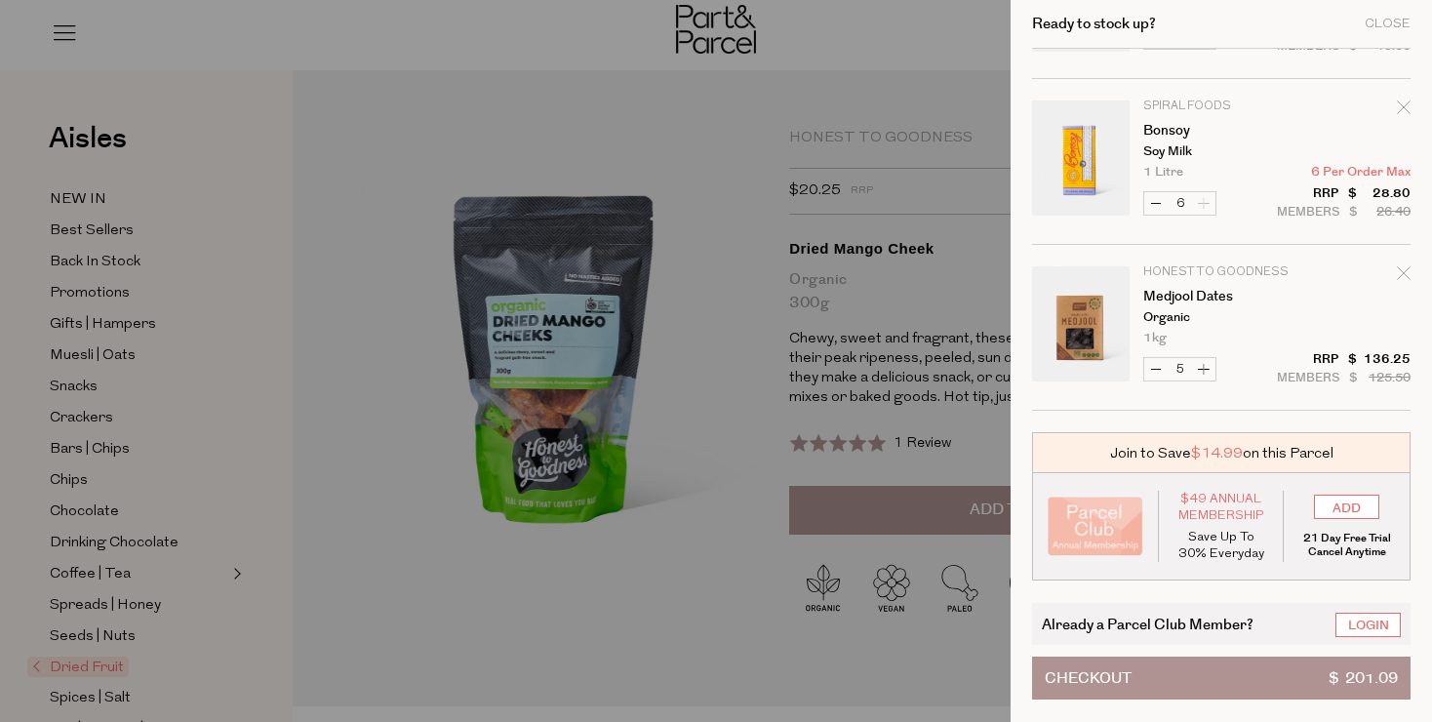
scroll to position [633, 0]
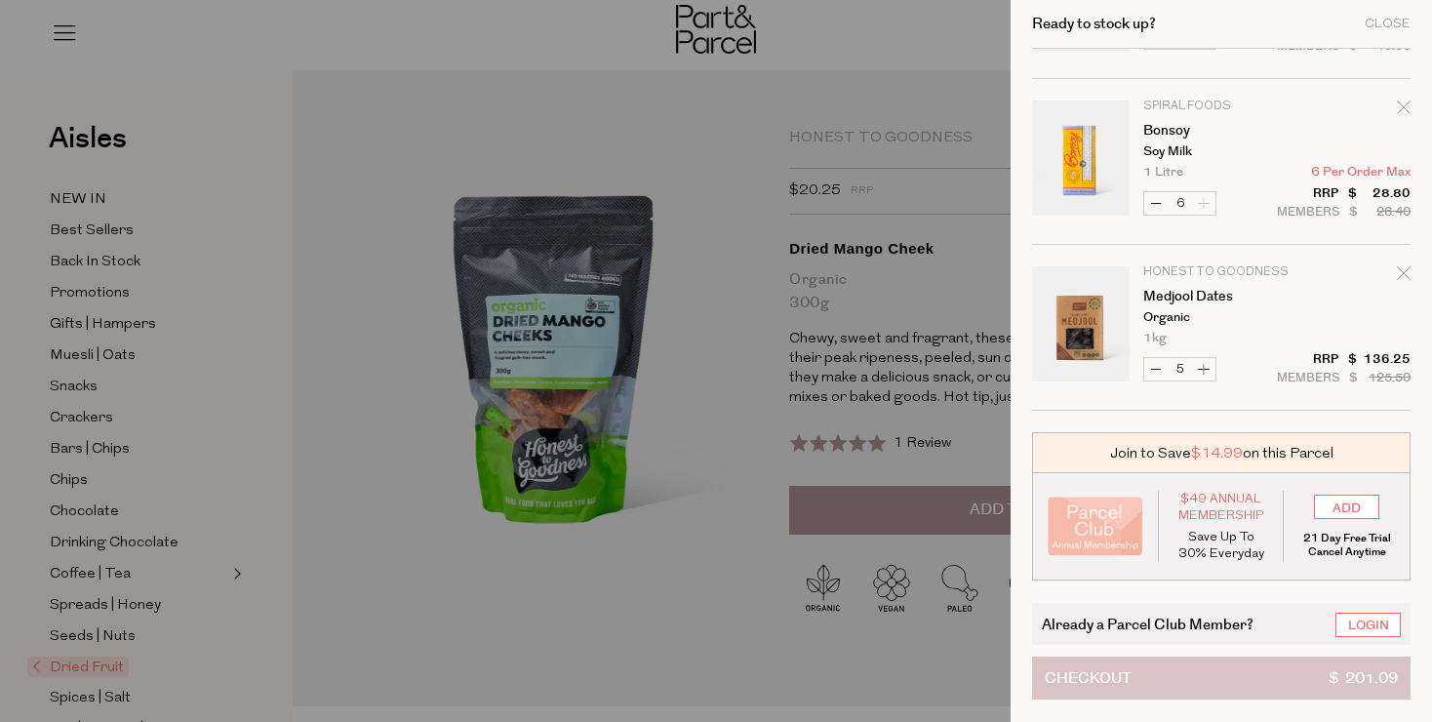
click at [1229, 670] on button "Checkout $ 201.09" at bounding box center [1221, 678] width 379 height 43
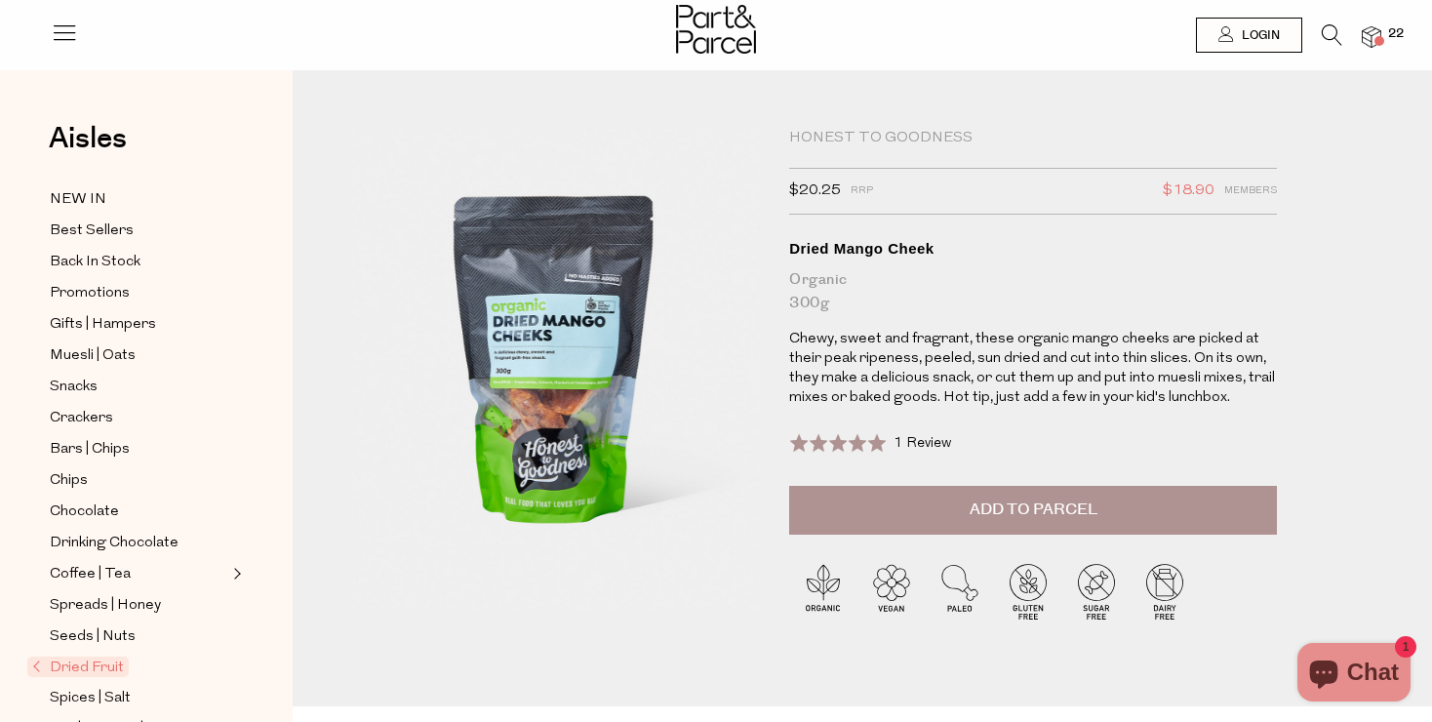
click at [1368, 36] on img at bounding box center [1372, 37] width 20 height 22
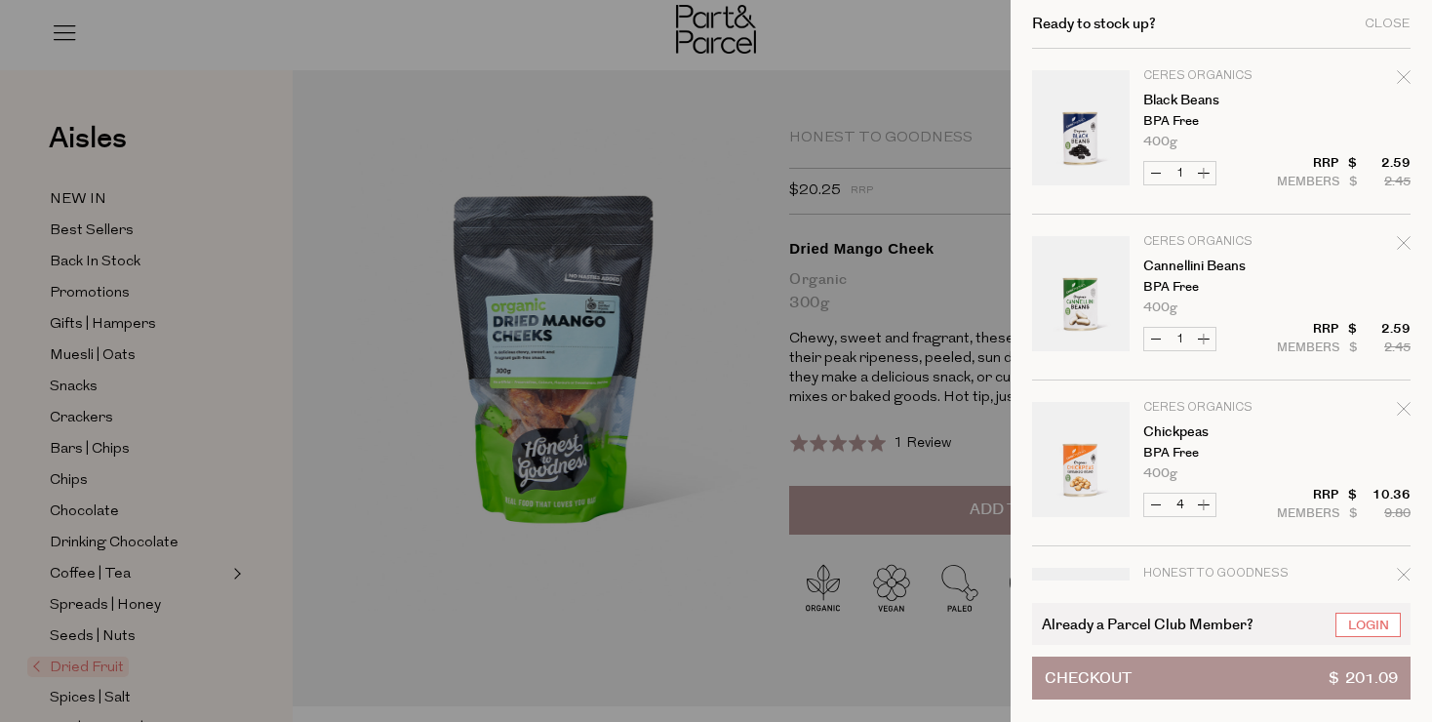
click at [1401, 244] on icon "Remove Cannellini Beans" at bounding box center [1403, 242] width 13 height 13
type input "Add Membership"
click at [1397, 75] on icon "Remove Black Beans" at bounding box center [1404, 77] width 14 height 14
type input "Add Membership"
click at [1397, 78] on icon "Remove Chickpeas" at bounding box center [1404, 77] width 14 height 14
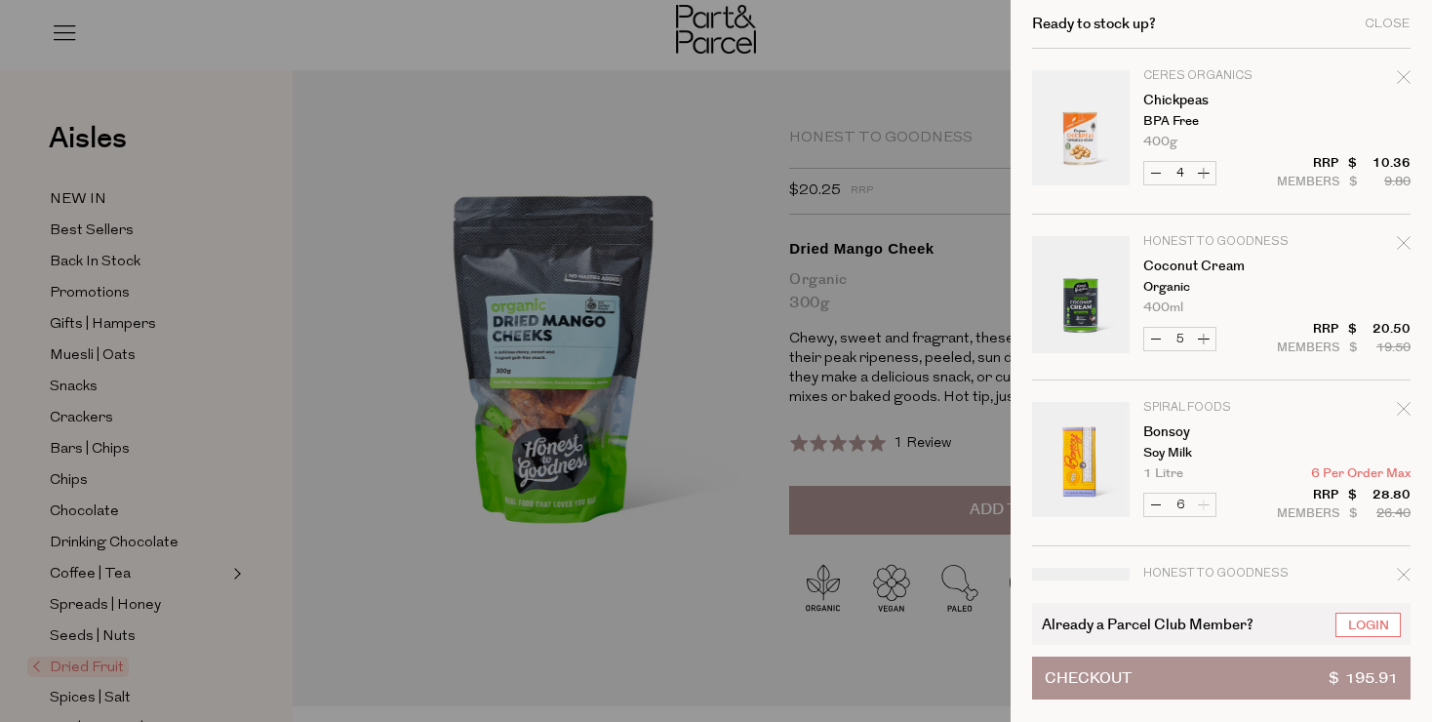
type input "Add Membership"
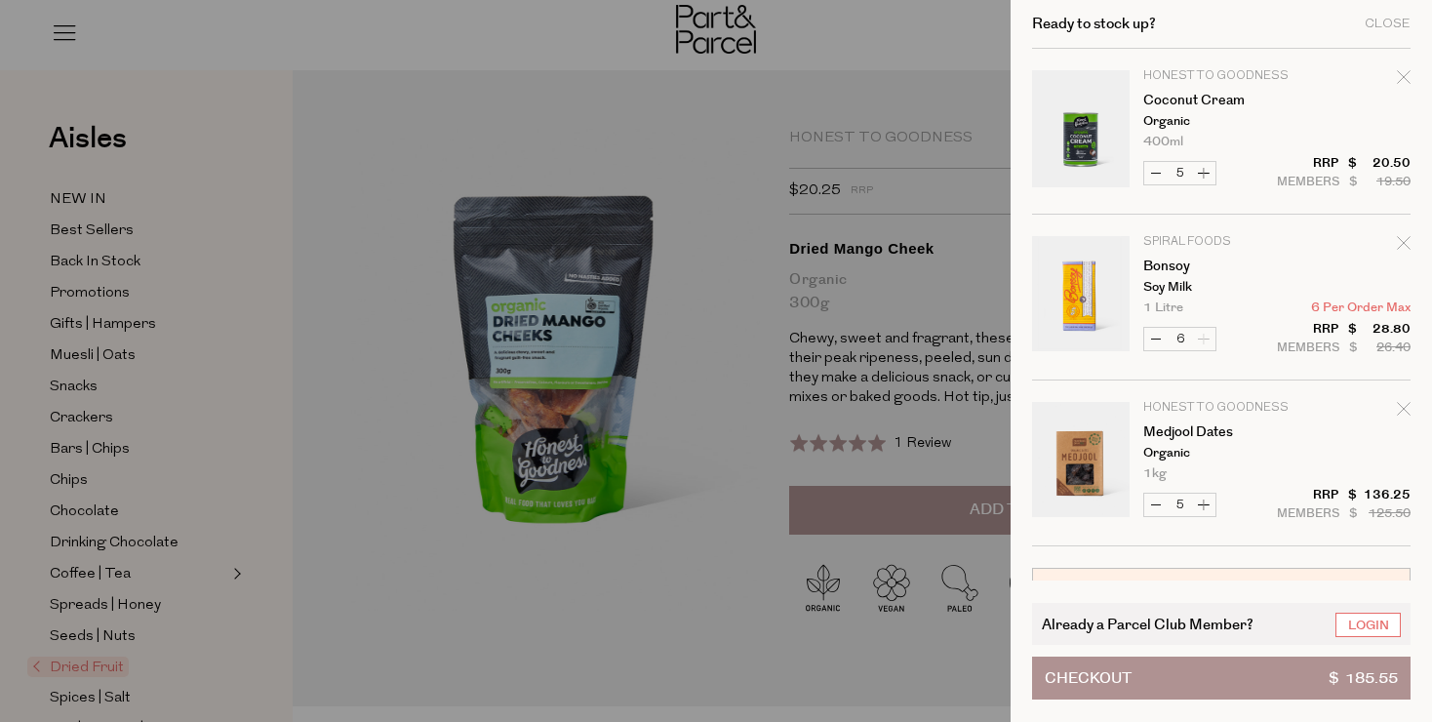
click at [1399, 78] on icon "Remove Coconut Cream" at bounding box center [1404, 77] width 14 height 14
type input "Add Membership"
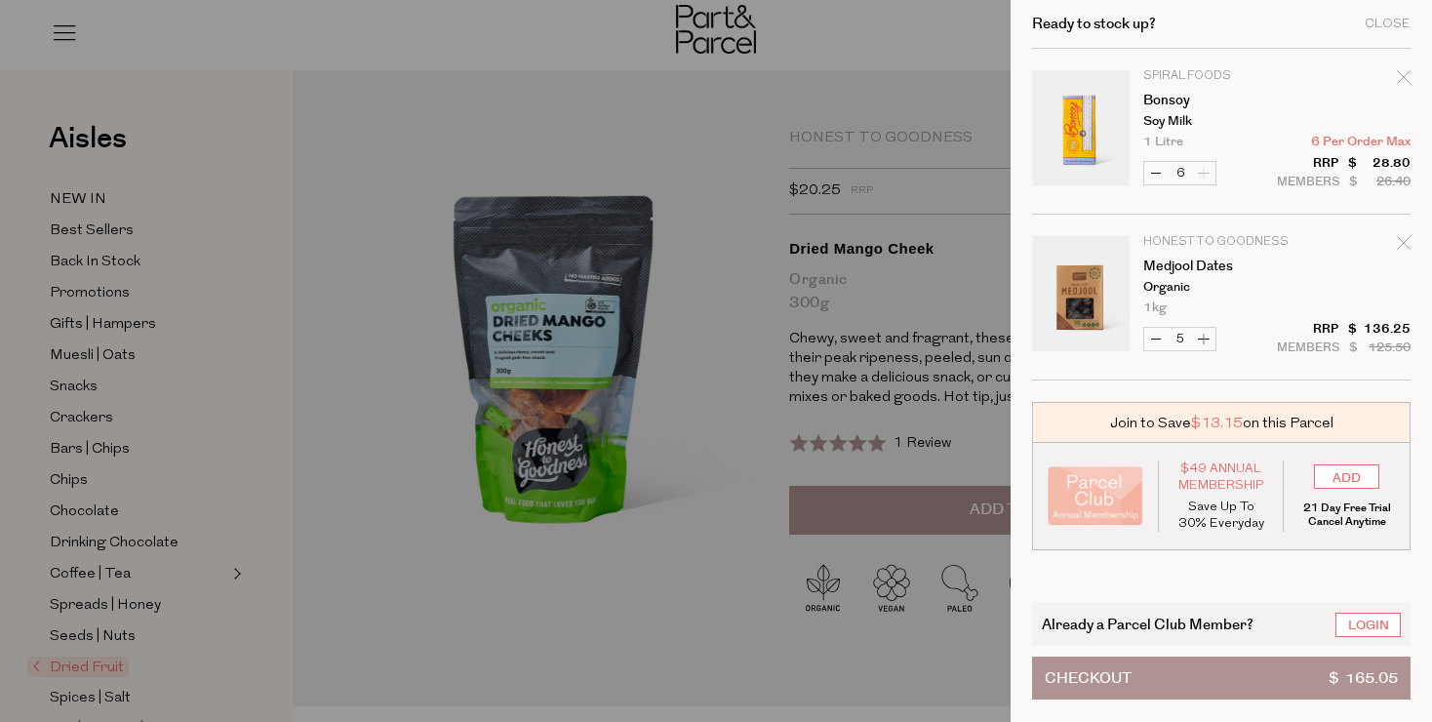
click at [1399, 74] on icon "Remove Bonsoy" at bounding box center [1404, 77] width 14 height 14
type input "Add Membership"
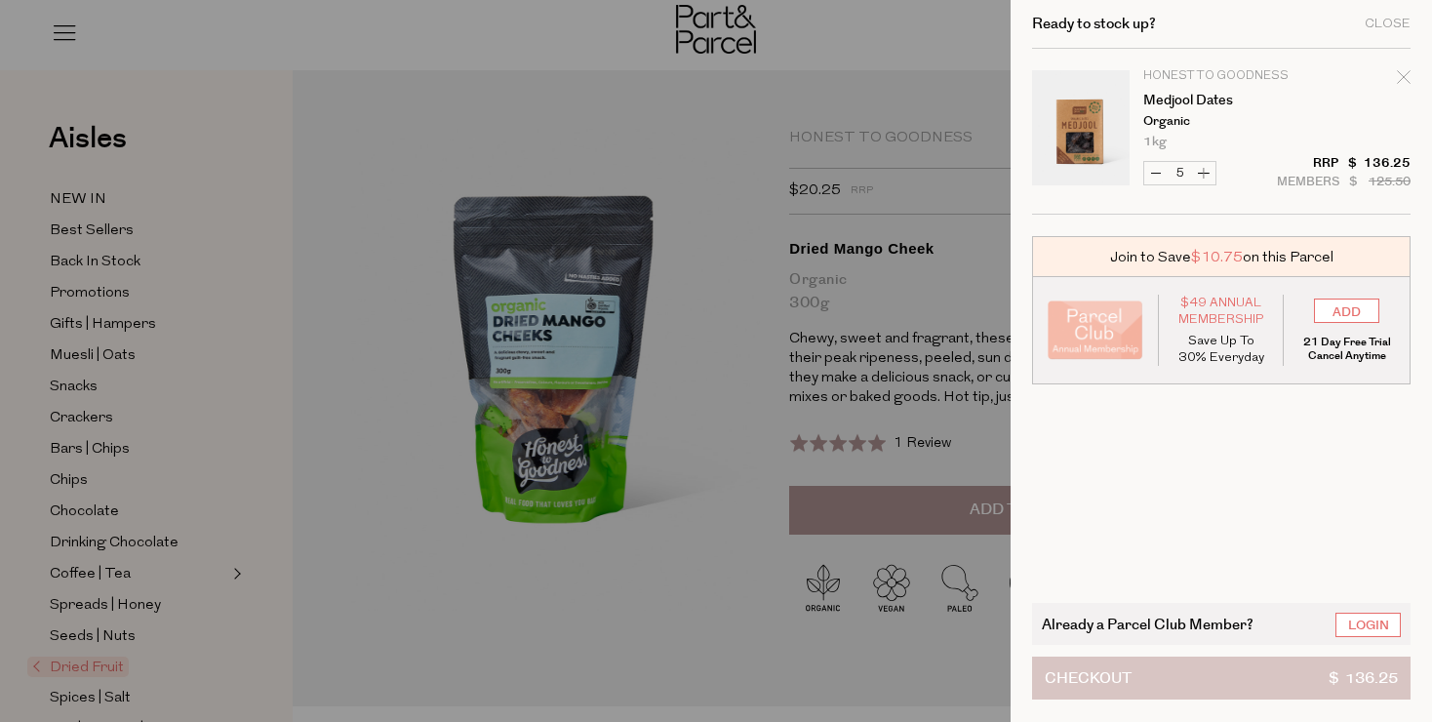
click at [1192, 682] on button "Checkout $ 136.25" at bounding box center [1221, 678] width 379 height 43
